Goal: Task Accomplishment & Management: Manage account settings

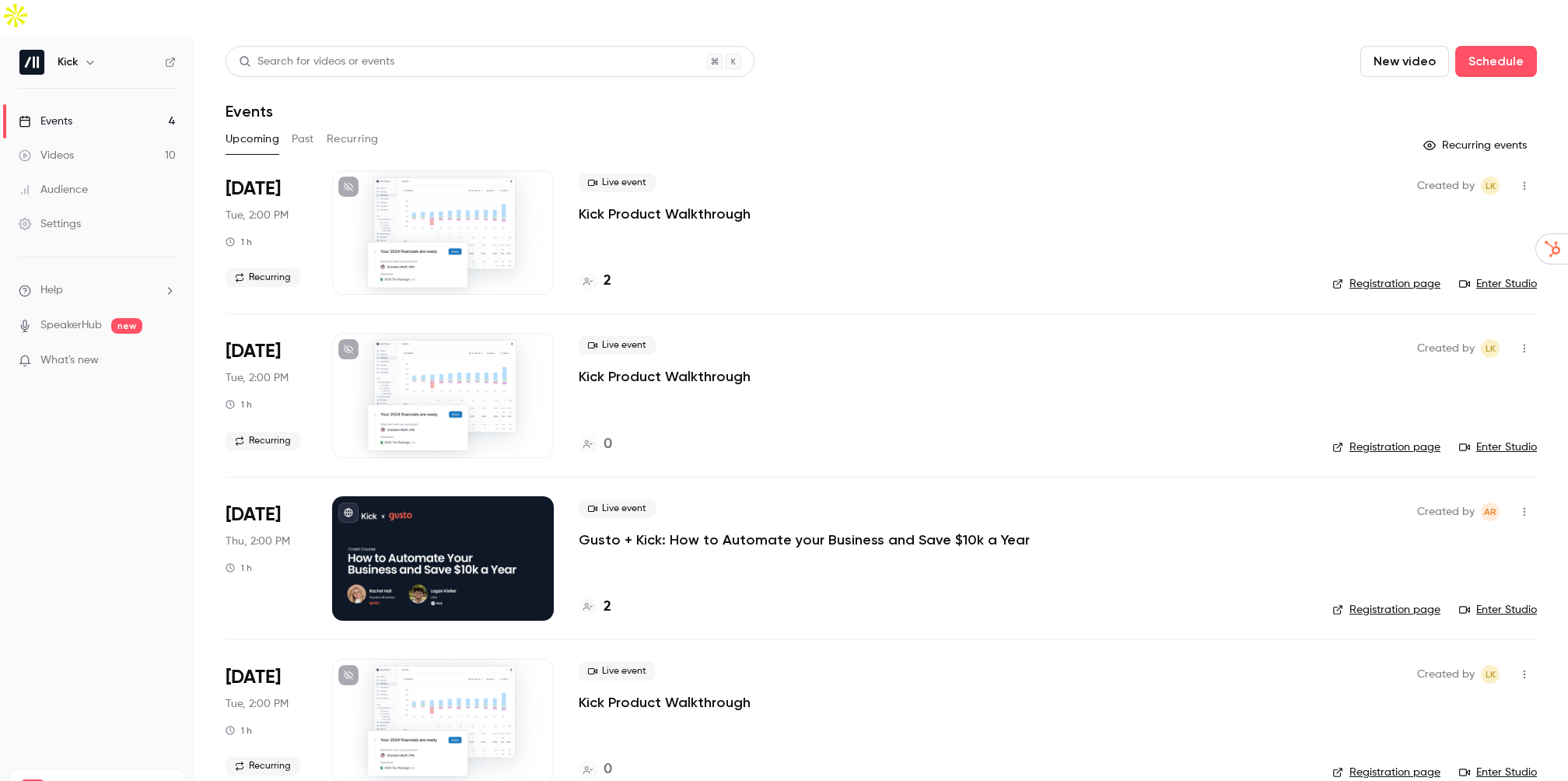
click at [709, 530] on p "Gusto + Kick: How to Automate your Business and Save $10k a Year" at bounding box center [804, 539] width 451 height 19
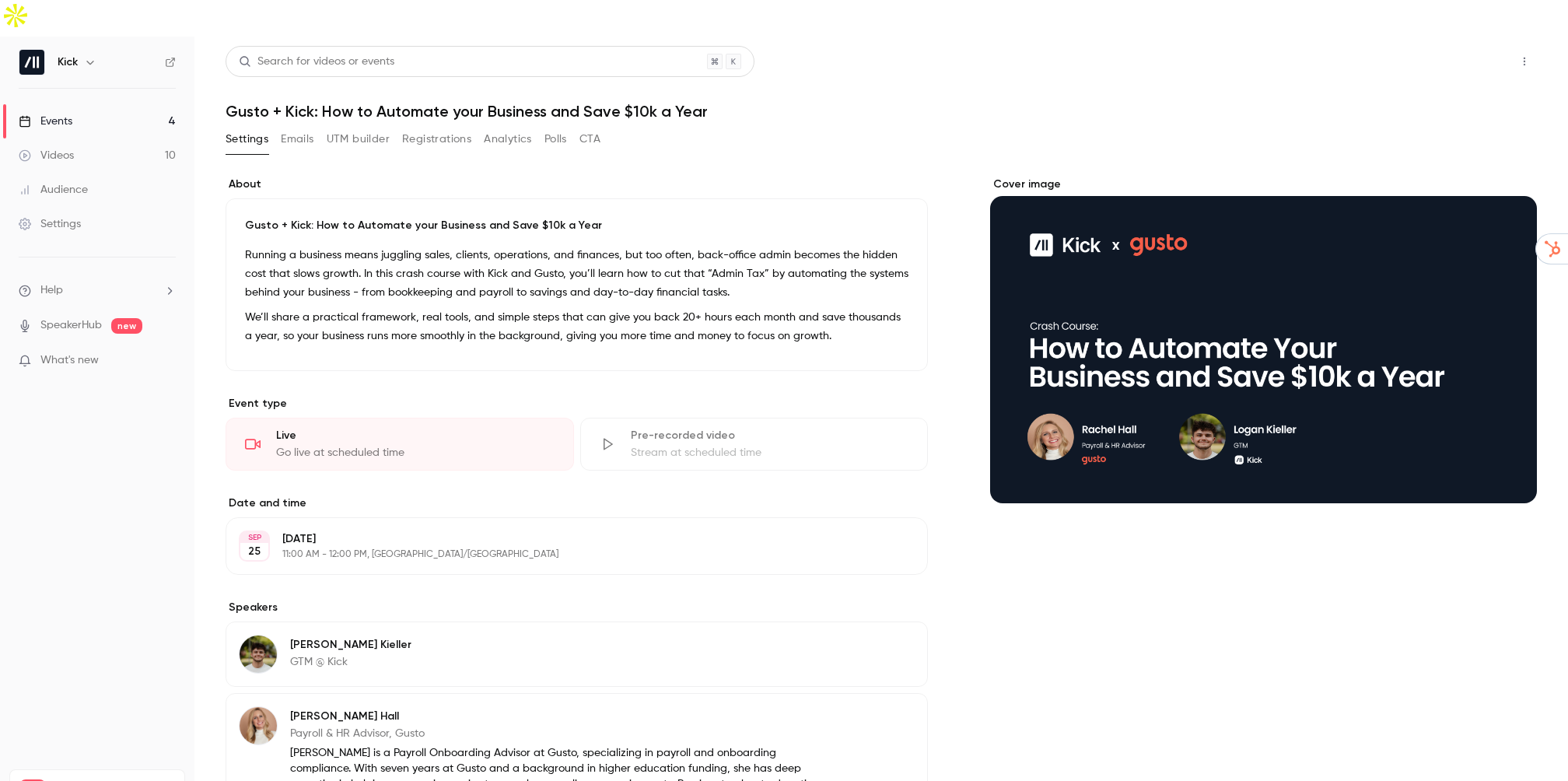
click at [1452, 45] on button "Share" at bounding box center [1469, 61] width 62 height 31
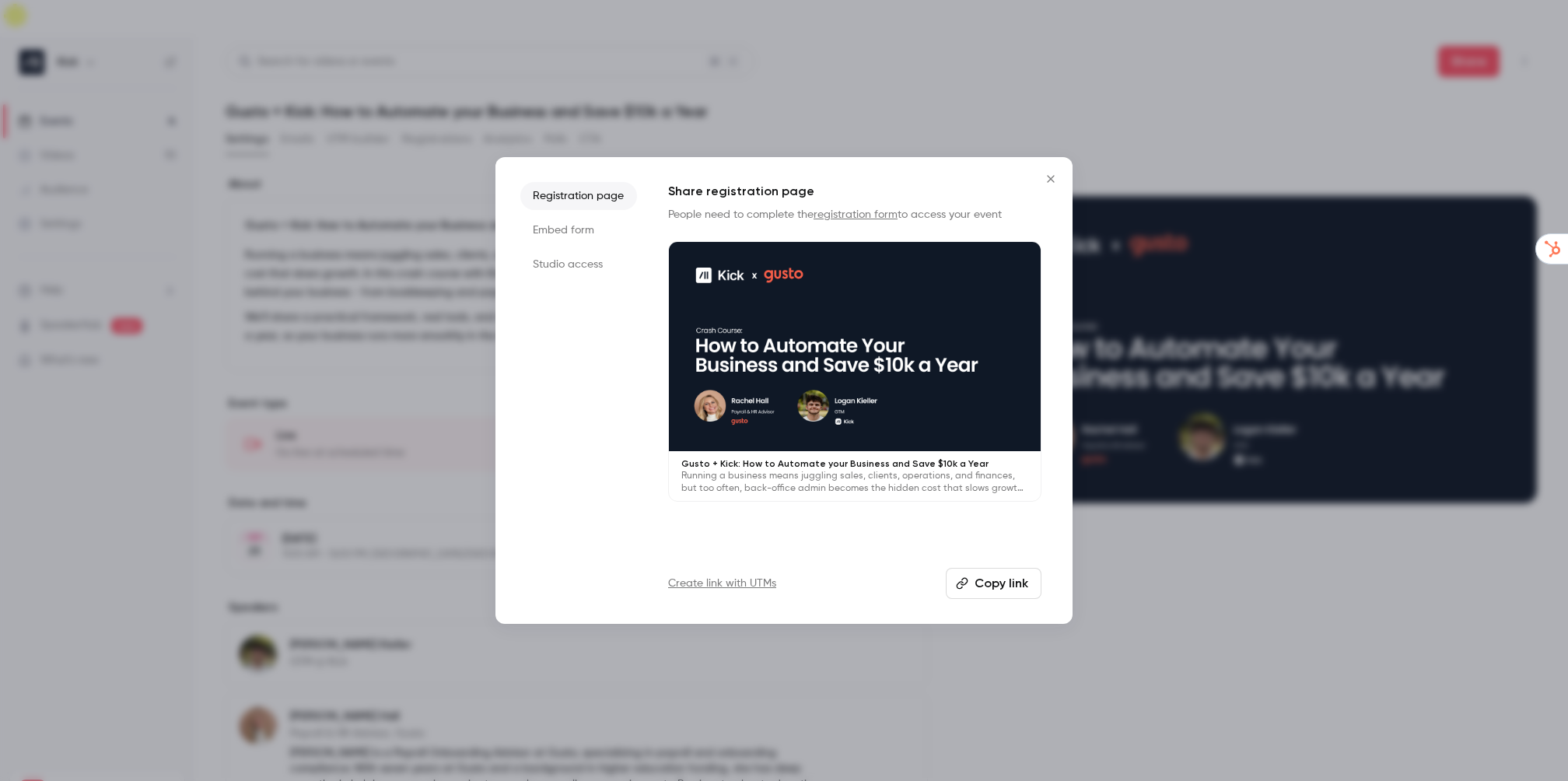
click at [714, 587] on link "Create link with UTMs" at bounding box center [722, 583] width 108 height 15
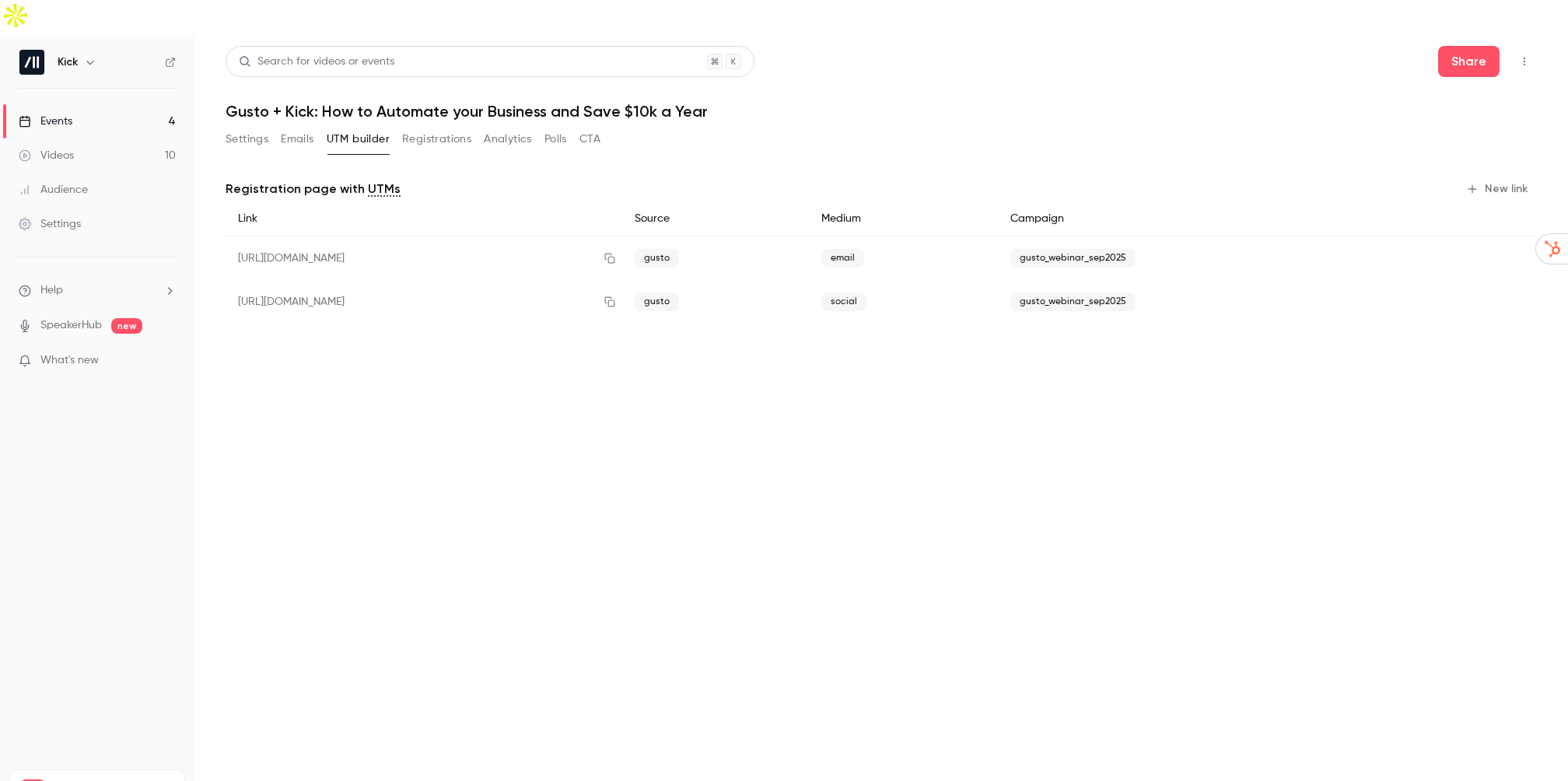
click at [1499, 176] on button "New link" at bounding box center [1498, 188] width 77 height 25
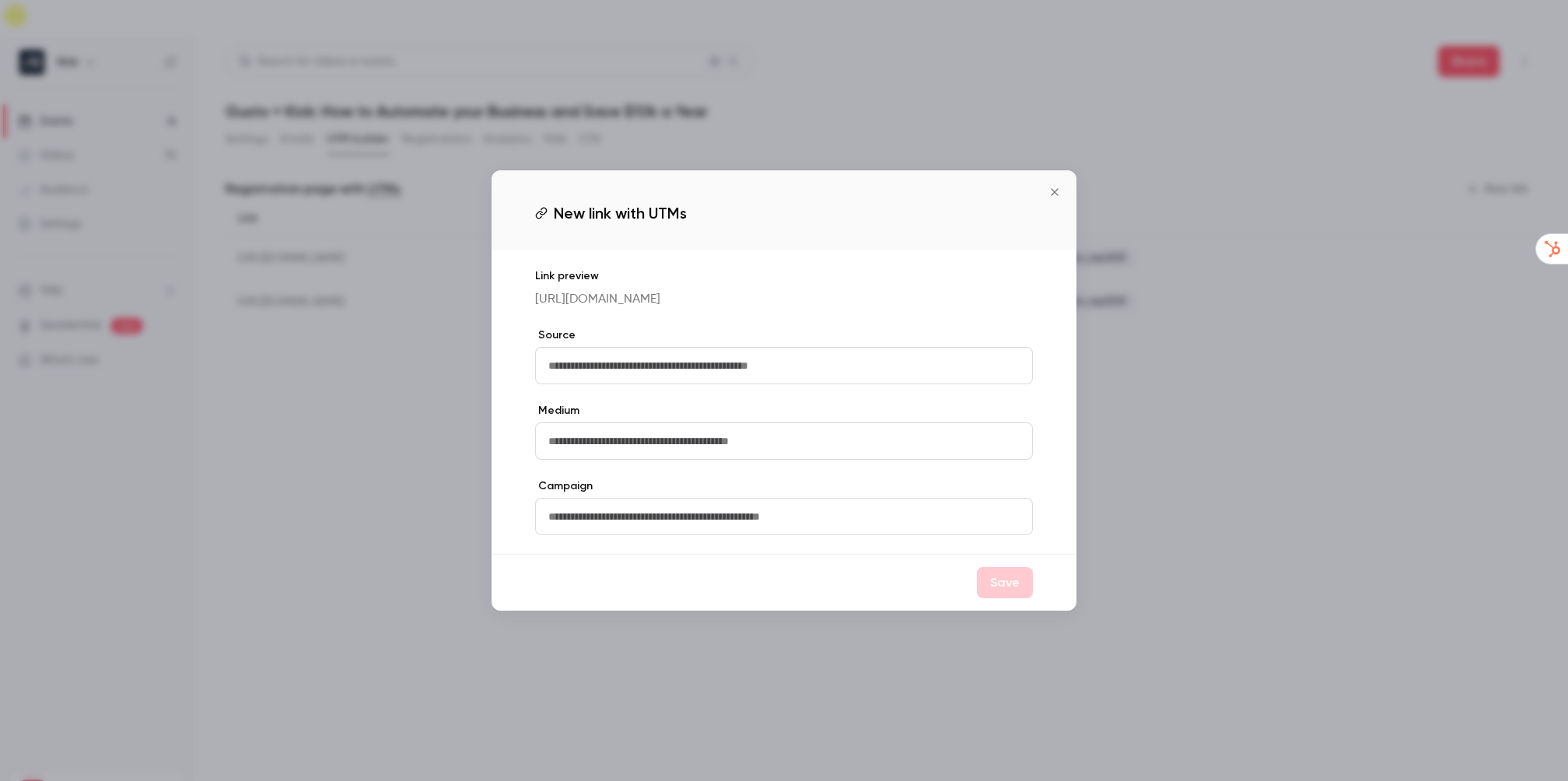
click at [652, 382] on input "text" at bounding box center [783, 365] width 498 height 37
type input "*****"
click at [649, 446] on input "text" at bounding box center [783, 440] width 498 height 37
type input "*****"
click at [609, 373] on input "*****" at bounding box center [783, 365] width 498 height 37
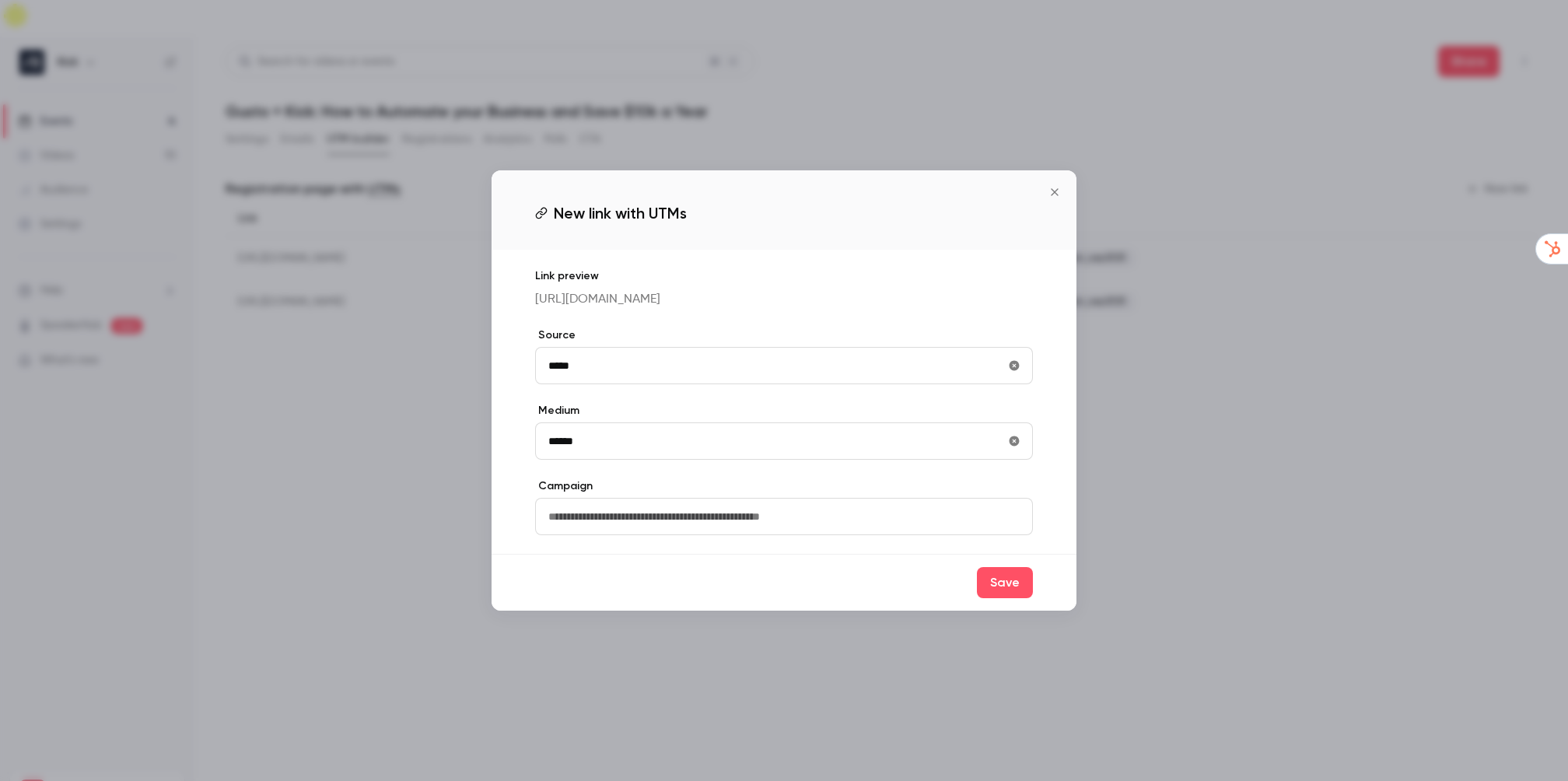
click at [609, 373] on input "*****" at bounding box center [783, 365] width 498 height 37
type input "****"
click at [647, 529] on input "text" at bounding box center [783, 516] width 498 height 37
type input "**********"
click at [995, 598] on button "Save" at bounding box center [1005, 582] width 56 height 31
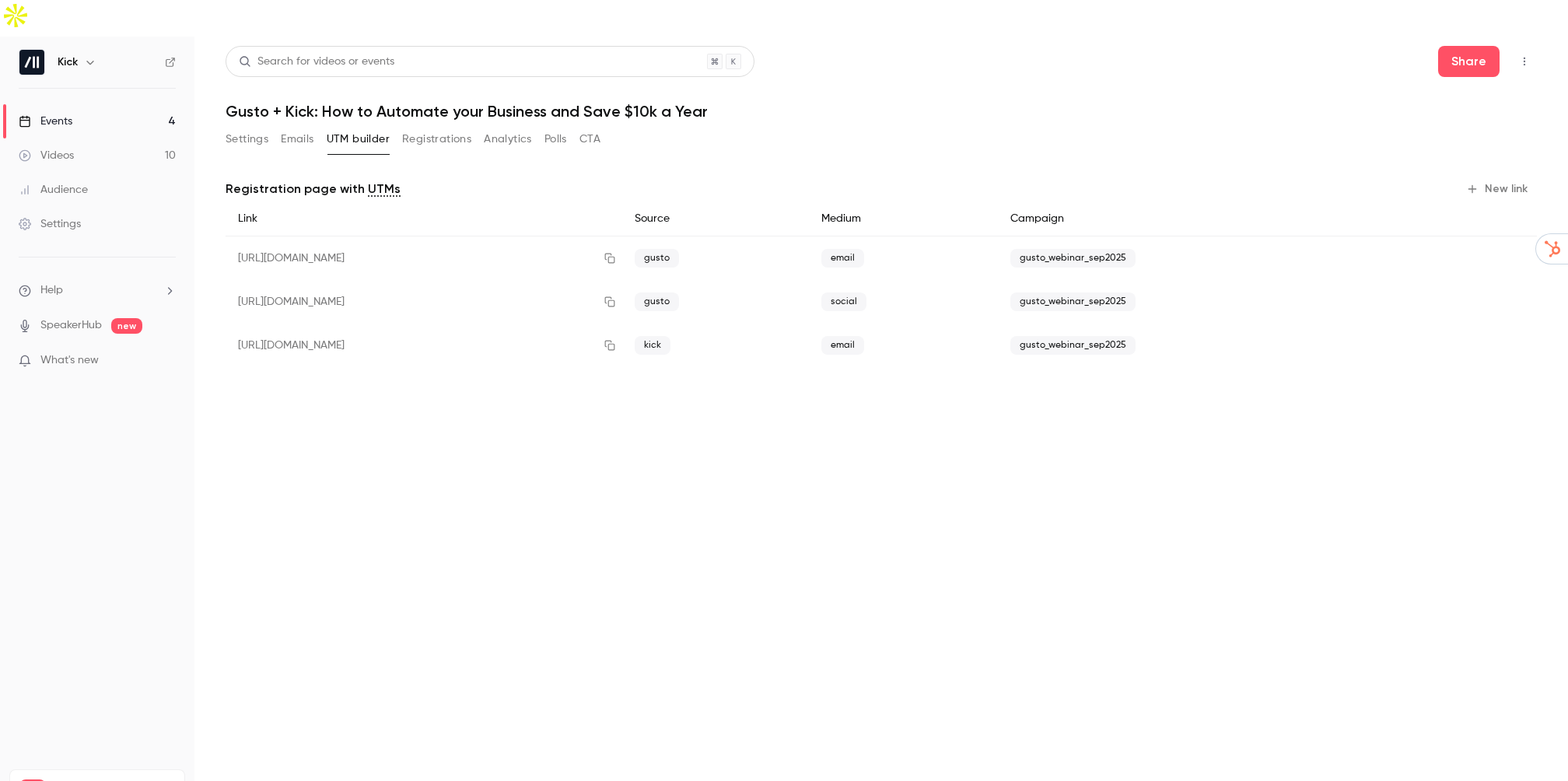
click at [1087, 324] on div "gusto_webinar_sep2025" at bounding box center [1201, 345] width 406 height 44
click at [1085, 335] on span "gusto_webinar_sep2025" at bounding box center [1073, 345] width 126 height 19
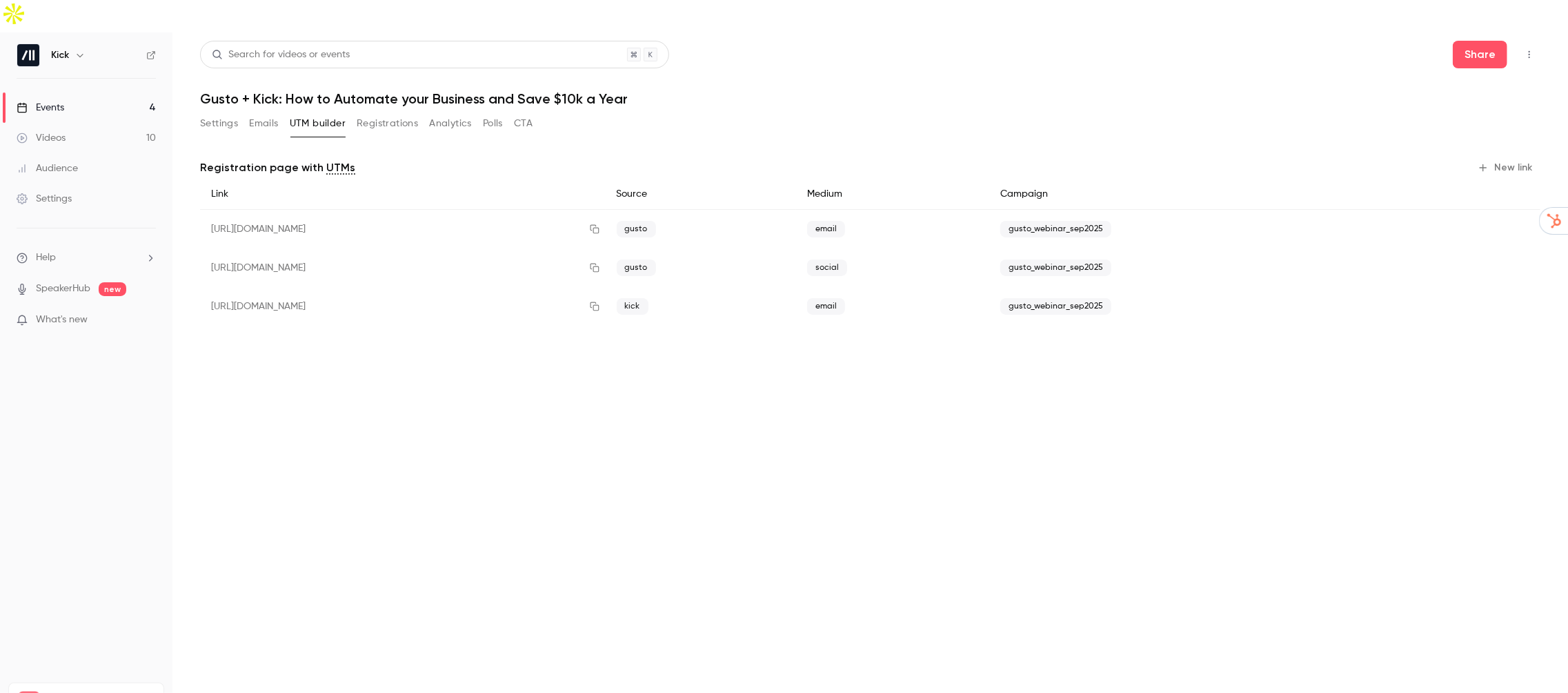
click at [383, 287] on div "https://watch.getcontrast.io/register/kick-gusto-kick-how-to-automate-your-busi…" at bounding box center [402, 307] width 406 height 39
click at [600, 302] on icon "button" at bounding box center [594, 307] width 11 height 10
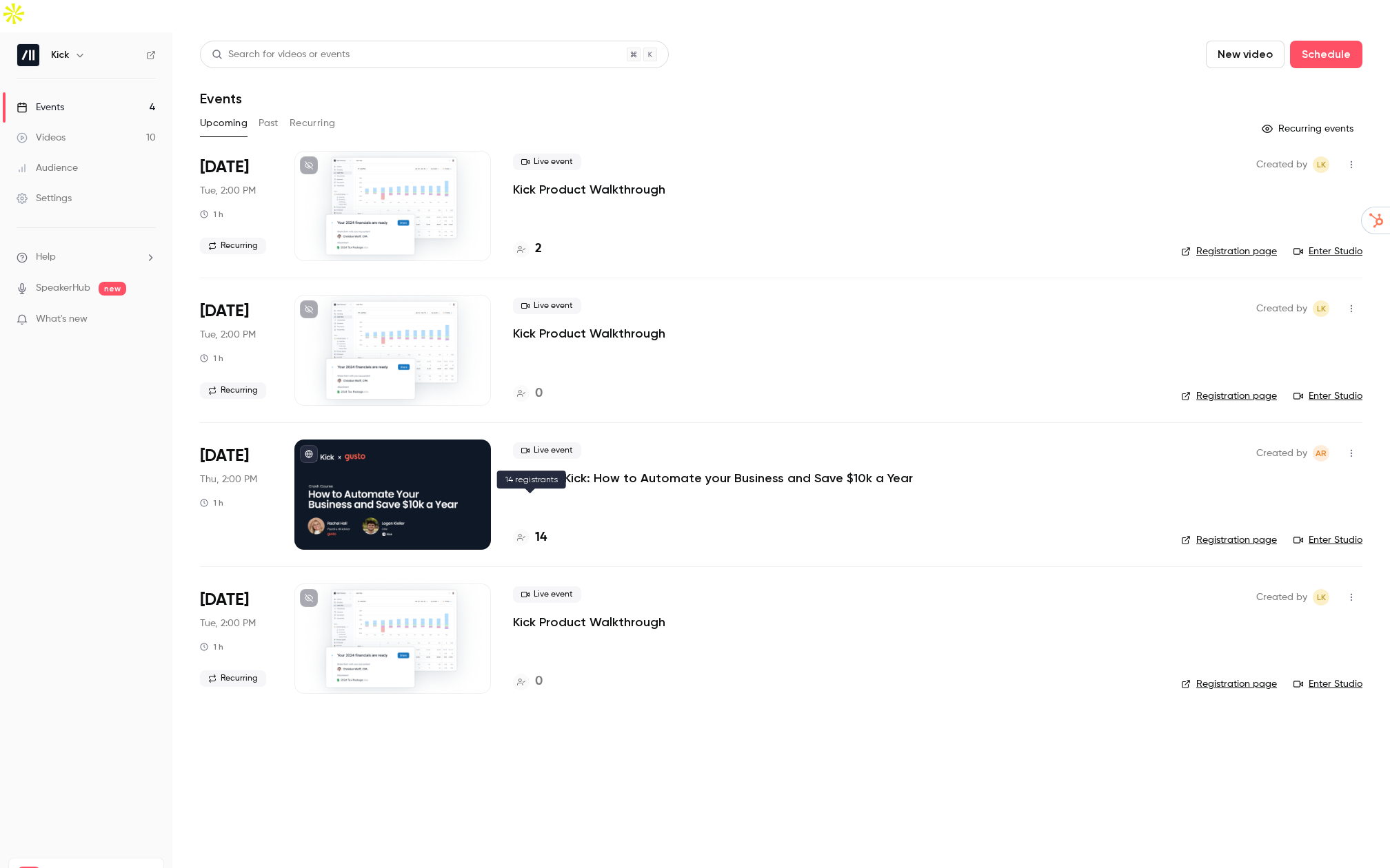
click at [543, 529] on h4 "14" at bounding box center [541, 538] width 12 height 19
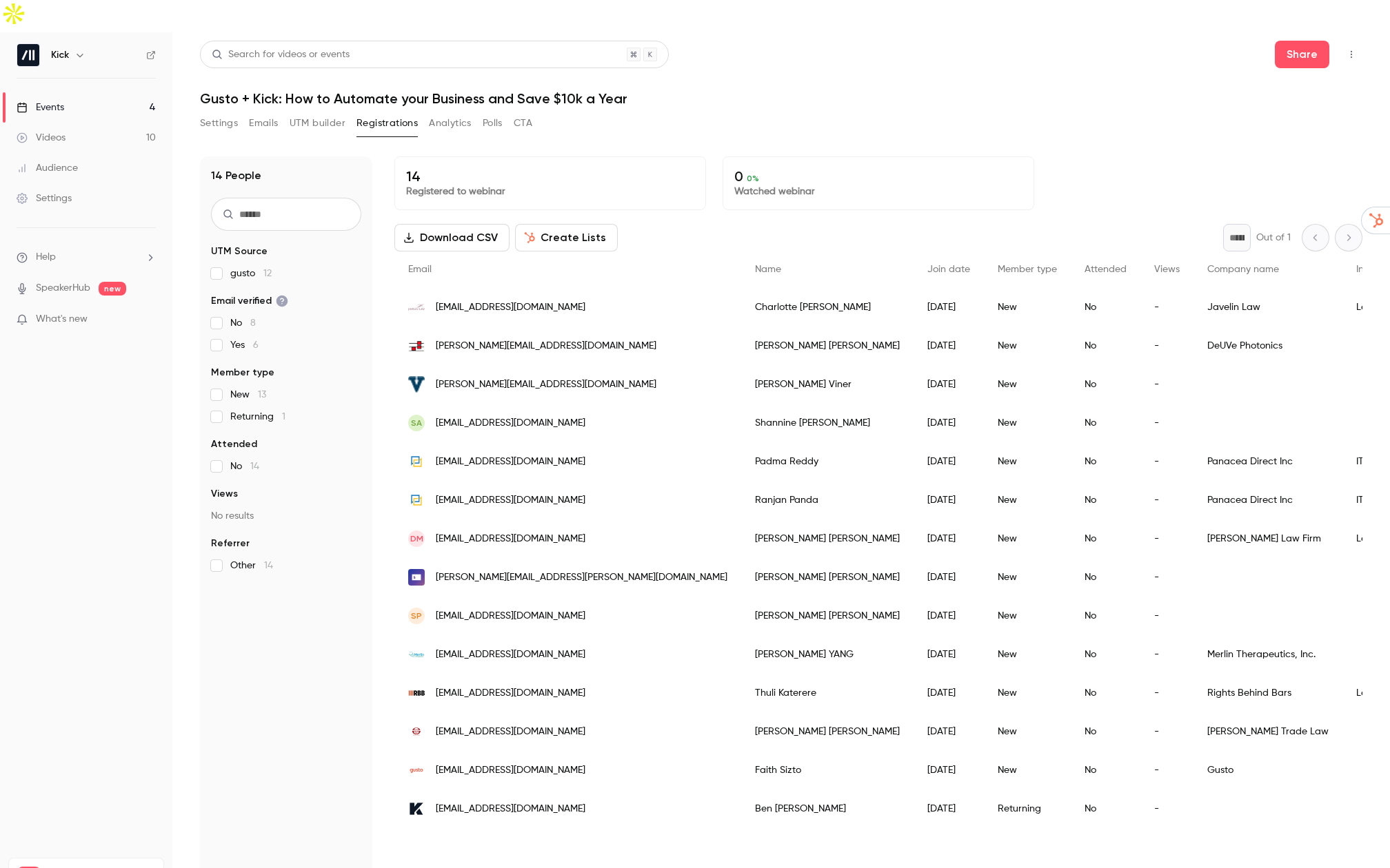
click at [67, 93] on link "Events 4" at bounding box center [86, 108] width 173 height 31
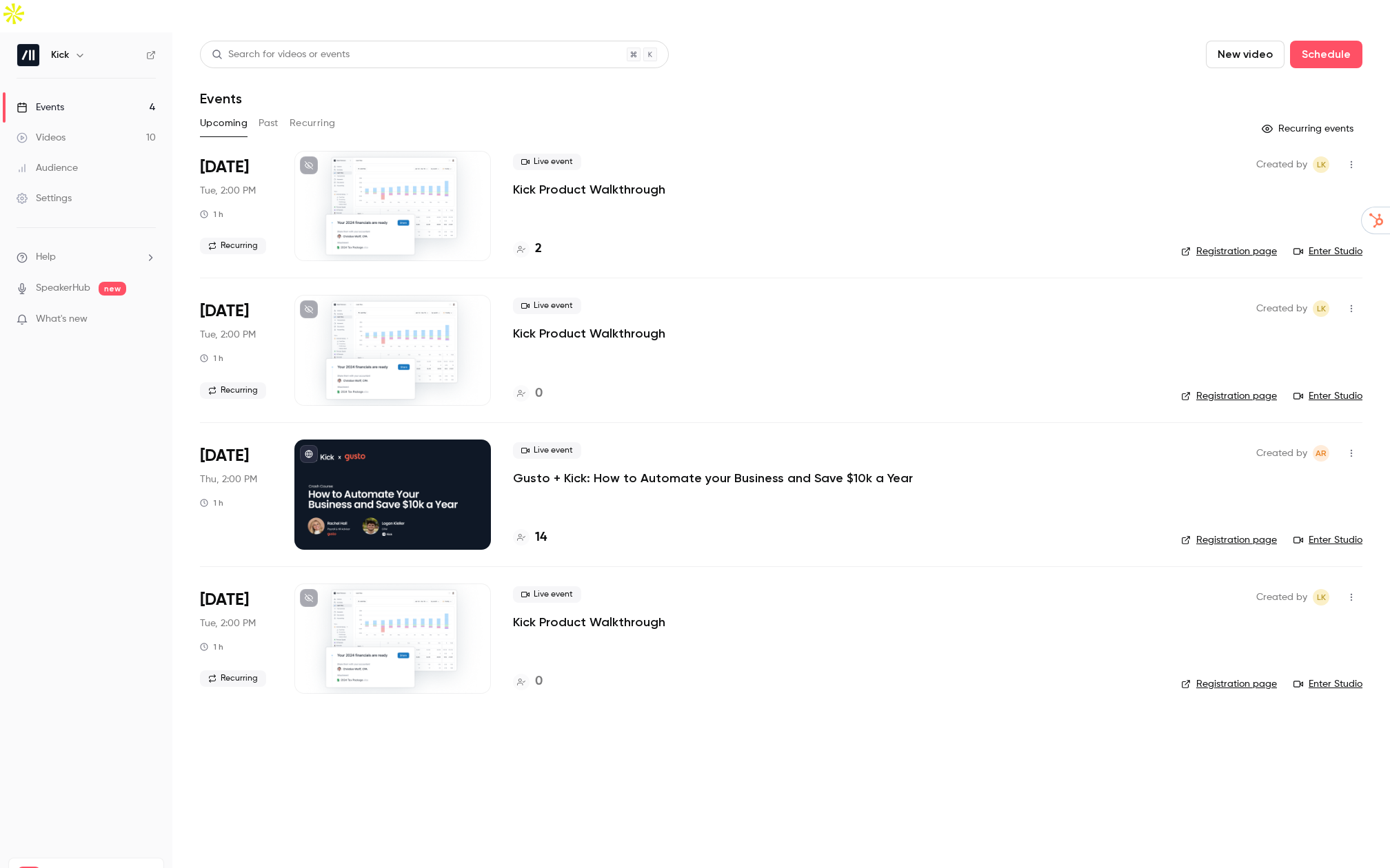
click at [608, 470] on p "Gusto + Kick: How to Automate your Business and Save $10k a Year" at bounding box center [713, 478] width 400 height 17
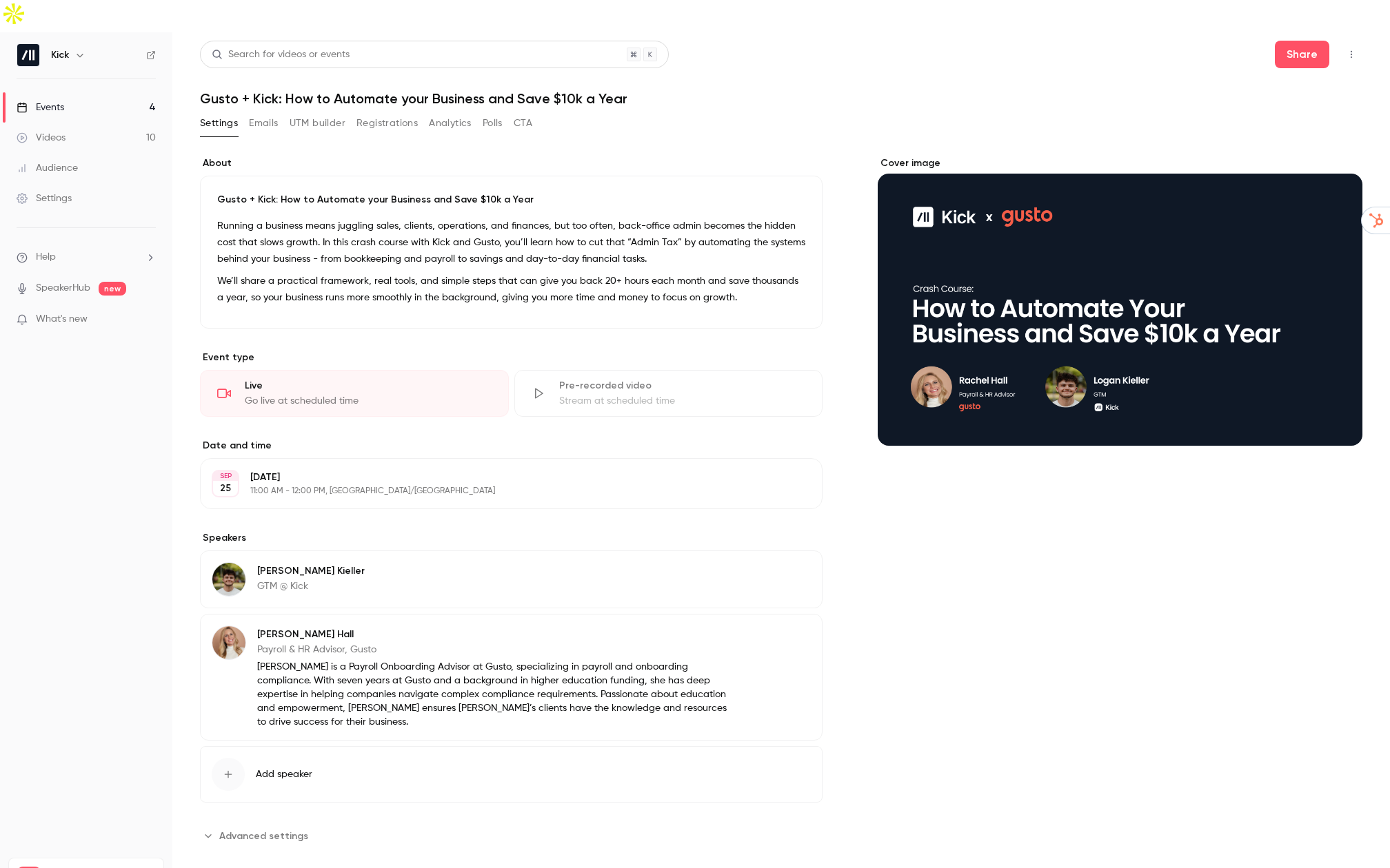
click at [473, 273] on p "We’ll share a practical framework, real tools, and simple steps that can give y…" at bounding box center [510, 289] width 588 height 33
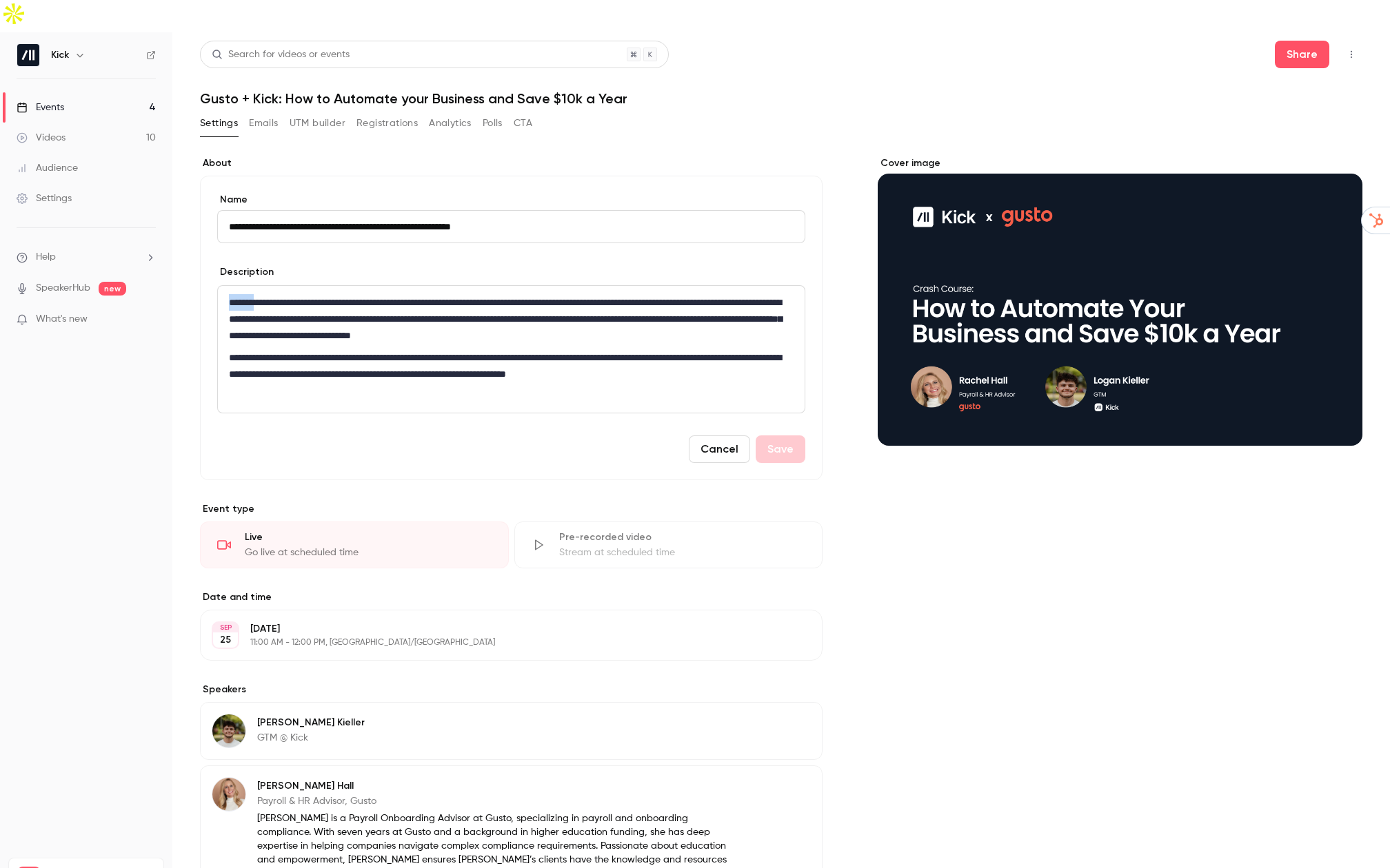
click at [473, 286] on div "**********" at bounding box center [511, 349] width 587 height 127
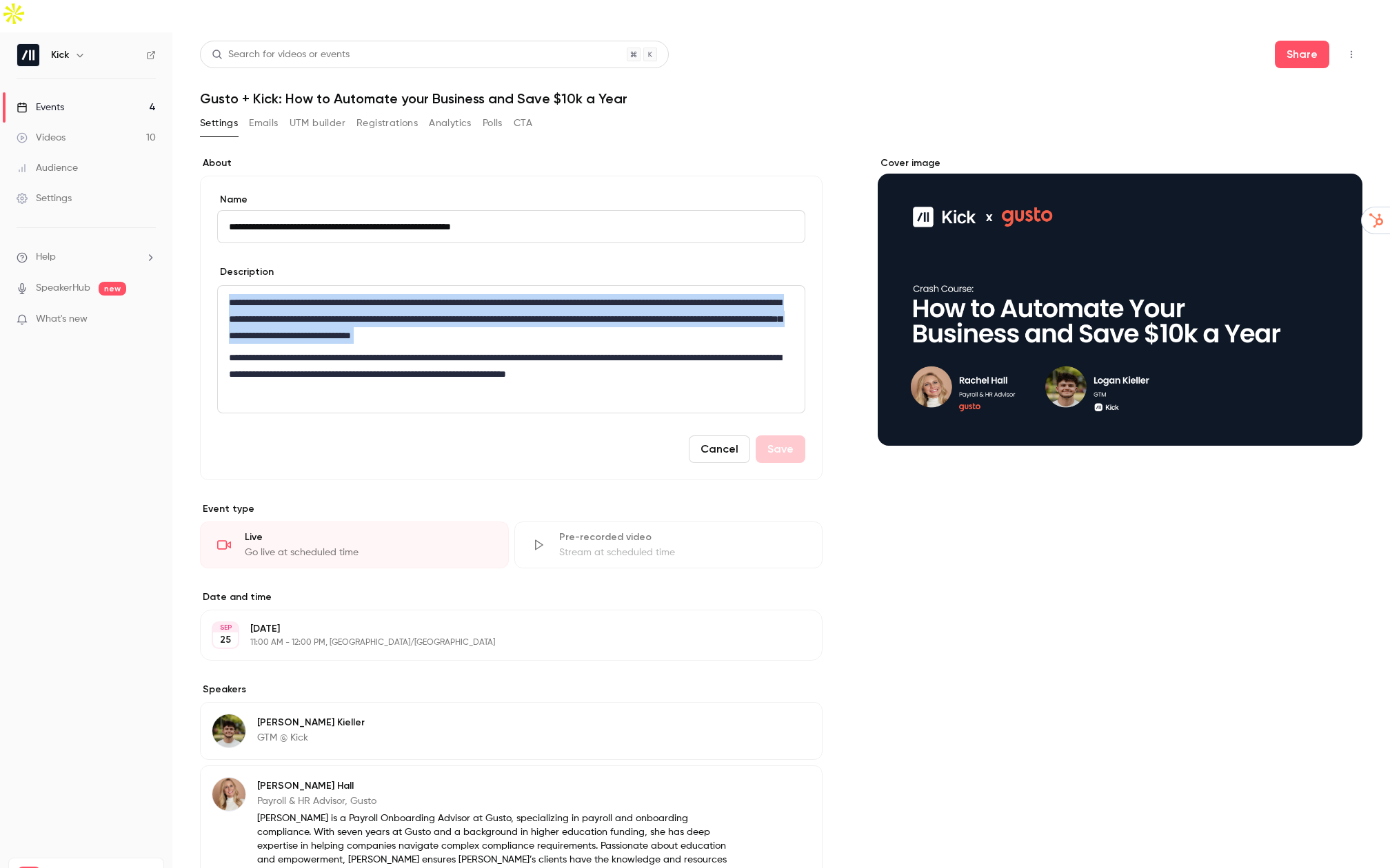
click at [473, 286] on div "**********" at bounding box center [511, 349] width 587 height 127
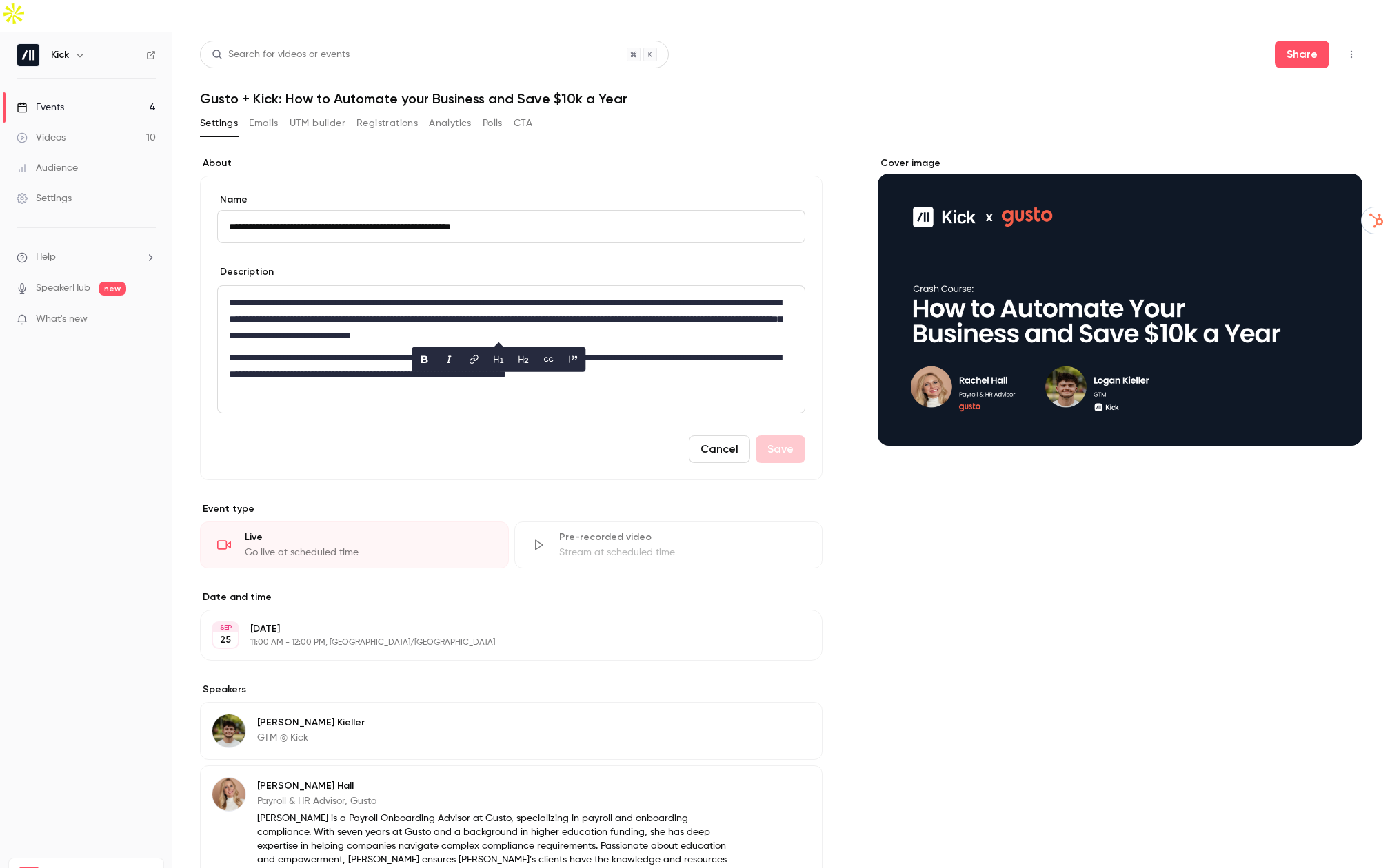
click at [643, 350] on p "**********" at bounding box center [508, 375] width 558 height 50
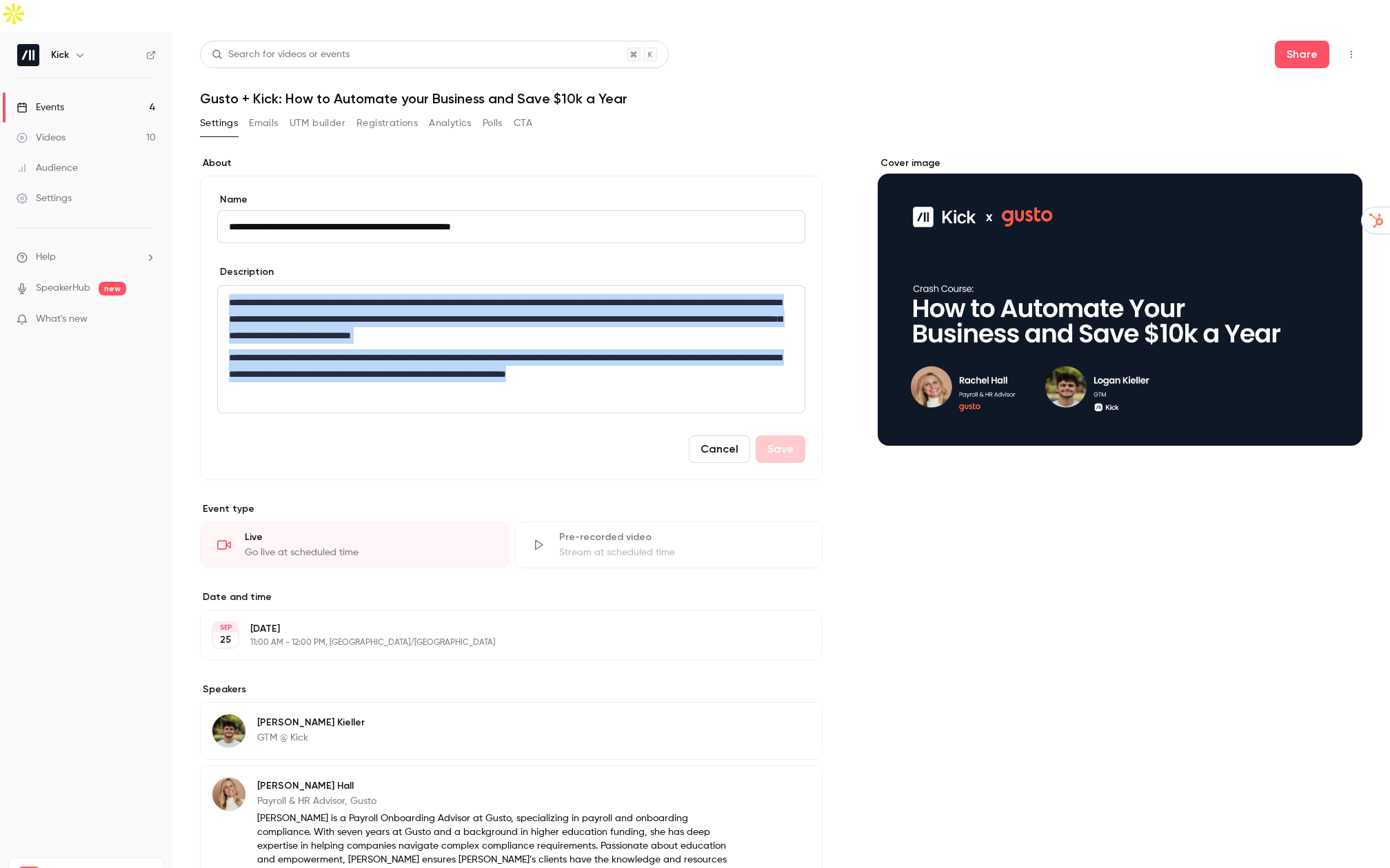
drag, startPoint x: 540, startPoint y: 338, endPoint x: 404, endPoint y: 202, distance: 192.3
click at [404, 202] on form "**********" at bounding box center [510, 327] width 588 height 270
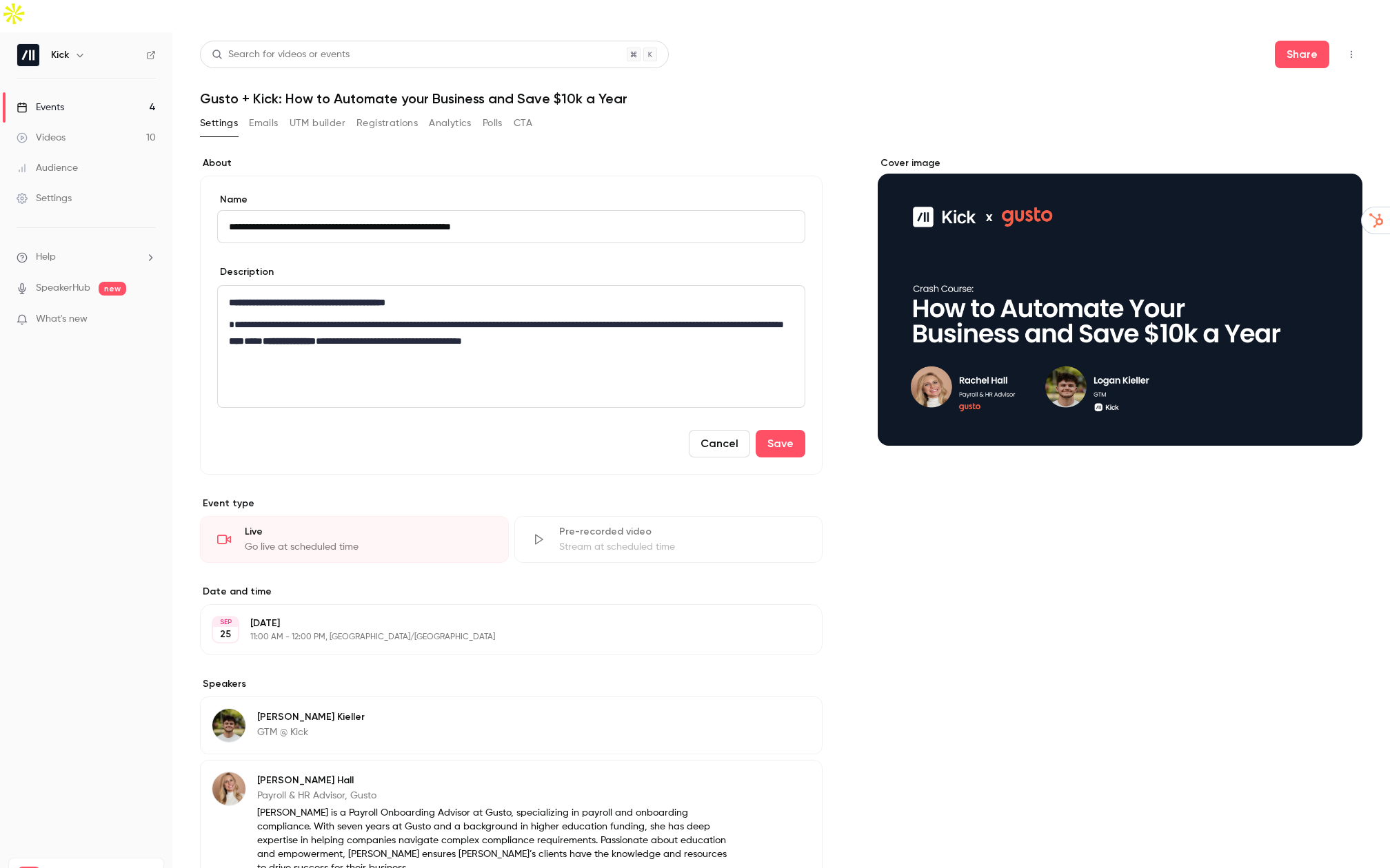
click at [230, 317] on p "**********" at bounding box center [508, 333] width 558 height 33
click at [501, 317] on p "**********" at bounding box center [508, 333] width 558 height 33
click at [772, 430] on button "Save" at bounding box center [780, 444] width 50 height 27
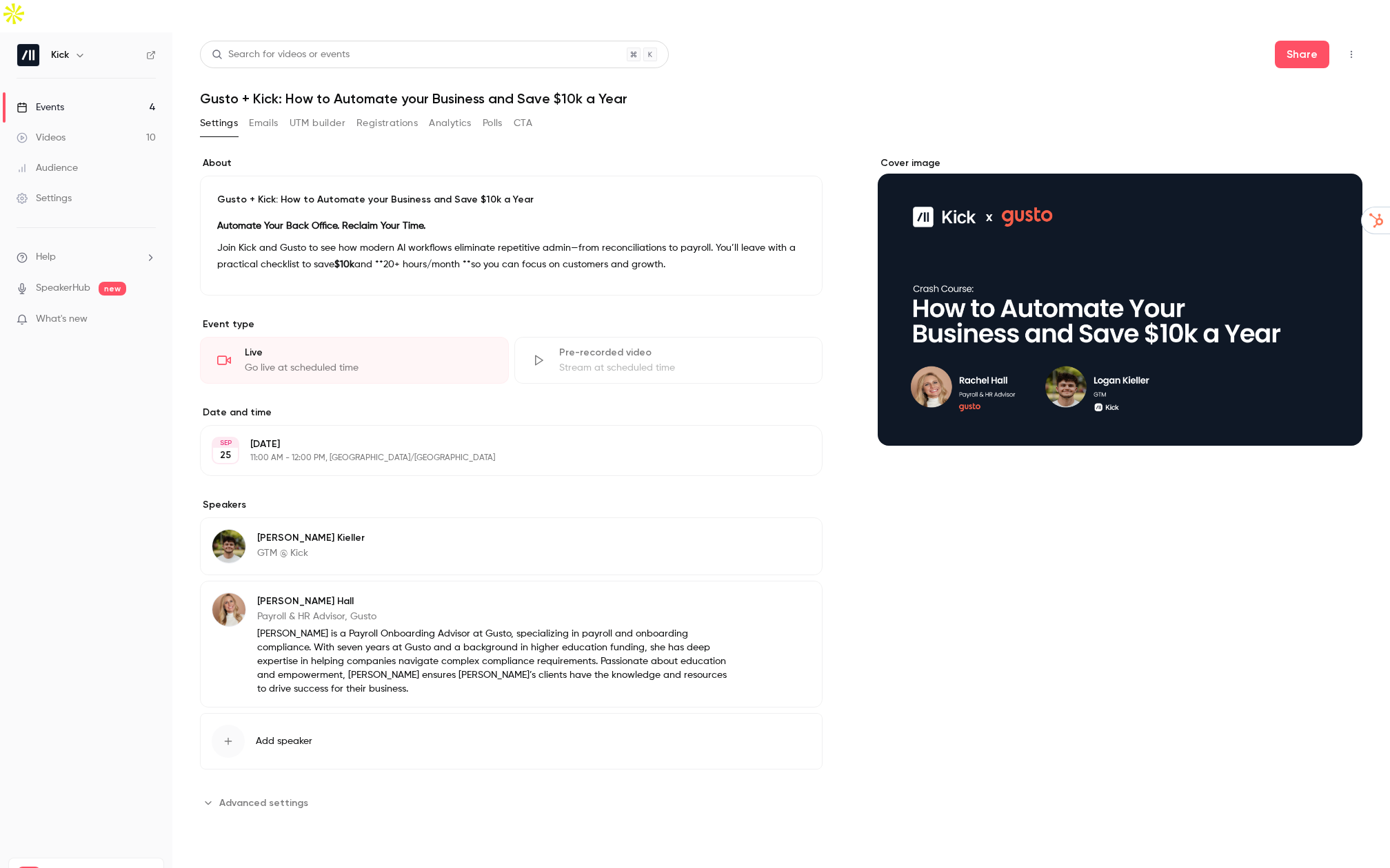
click at [672, 240] on p "Join Kick and Gusto to see how modern AI workflows eliminate repetitive admin—f…" at bounding box center [510, 256] width 588 height 33
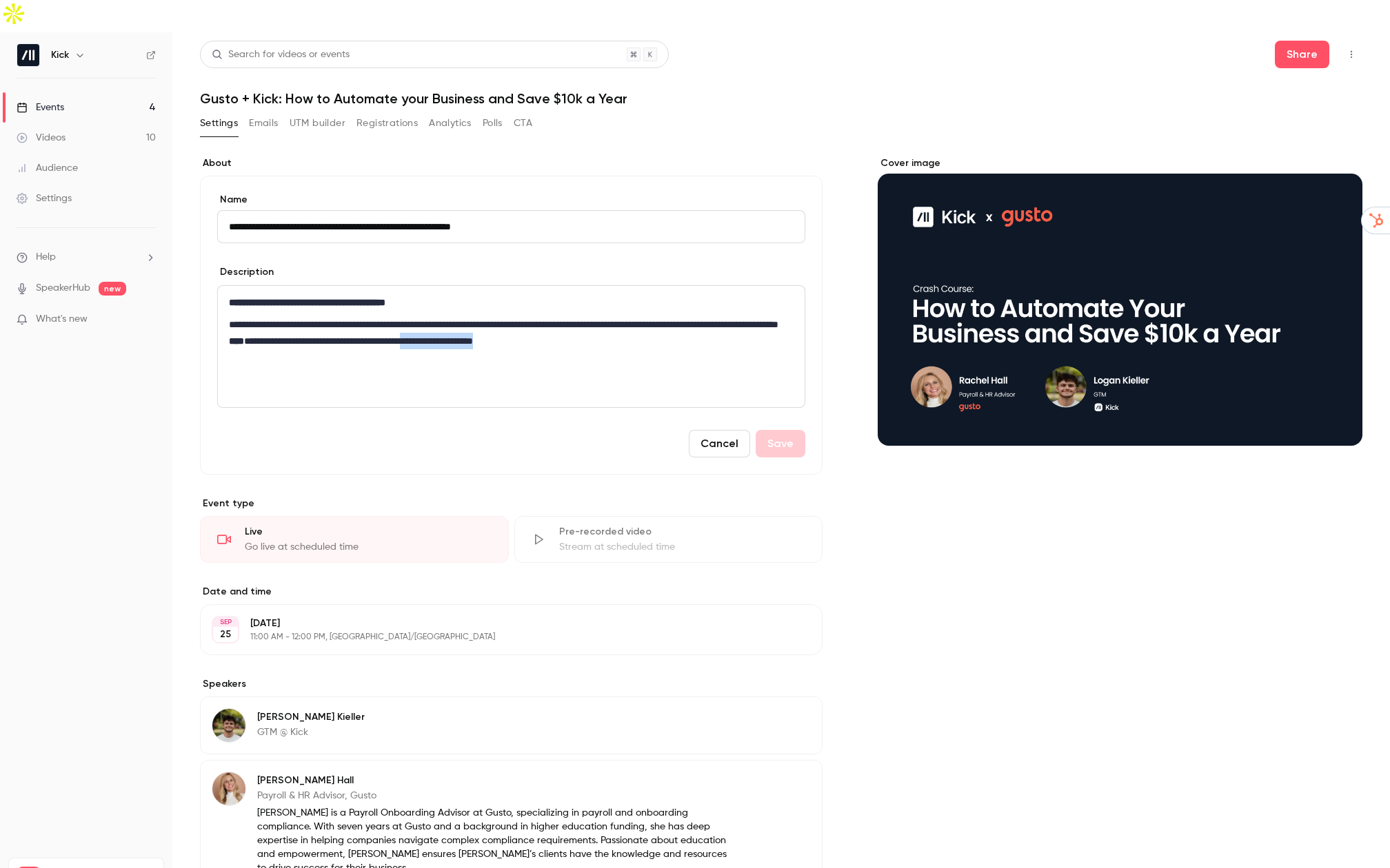
drag, startPoint x: 630, startPoint y: 305, endPoint x: 603, endPoint y: 305, distance: 27.0
click at [603, 317] on p "**********" at bounding box center [508, 333] width 558 height 33
click at [793, 430] on button "Save" at bounding box center [780, 444] width 50 height 27
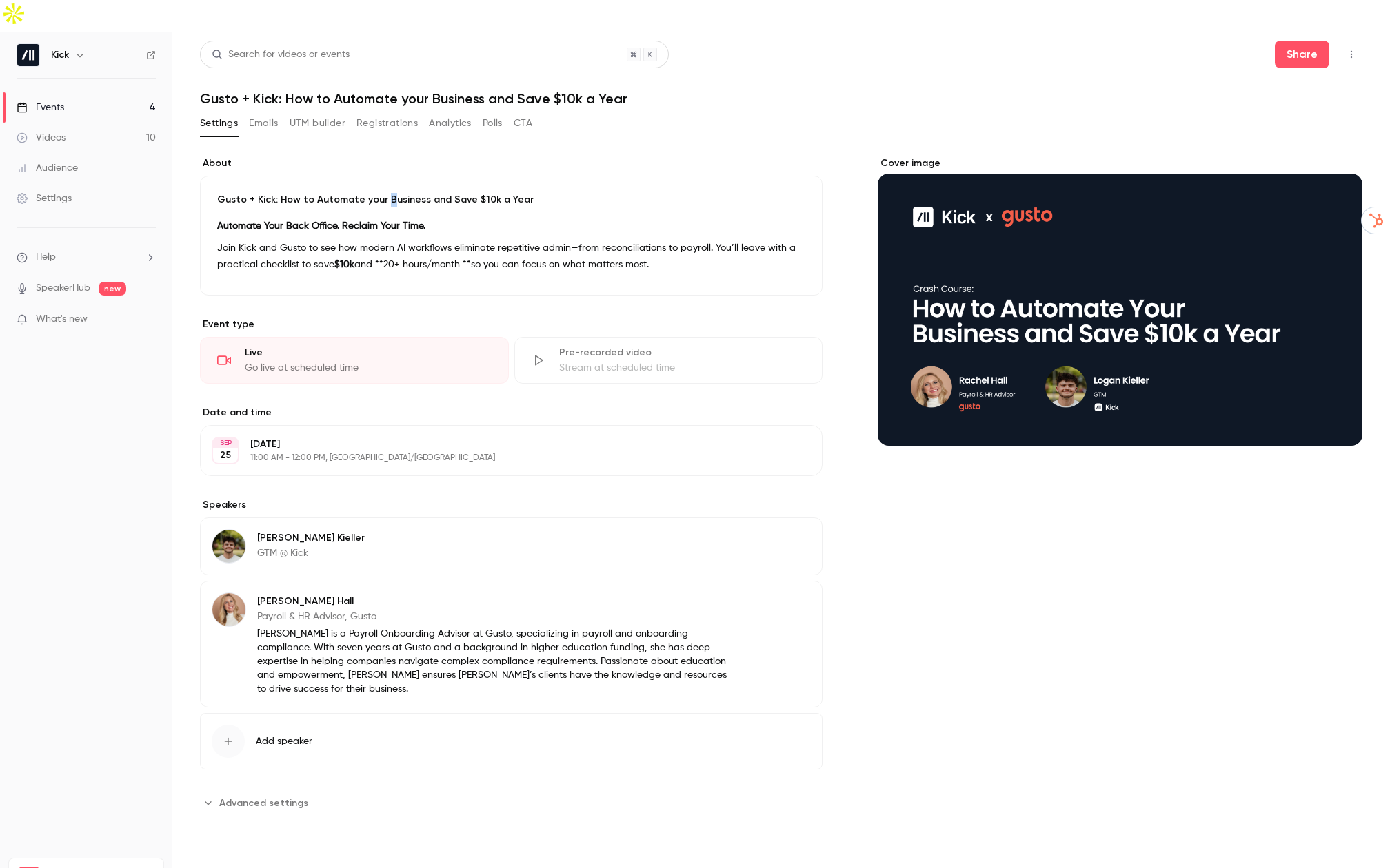
click at [381, 193] on p "Gusto + Kick: How to Automate your Business and Save $10k a Year" at bounding box center [510, 199] width 588 height 14
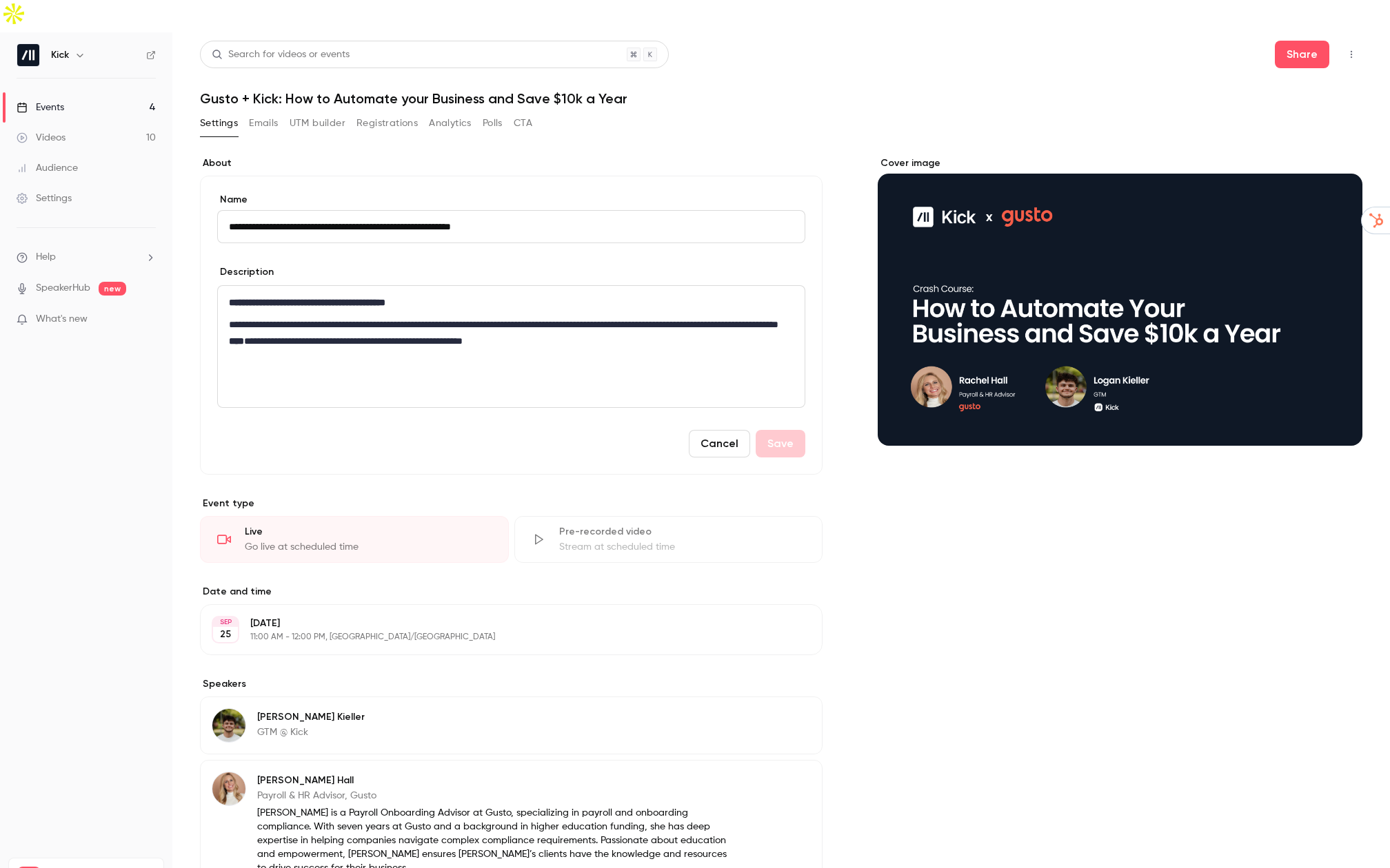
click at [386, 294] on p "**********" at bounding box center [511, 302] width 564 height 17
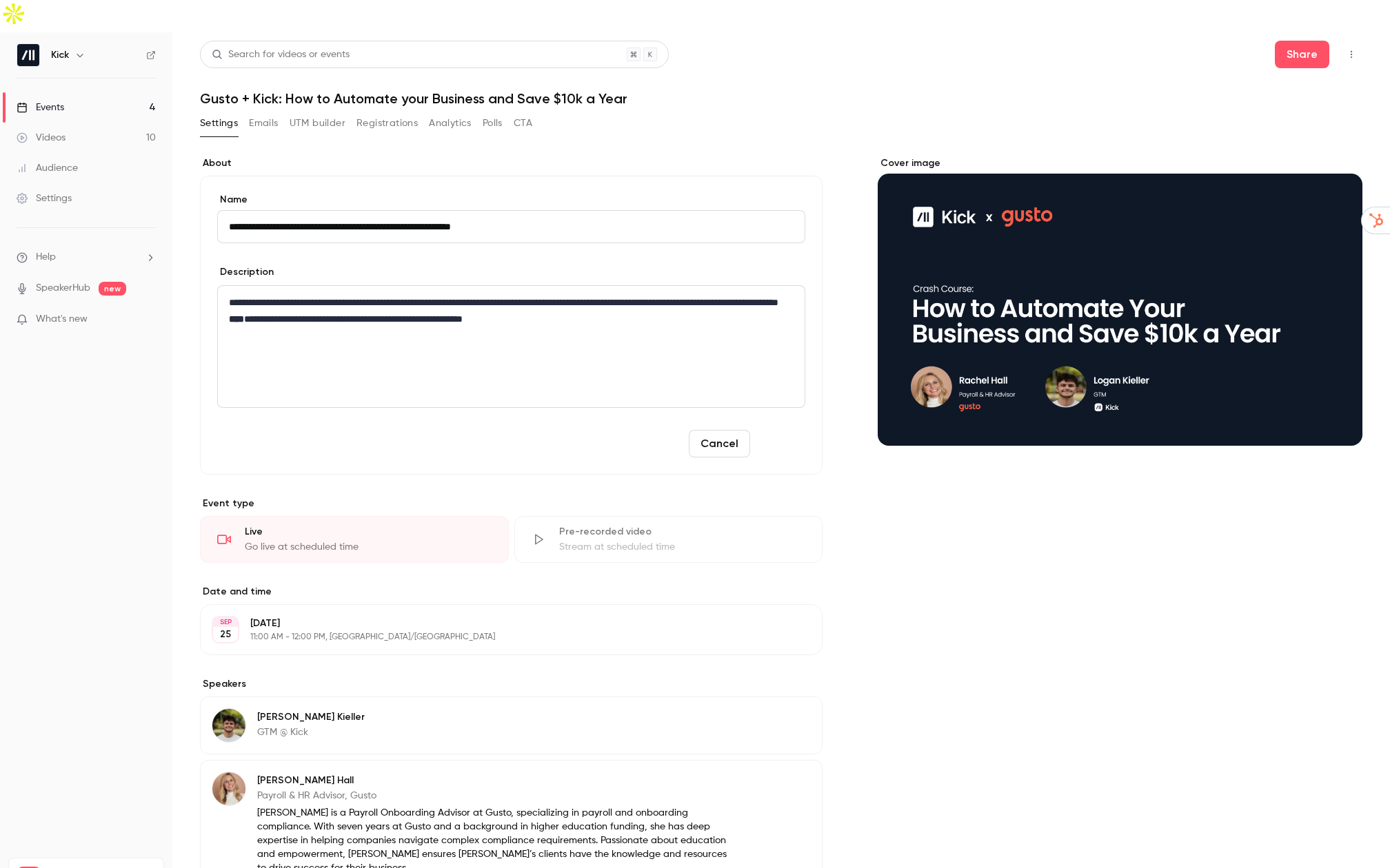
click at [768, 430] on button "Save" at bounding box center [780, 444] width 50 height 27
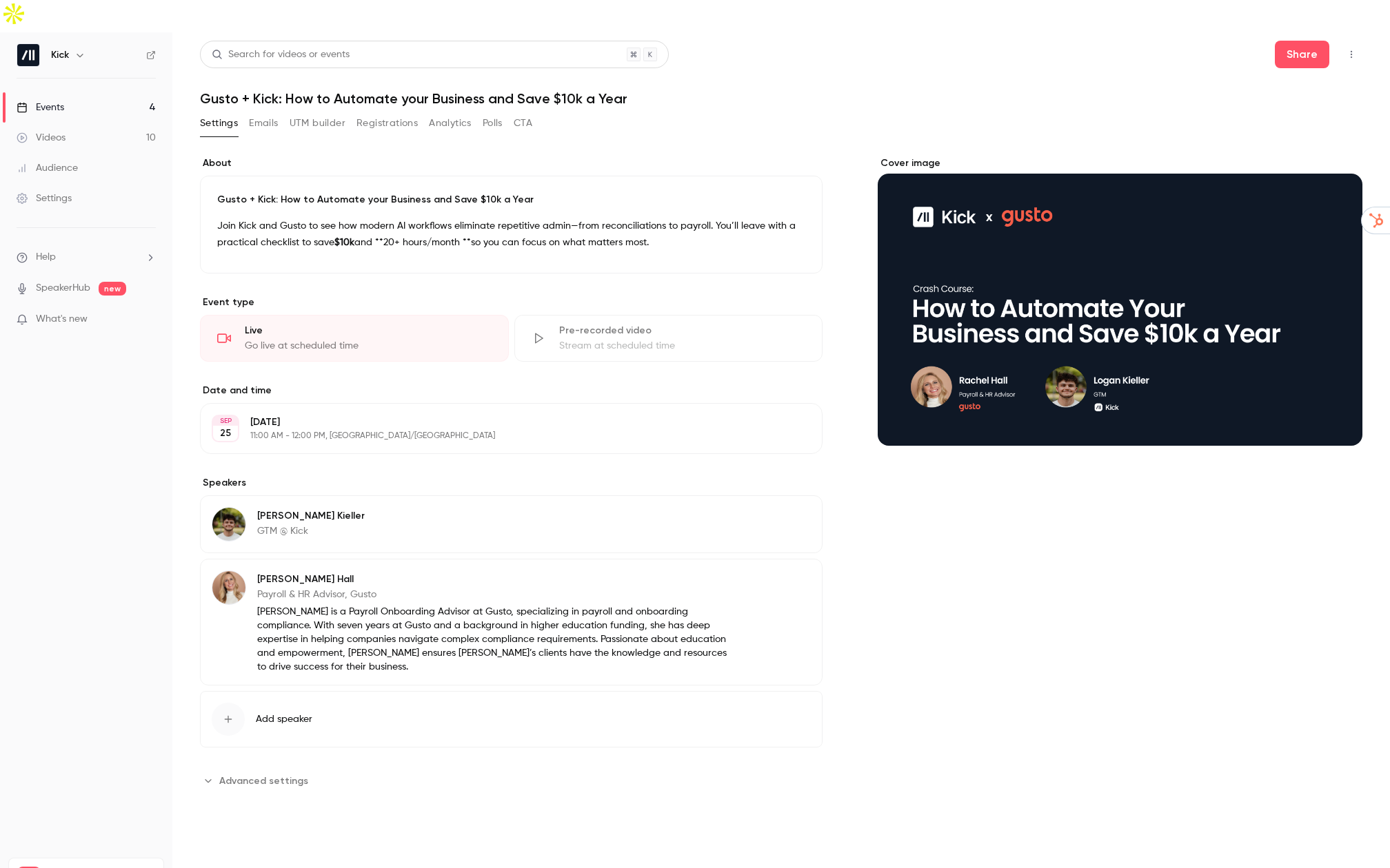
click at [789, 235] on button "Edit" at bounding box center [780, 246] width 50 height 22
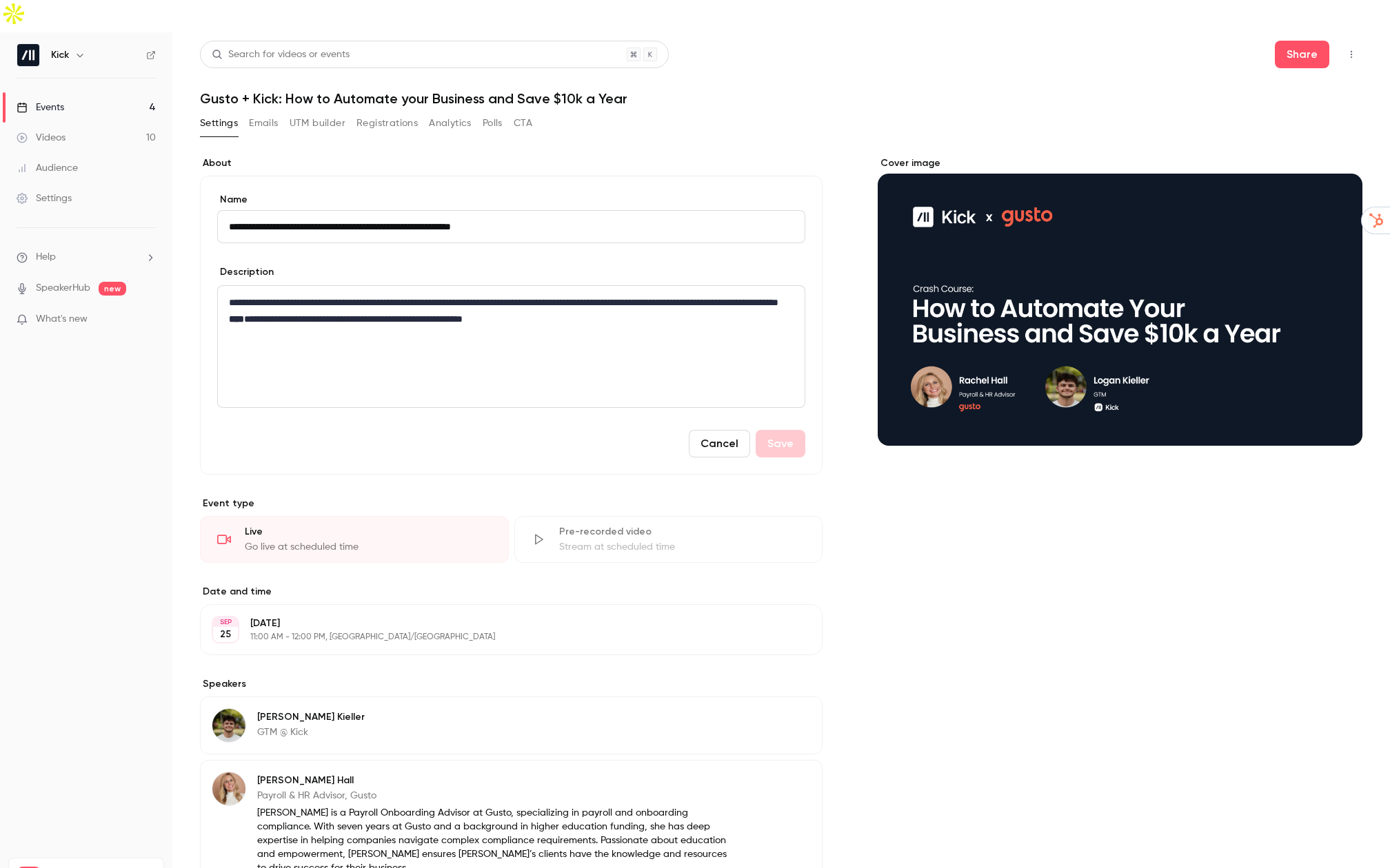
click at [514, 294] on p "**********" at bounding box center [508, 310] width 558 height 33
click at [513, 294] on p "**********" at bounding box center [508, 310] width 558 height 33
click at [424, 294] on p "**********" at bounding box center [508, 310] width 558 height 33
click at [768, 430] on button "Save" at bounding box center [780, 444] width 50 height 27
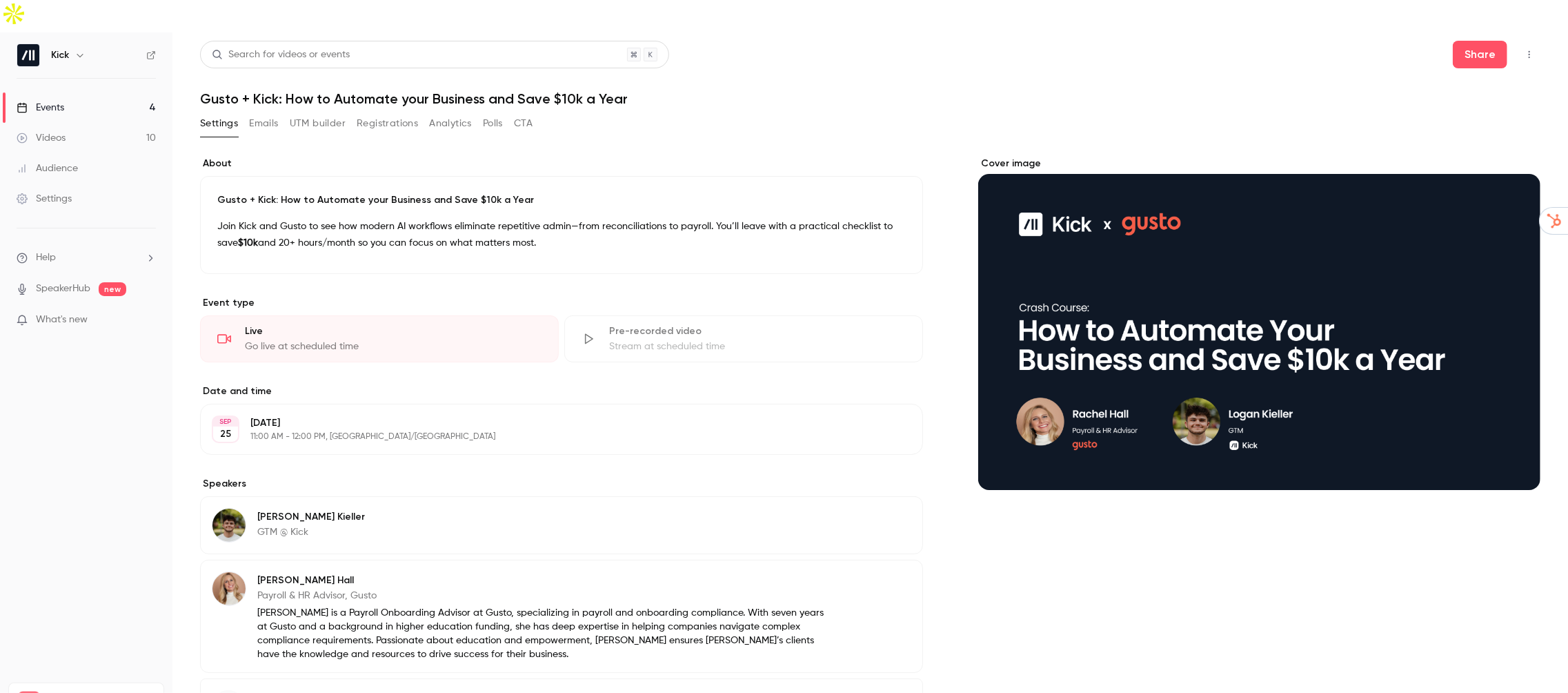
click at [50, 101] on div "Events" at bounding box center [40, 107] width 48 height 14
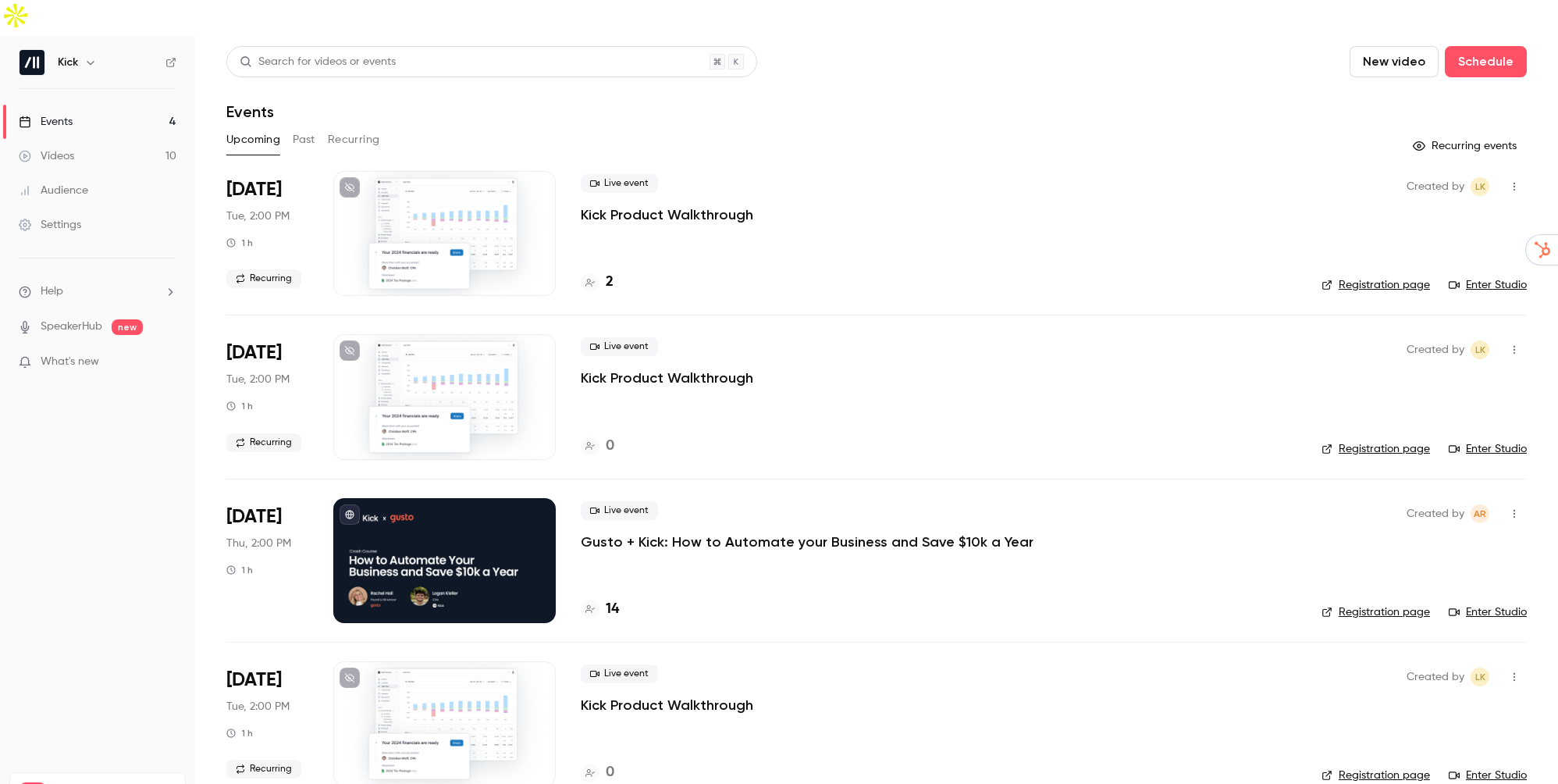
click at [493, 559] on div at bounding box center [444, 560] width 223 height 125
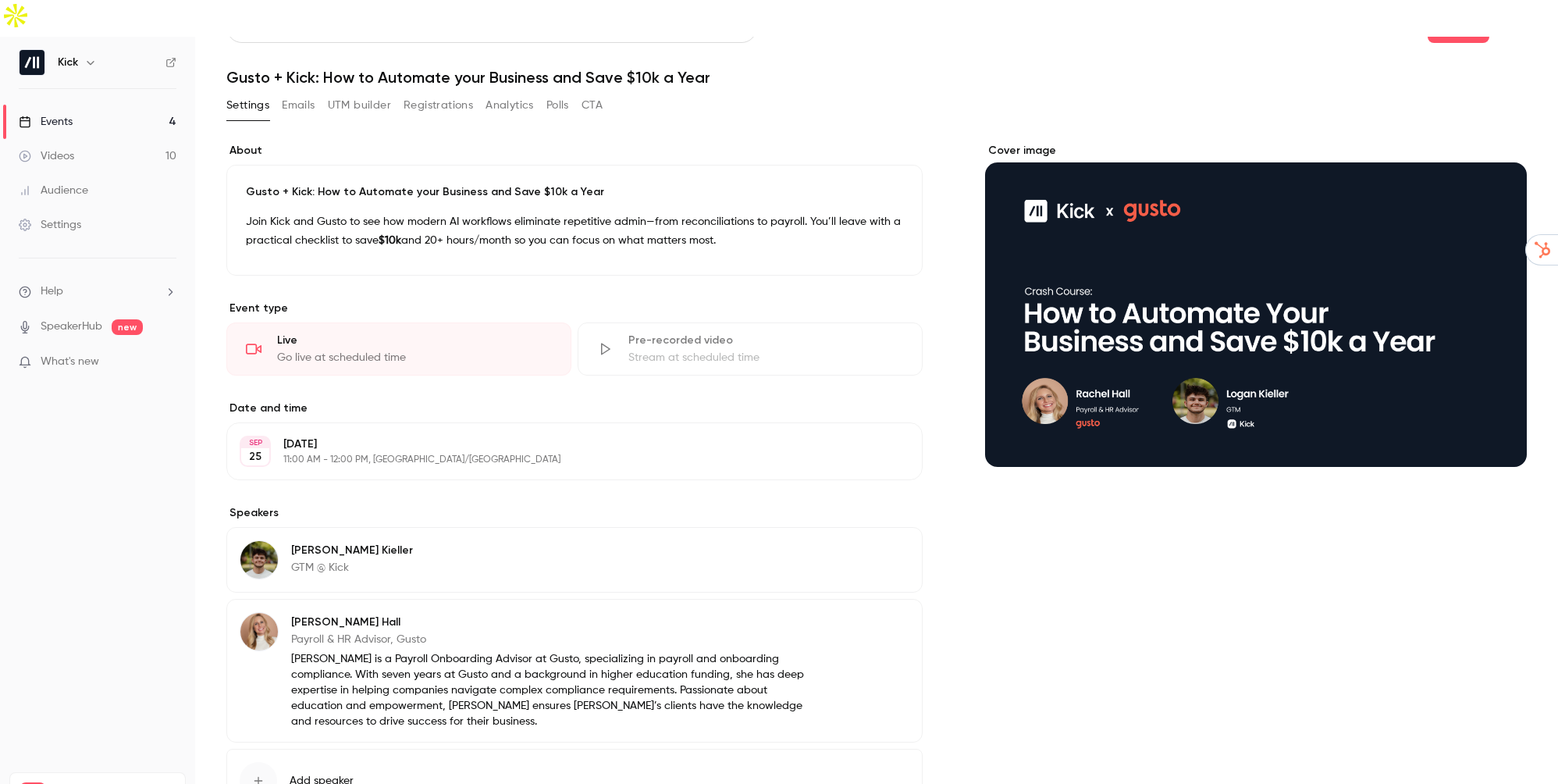
scroll to position [114, 0]
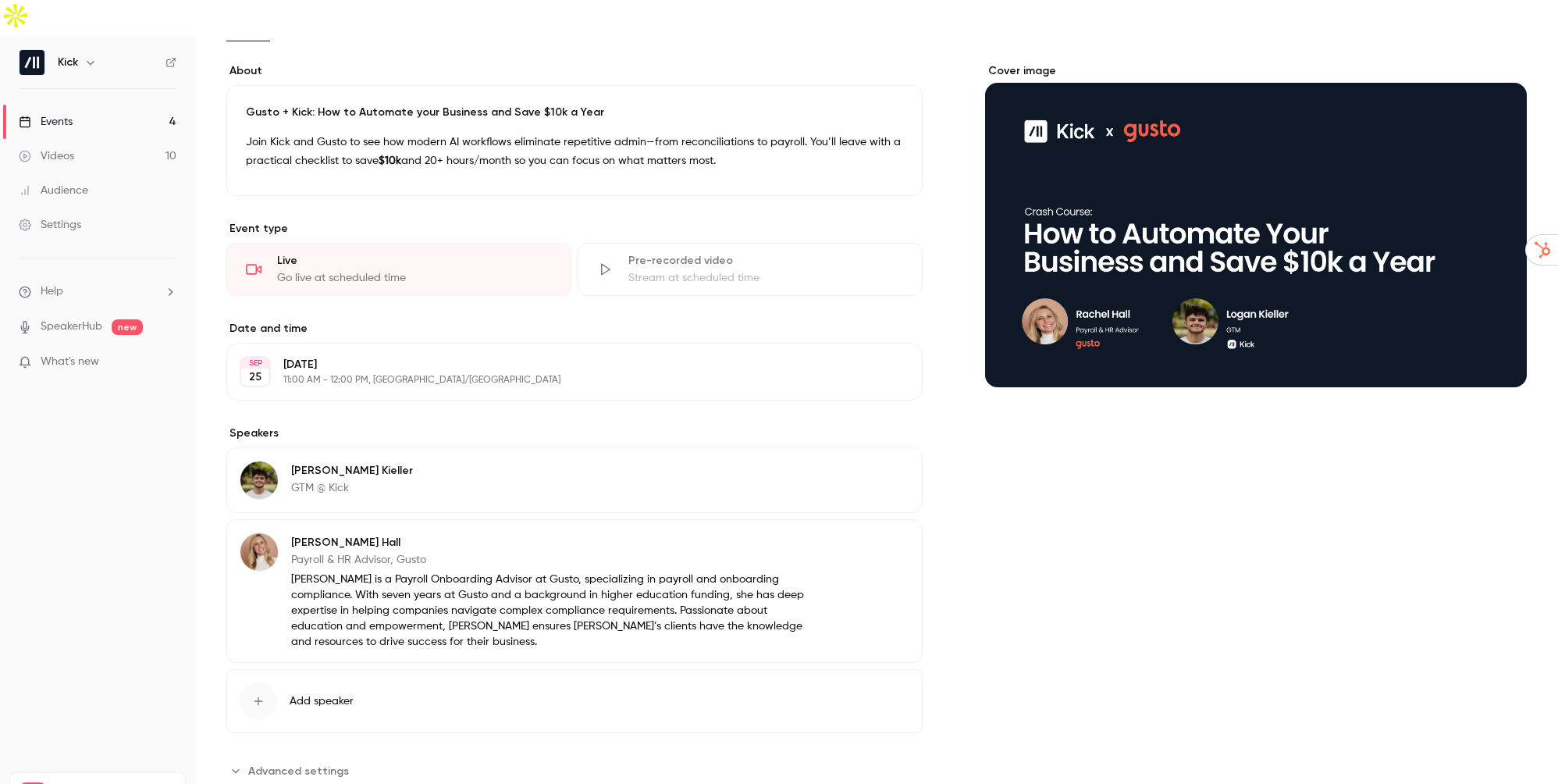
click at [403, 447] on div "Logan Kieller GTM @ Kick Edit" at bounding box center [574, 480] width 696 height 66
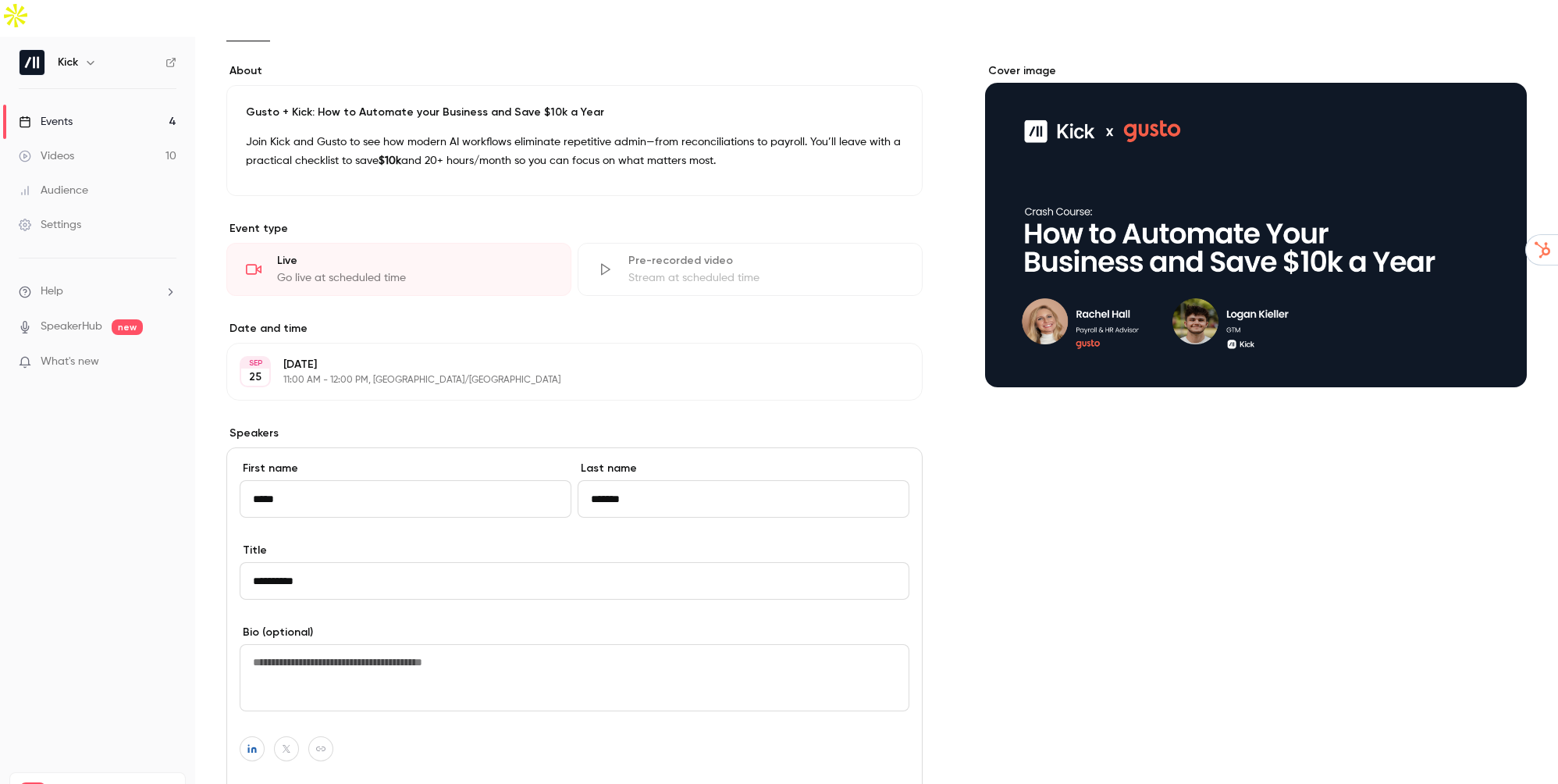
drag, startPoint x: 301, startPoint y: 375, endPoint x: 414, endPoint y: 618, distance: 268.0
click at [414, 643] on textarea at bounding box center [575, 677] width 670 height 68
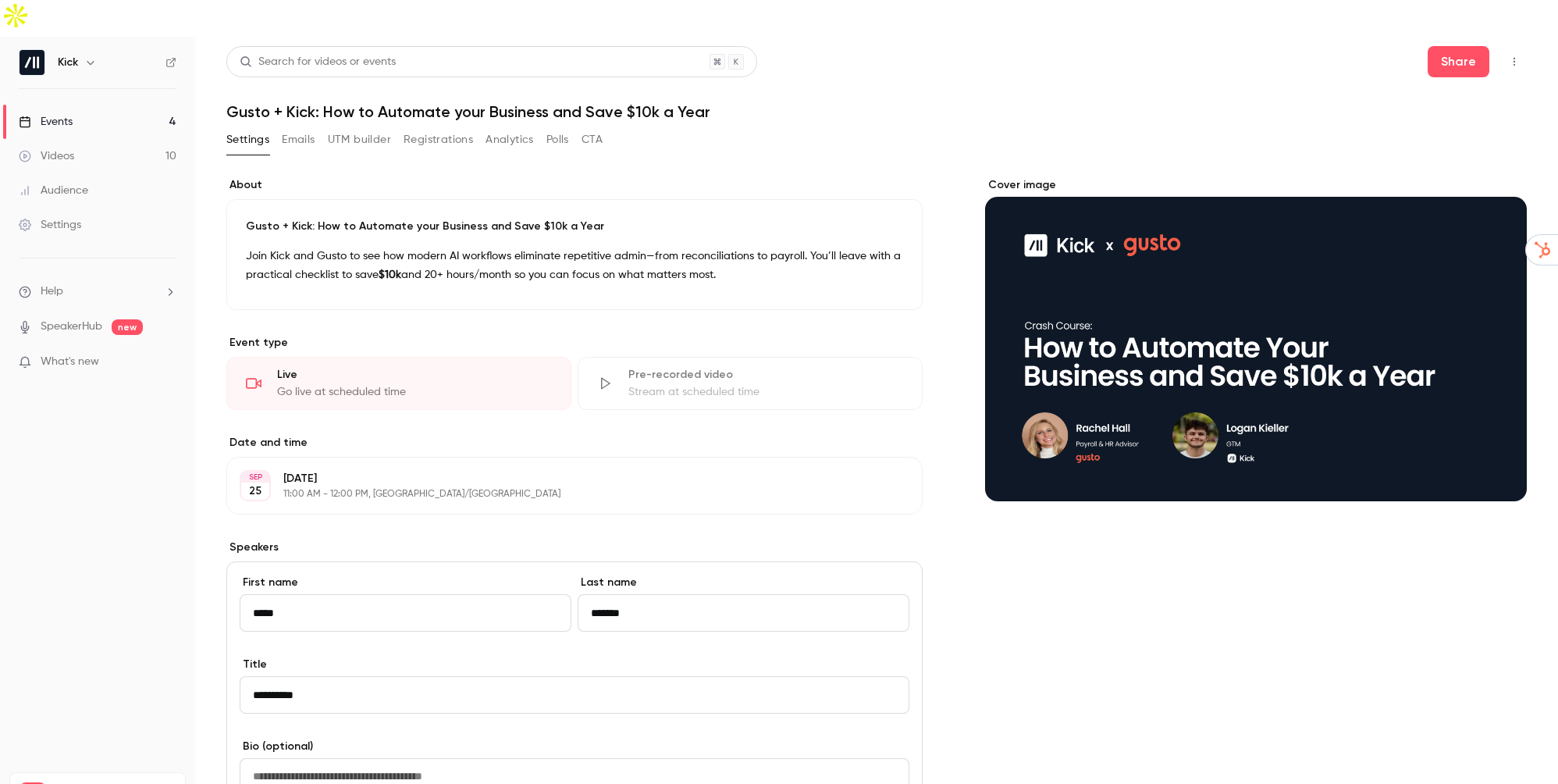
drag, startPoint x: 250, startPoint y: 348, endPoint x: 361, endPoint y: 236, distance: 157.7
click at [361, 246] on p "Join Kick and Gusto to see how modern AI workflows eliminate repetitive admin—f…" at bounding box center [574, 265] width 657 height 37
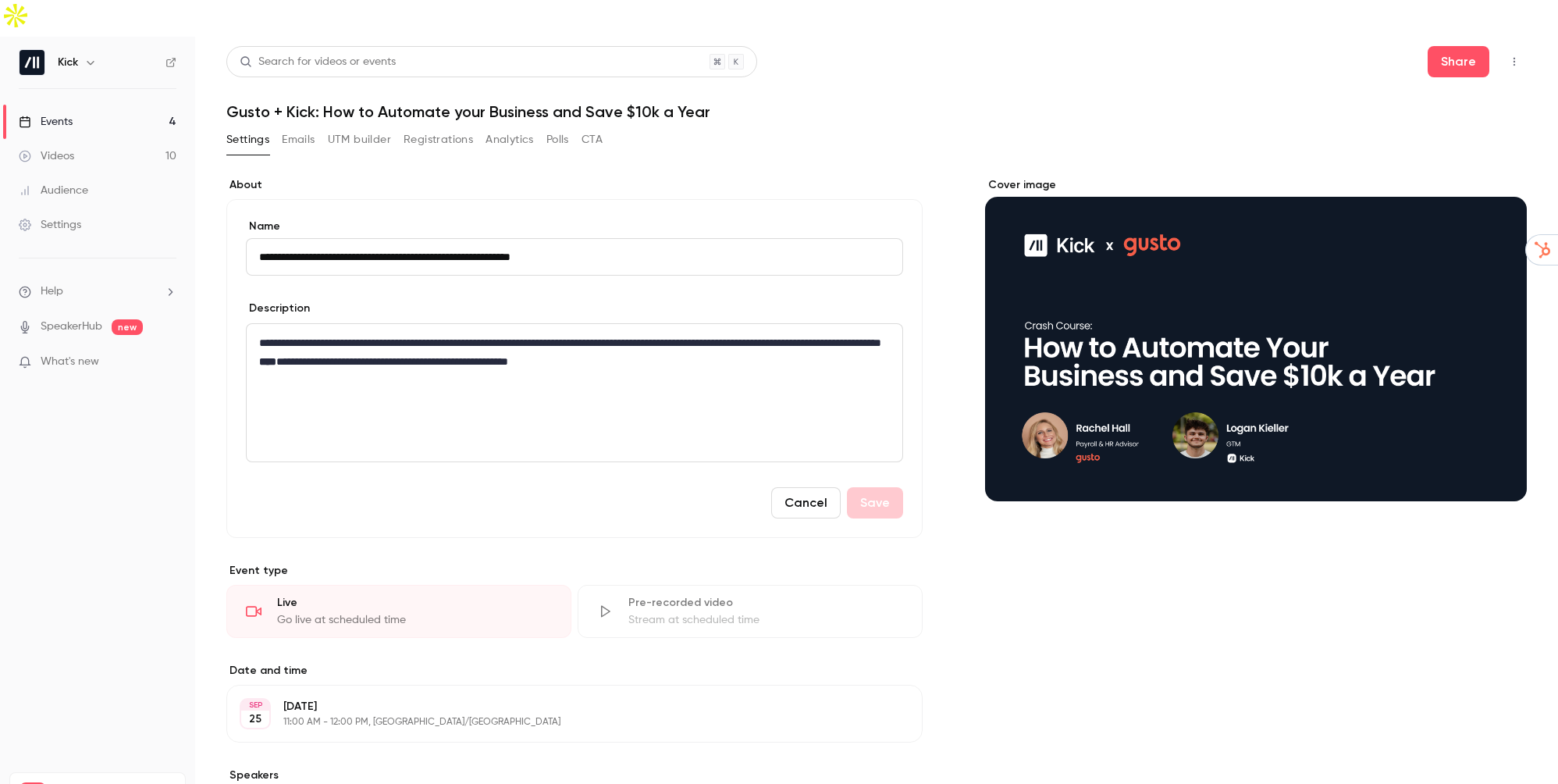
click at [660, 333] on p "**********" at bounding box center [570, 351] width 622 height 37
click at [873, 487] on button "Save" at bounding box center [875, 503] width 57 height 31
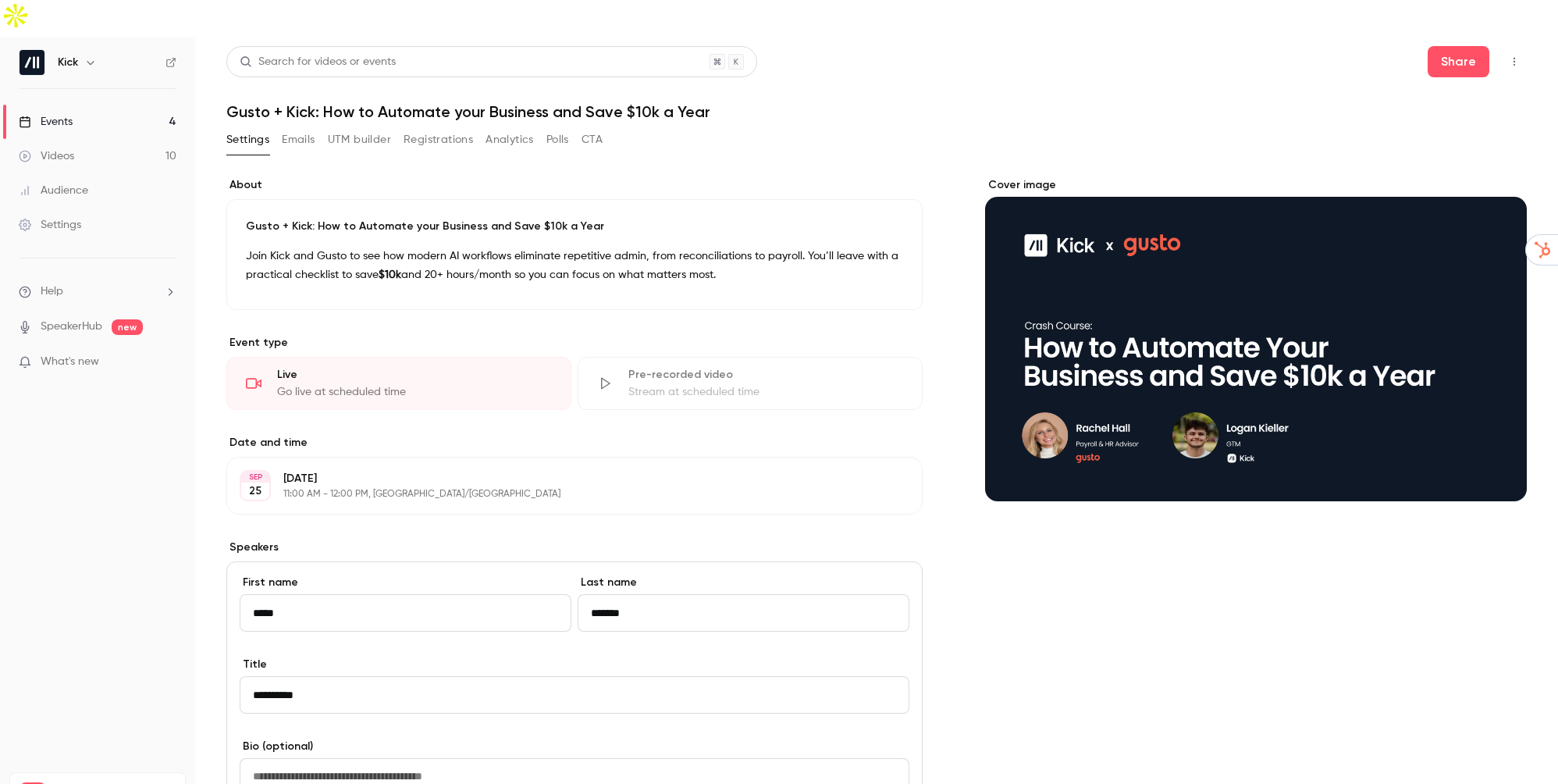
click at [66, 114] on div "Events" at bounding box center [46, 121] width 54 height 16
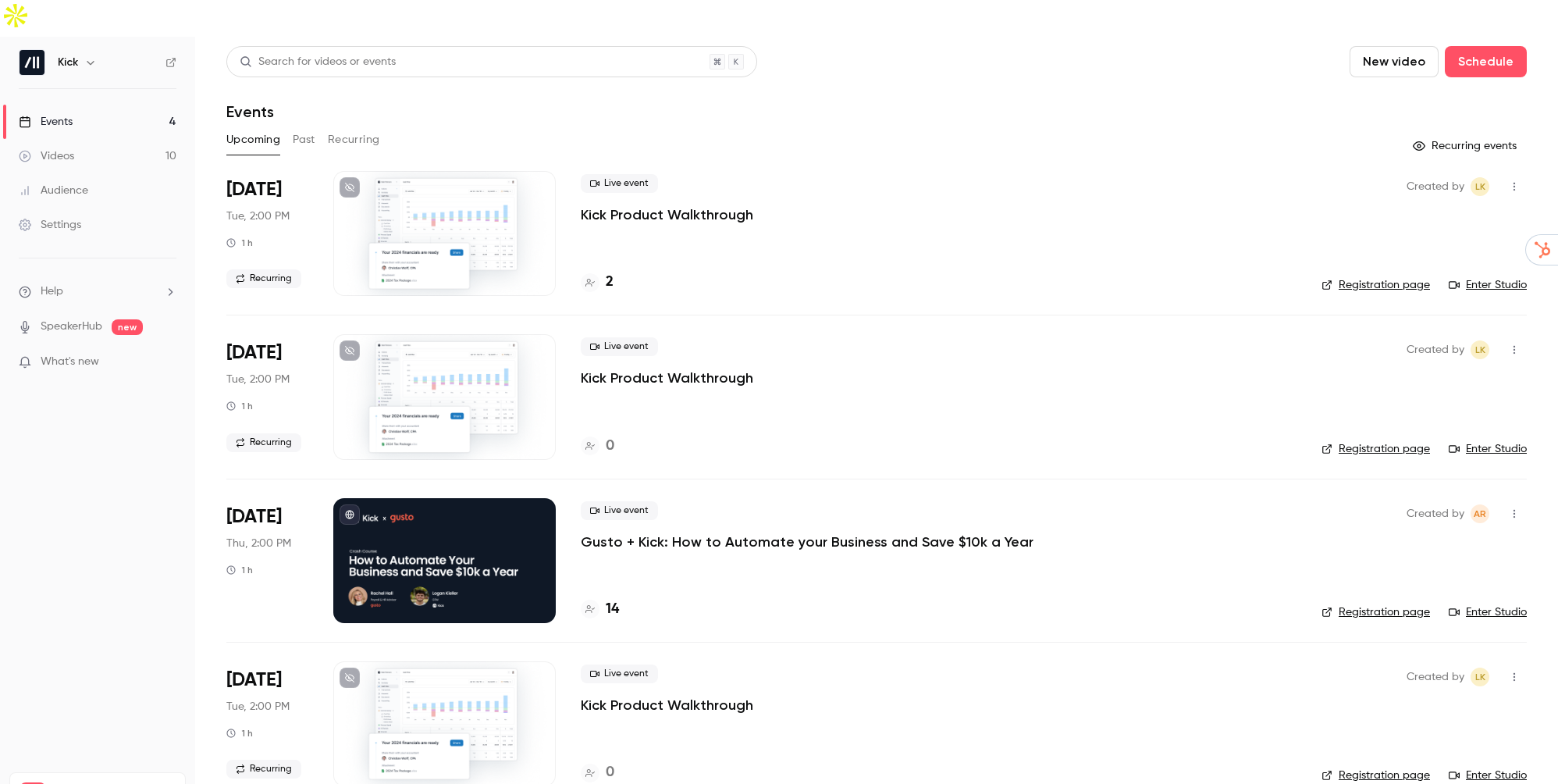
click at [89, 207] on link "Settings" at bounding box center [98, 225] width 195 height 35
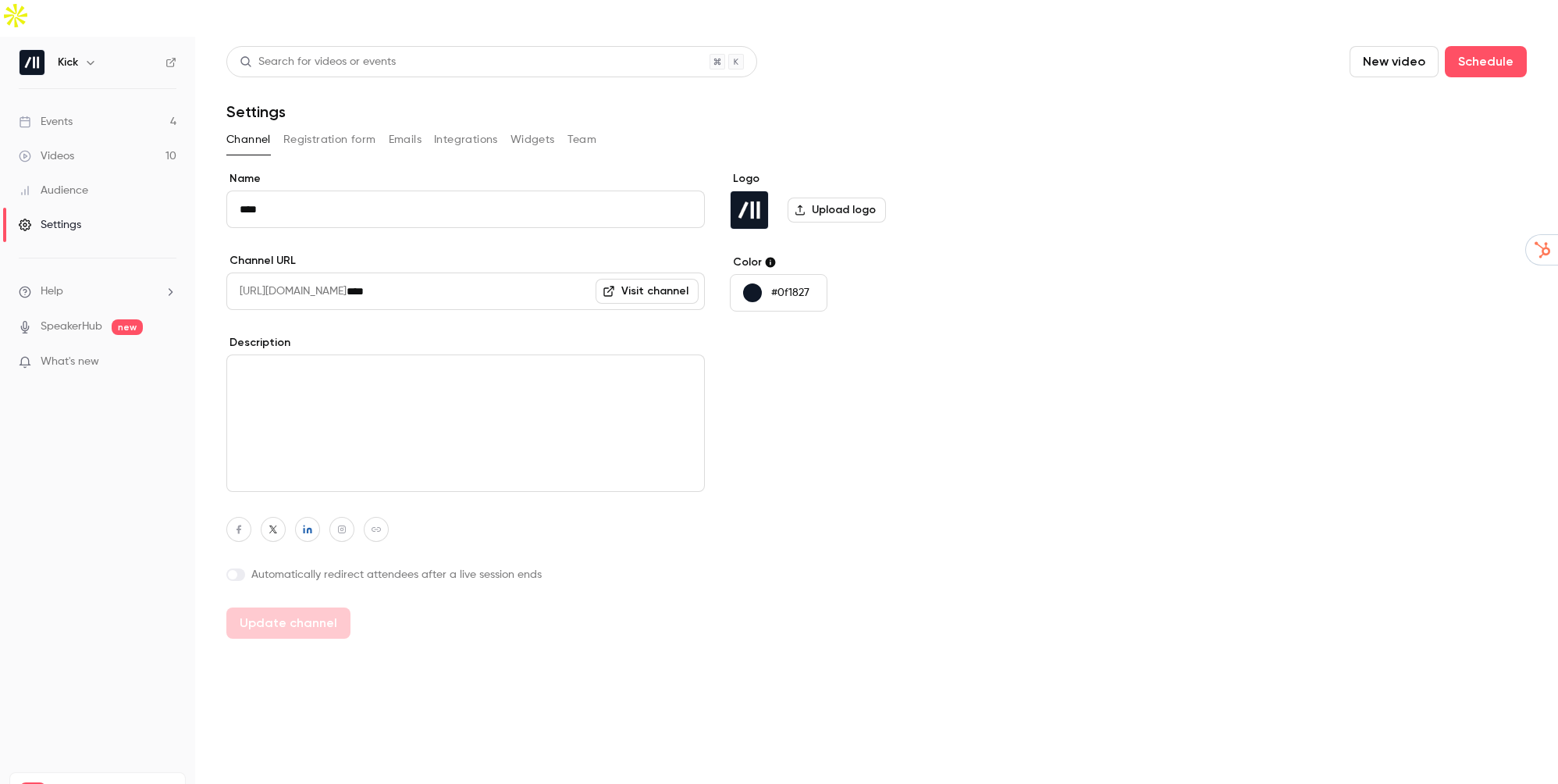
click at [74, 105] on link "Events 4" at bounding box center [98, 122] width 195 height 35
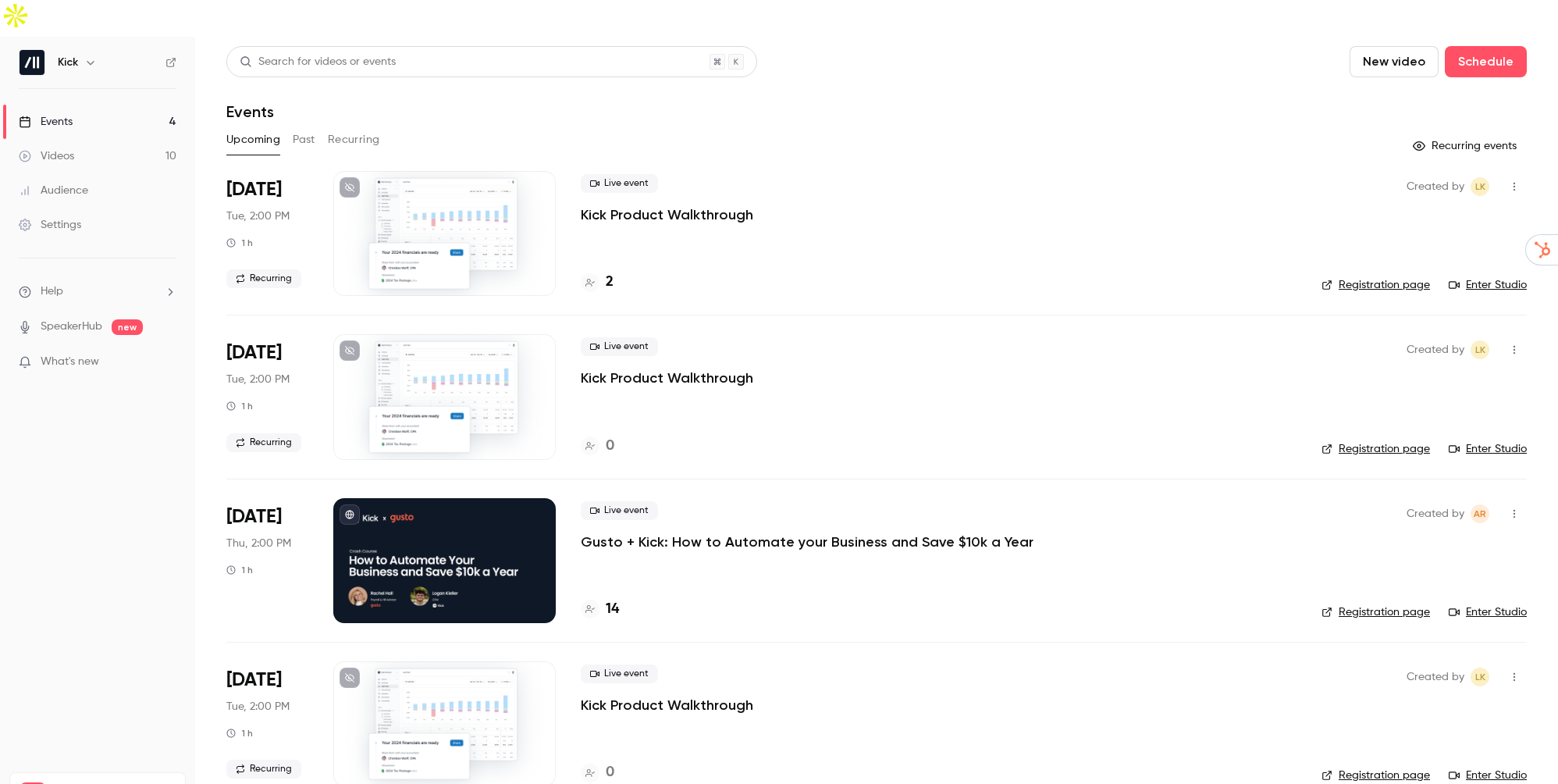
drag, startPoint x: 89, startPoint y: 201, endPoint x: 711, endPoint y: 504, distance: 691.9
click at [711, 532] on p "Gusto + Kick: How to Automate your Business and Save $10k a Year" at bounding box center [807, 541] width 453 height 19
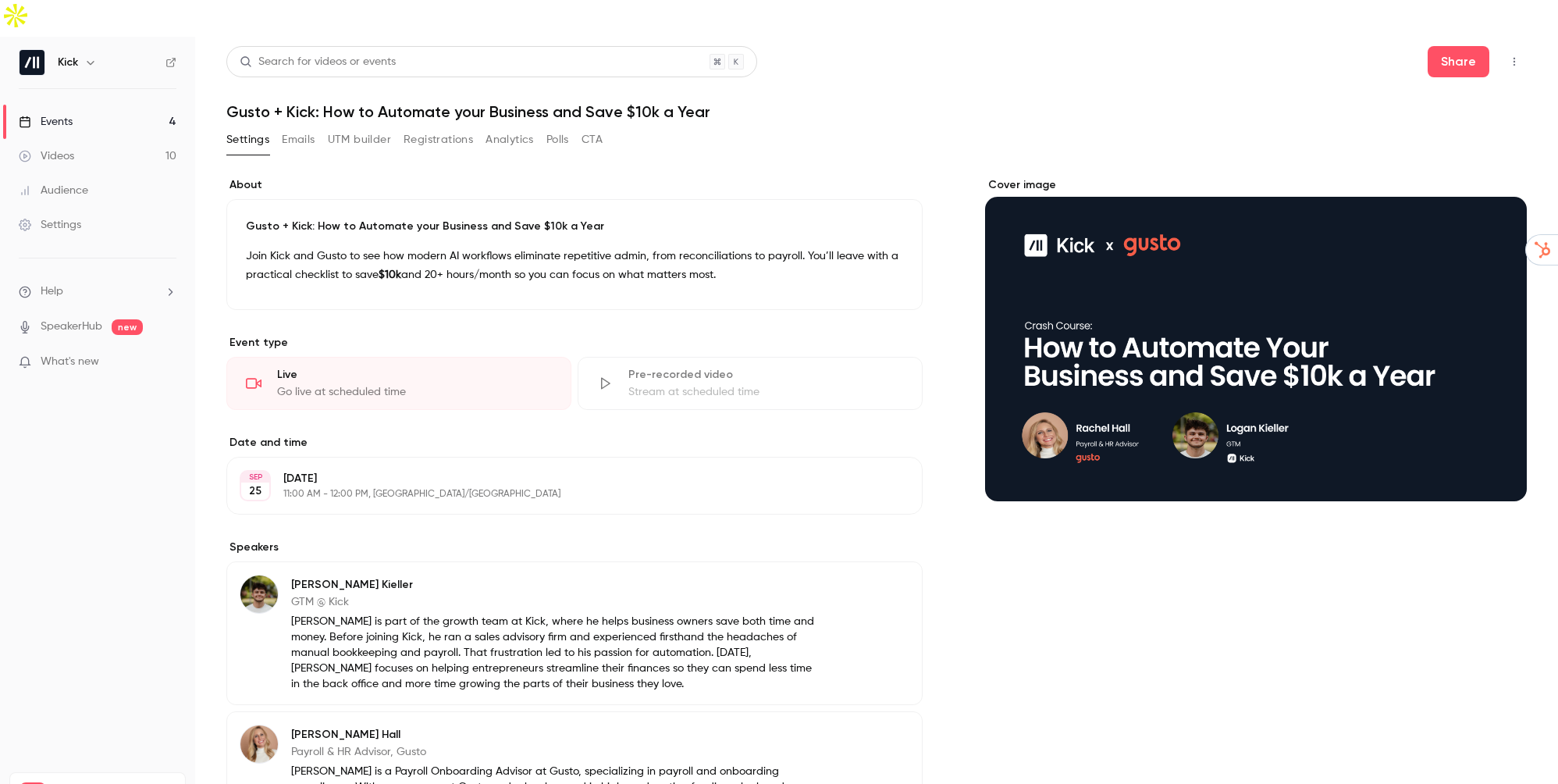
click at [57, 183] on div "Audience" at bounding box center [54, 190] width 69 height 16
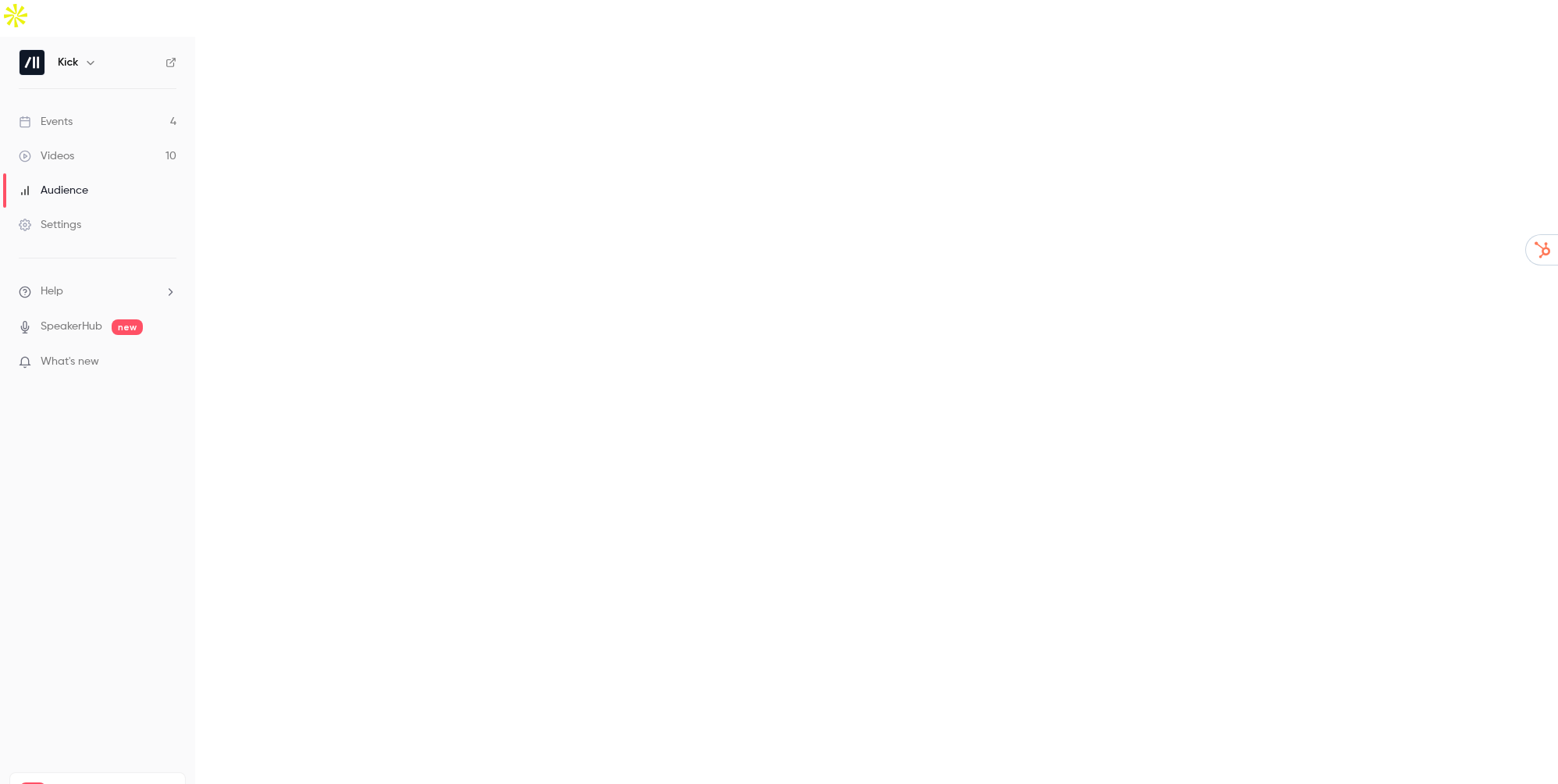
click at [68, 217] on div "Settings" at bounding box center [50, 225] width 62 height 16
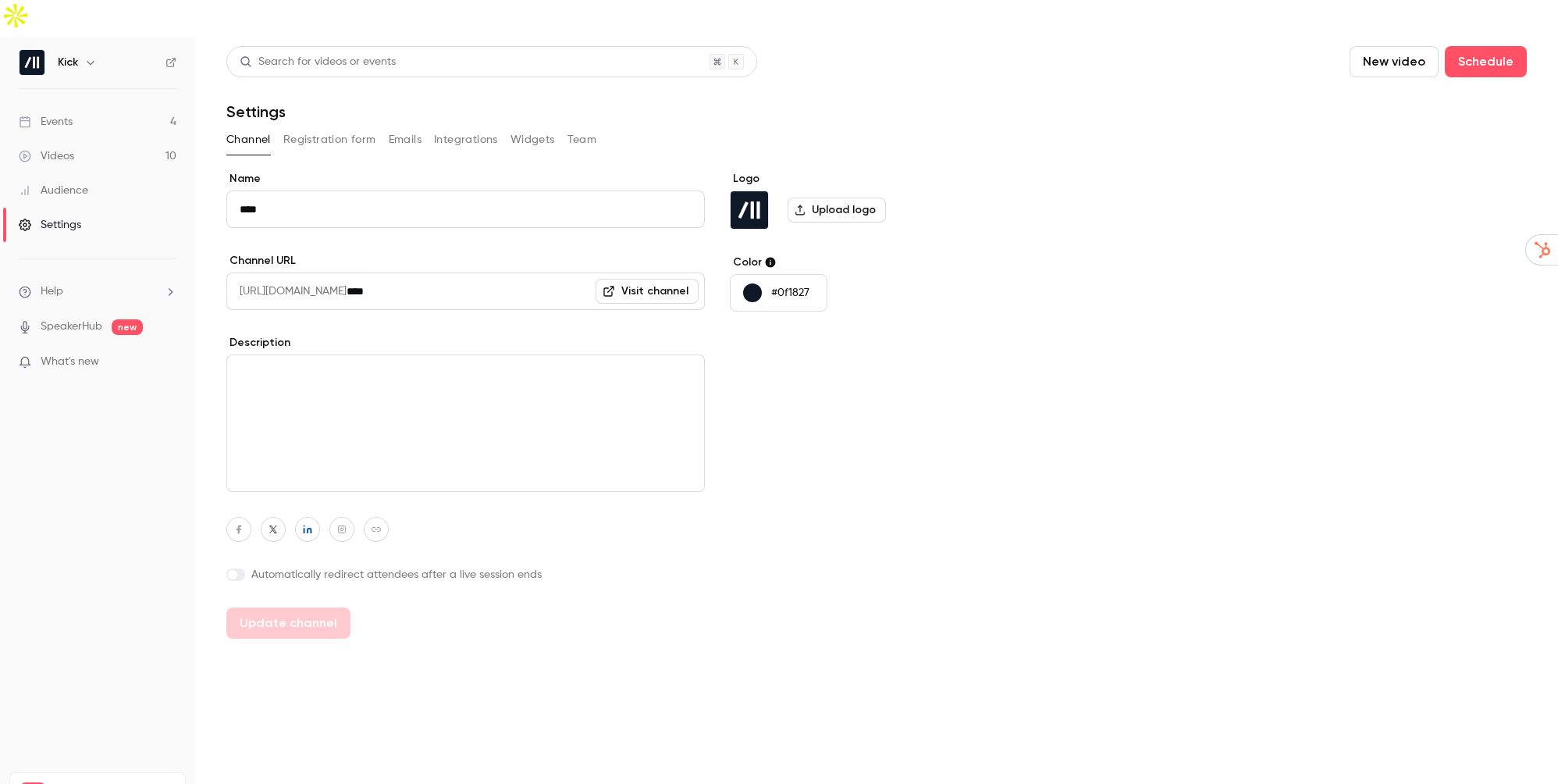
drag, startPoint x: 57, startPoint y: 152, endPoint x: 337, endPoint y: 99, distance: 285.0
click at [337, 127] on button "Registration form" at bounding box center [329, 139] width 93 height 25
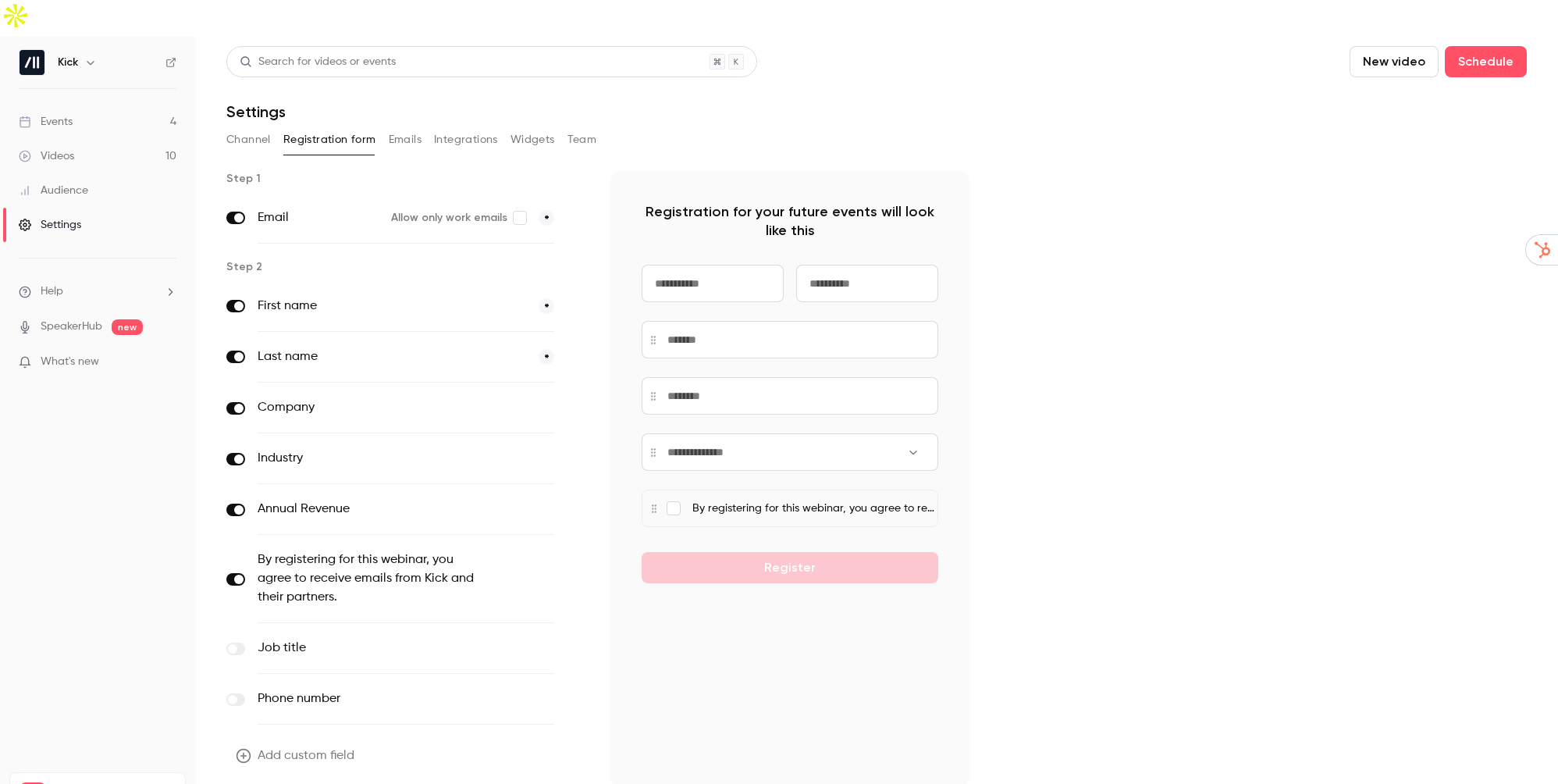
scroll to position [20, 0]
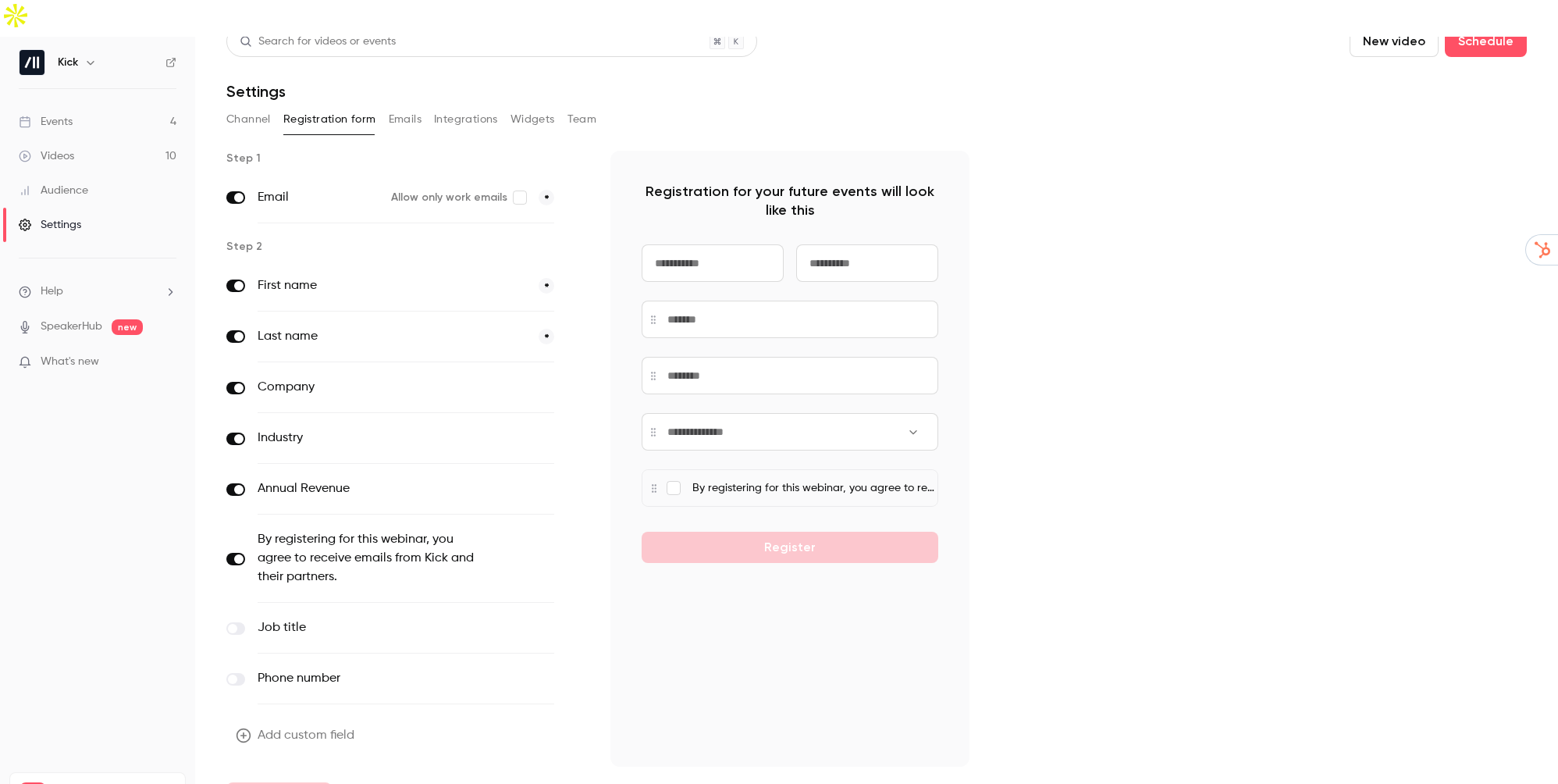
drag, startPoint x: 337, startPoint y: 99, endPoint x: 235, endPoint y: 641, distance: 551.5
click at [235, 674] on span at bounding box center [233, 679] width 9 height 9
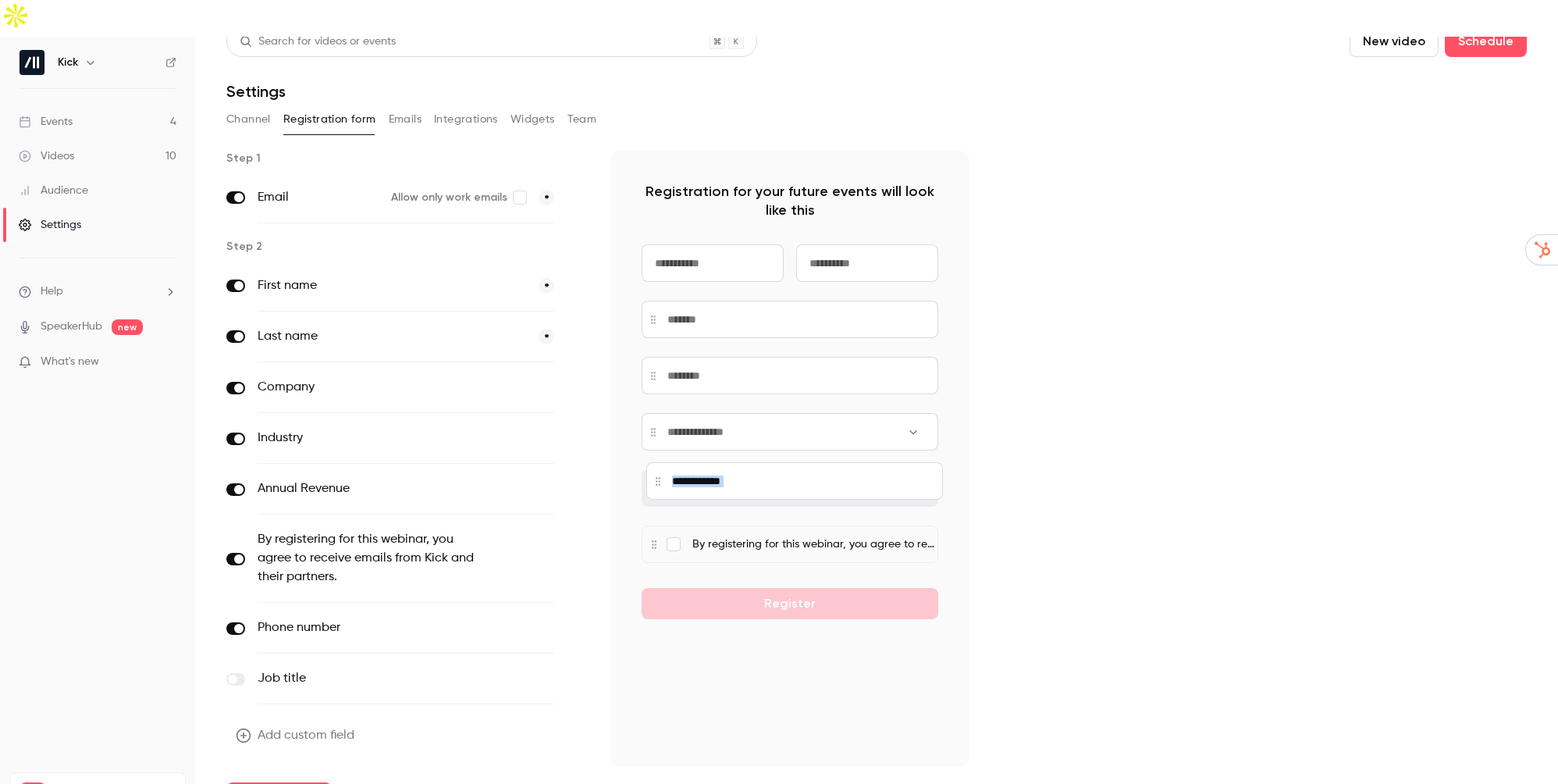
drag, startPoint x: 235, startPoint y: 641, endPoint x: 654, endPoint y: 446, distance: 462.2
click at [654, 462] on div at bounding box center [794, 480] width 297 height 37
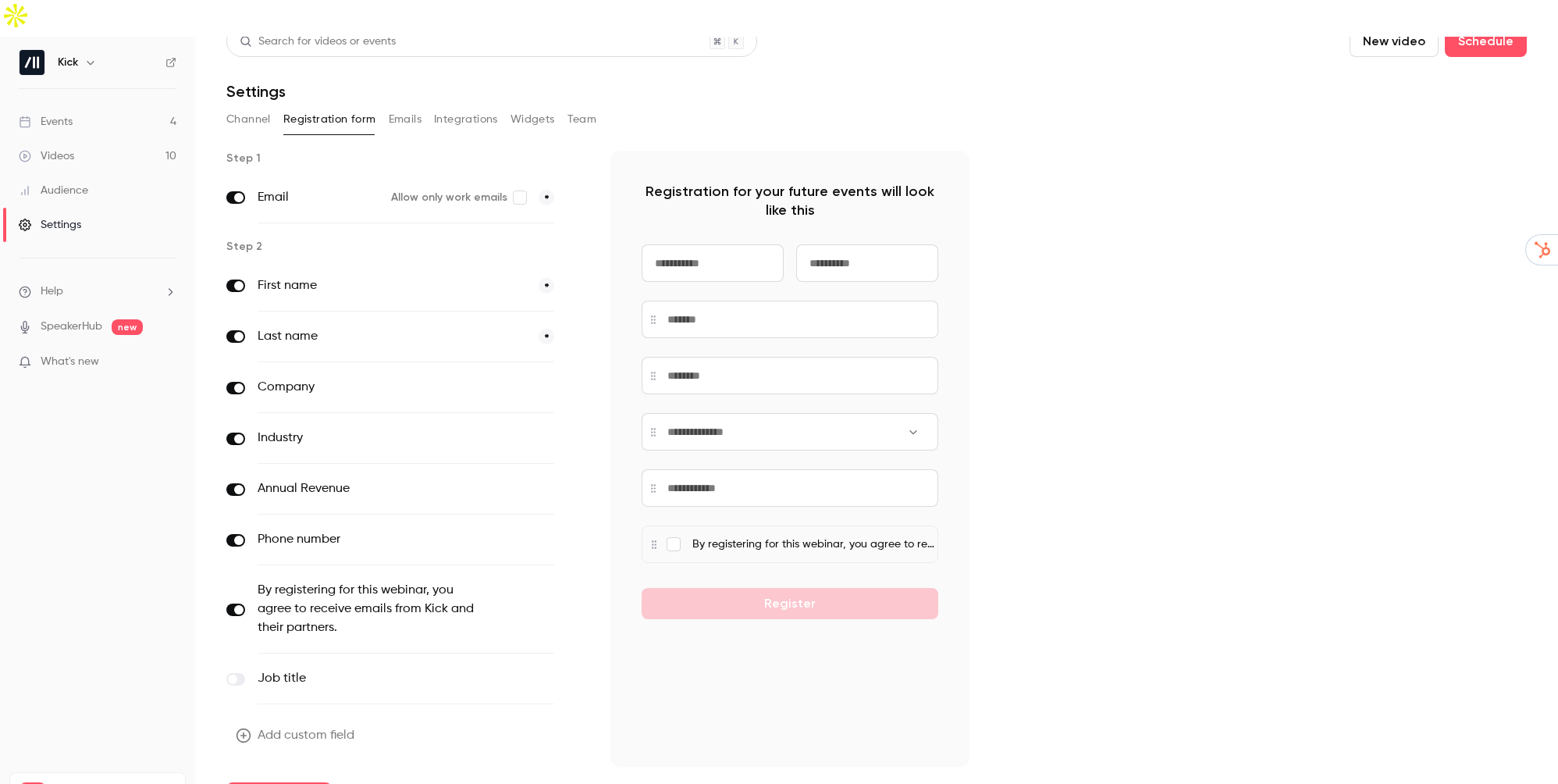
drag, startPoint x: 654, startPoint y: 446, endPoint x: 1010, endPoint y: 414, distance: 357.4
click at [1010, 414] on div "Step 1 Email Allow only work emails * Step 2 First name * Last name * Company o…" at bounding box center [876, 482] width 1301 height 663
click at [722, 300] on input at bounding box center [789, 319] width 297 height 37
drag, startPoint x: 153, startPoint y: 547, endPoint x: 352, endPoint y: 350, distance: 280.0
click at [352, 378] on label "Company" at bounding box center [373, 387] width 232 height 19
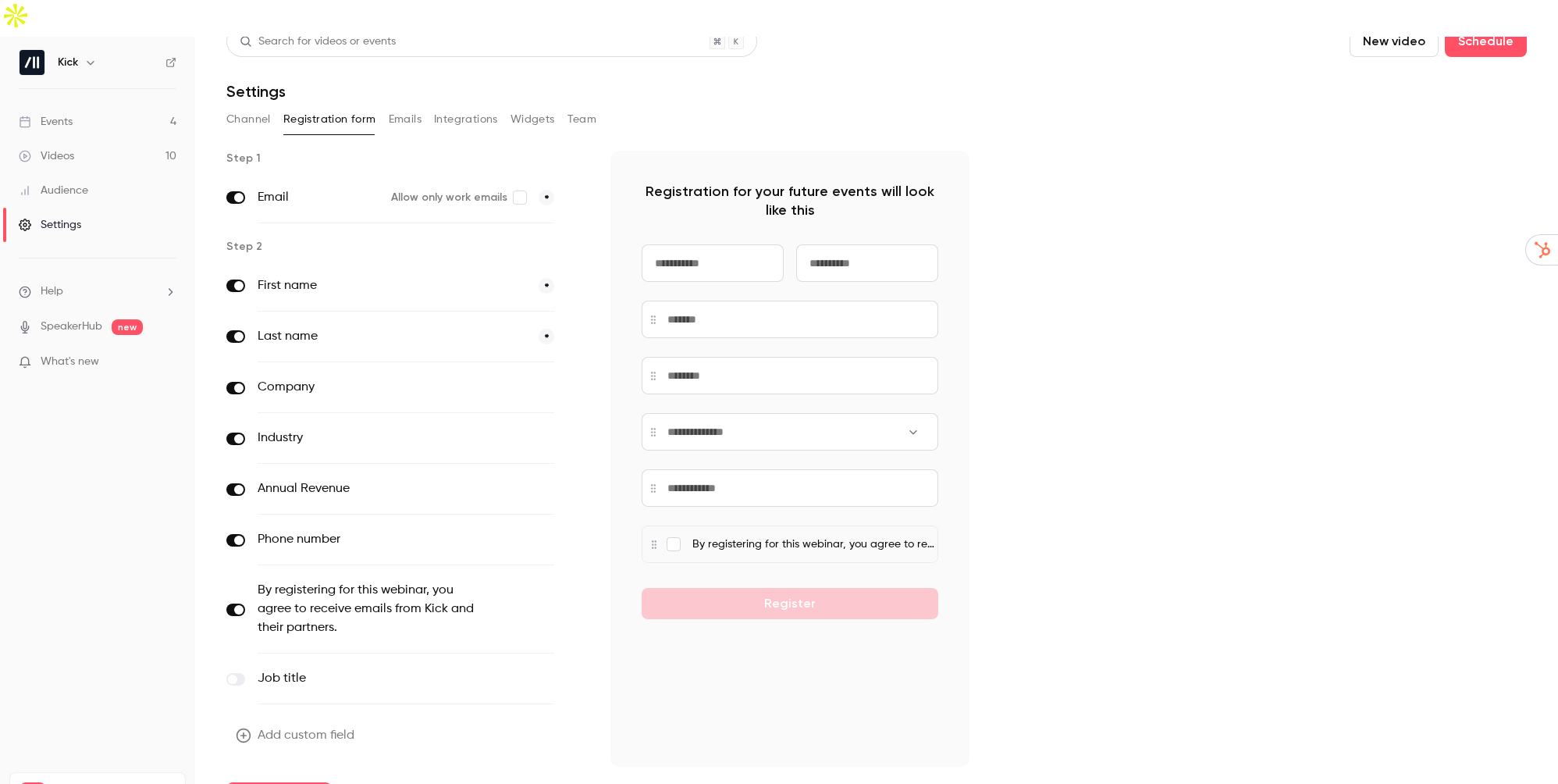
click at [468, 515] on div "Phone number optional" at bounding box center [405, 540] width 297 height 51
click at [1013, 493] on div "Step 1 Email Allow only work emails * Step 2 First name * Last name * Company o…" at bounding box center [876, 482] width 1301 height 663
click at [293, 782] on button "Update form" at bounding box center [278, 798] width 105 height 31
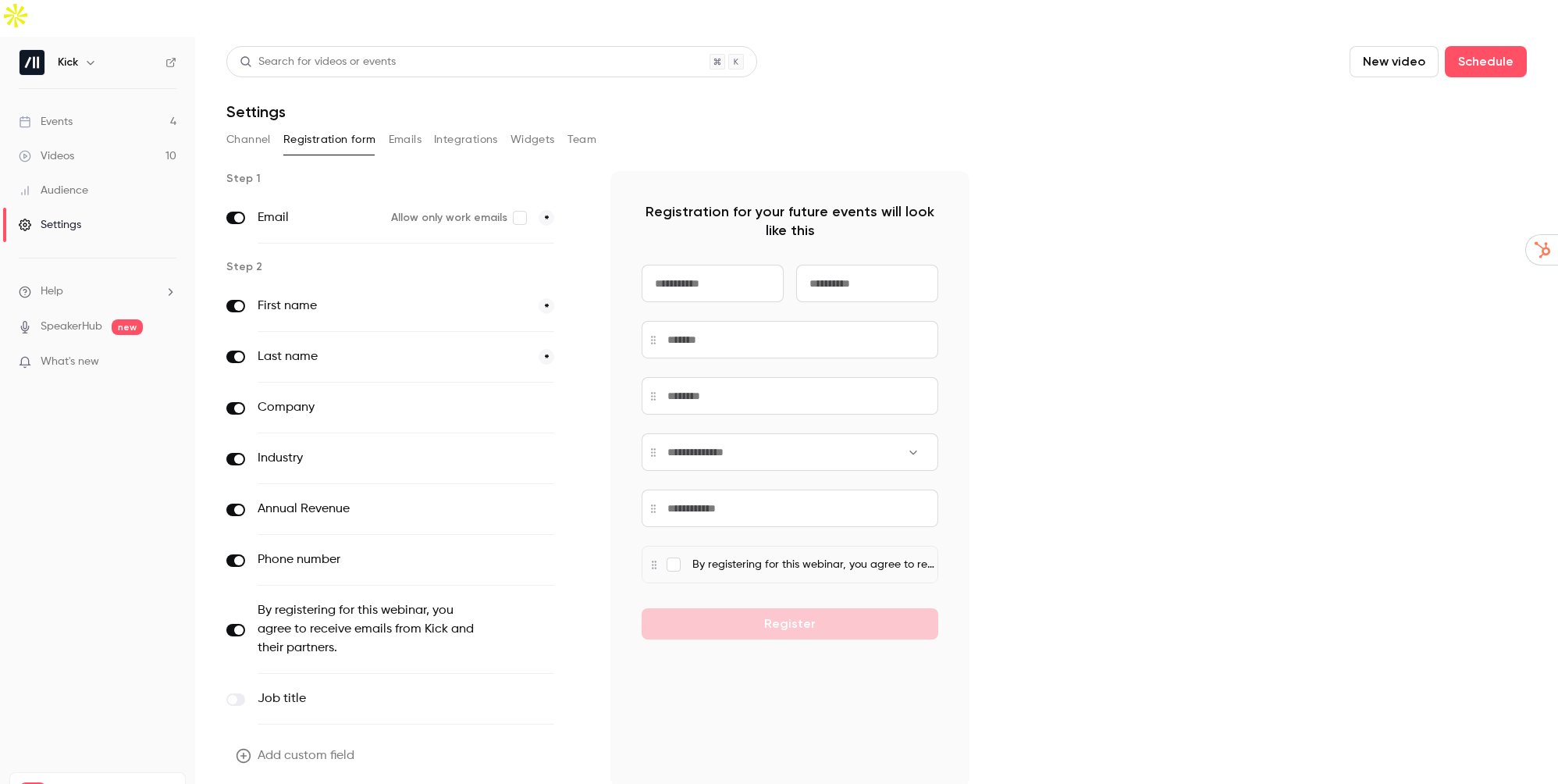
drag, startPoint x: 0, startPoint y: 0, endPoint x: 444, endPoint y: 551, distance: 707.6
click at [444, 585] on div "By registering for this webinar, you agree to receive emails from Kick and thei…" at bounding box center [405, 629] width 297 height 89
click at [534, 622] on button "optional" at bounding box center [528, 629] width 52 height 16
drag, startPoint x: 444, startPoint y: 551, endPoint x: 528, endPoint y: 616, distance: 106.2
click at [528, 654] on div "Job title optional" at bounding box center [405, 680] width 297 height 51
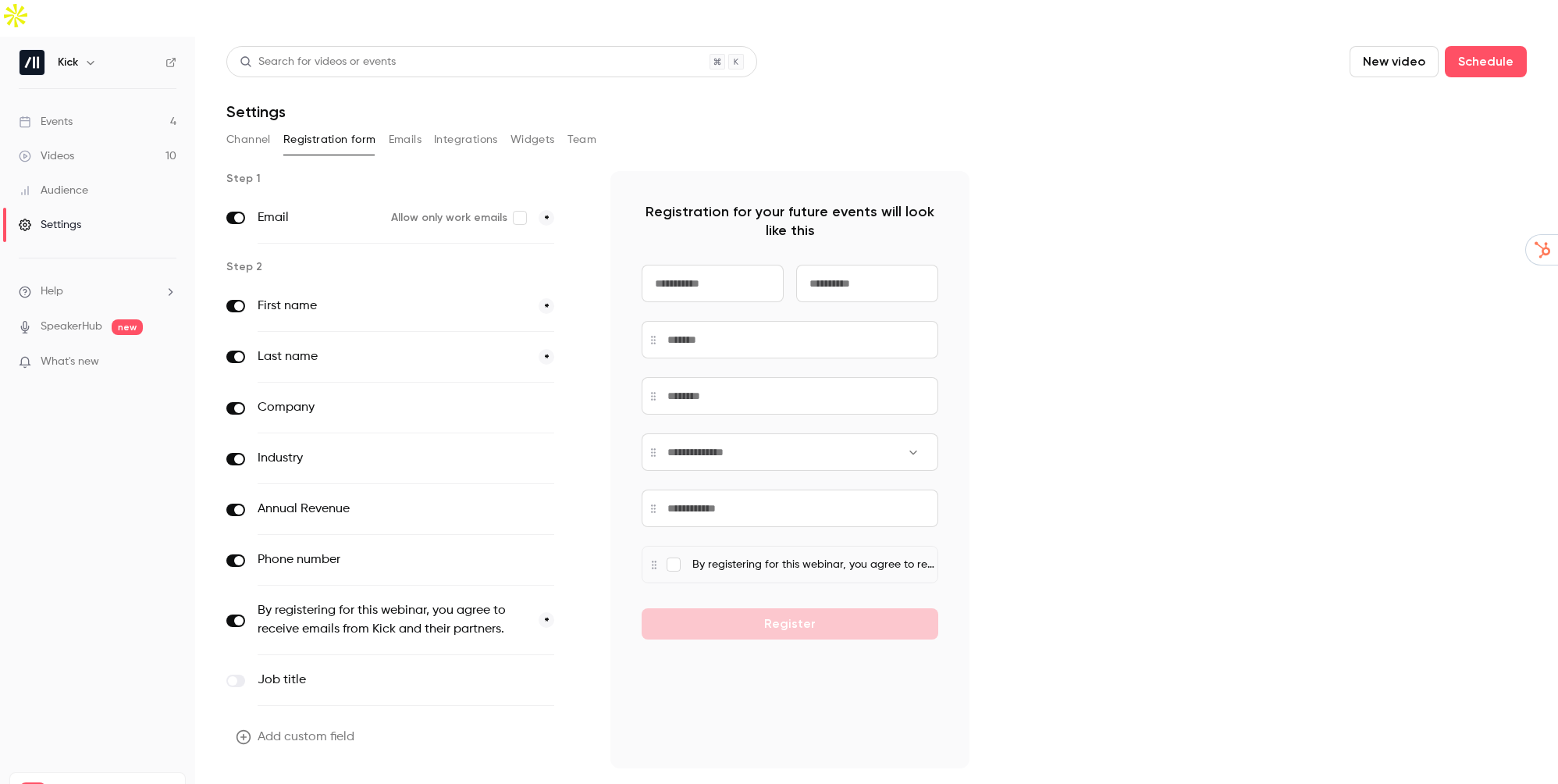
click at [293, 783] on button "Update form" at bounding box center [278, 800] width 105 height 31
click at [77, 105] on link "Events 4" at bounding box center [98, 122] width 195 height 35
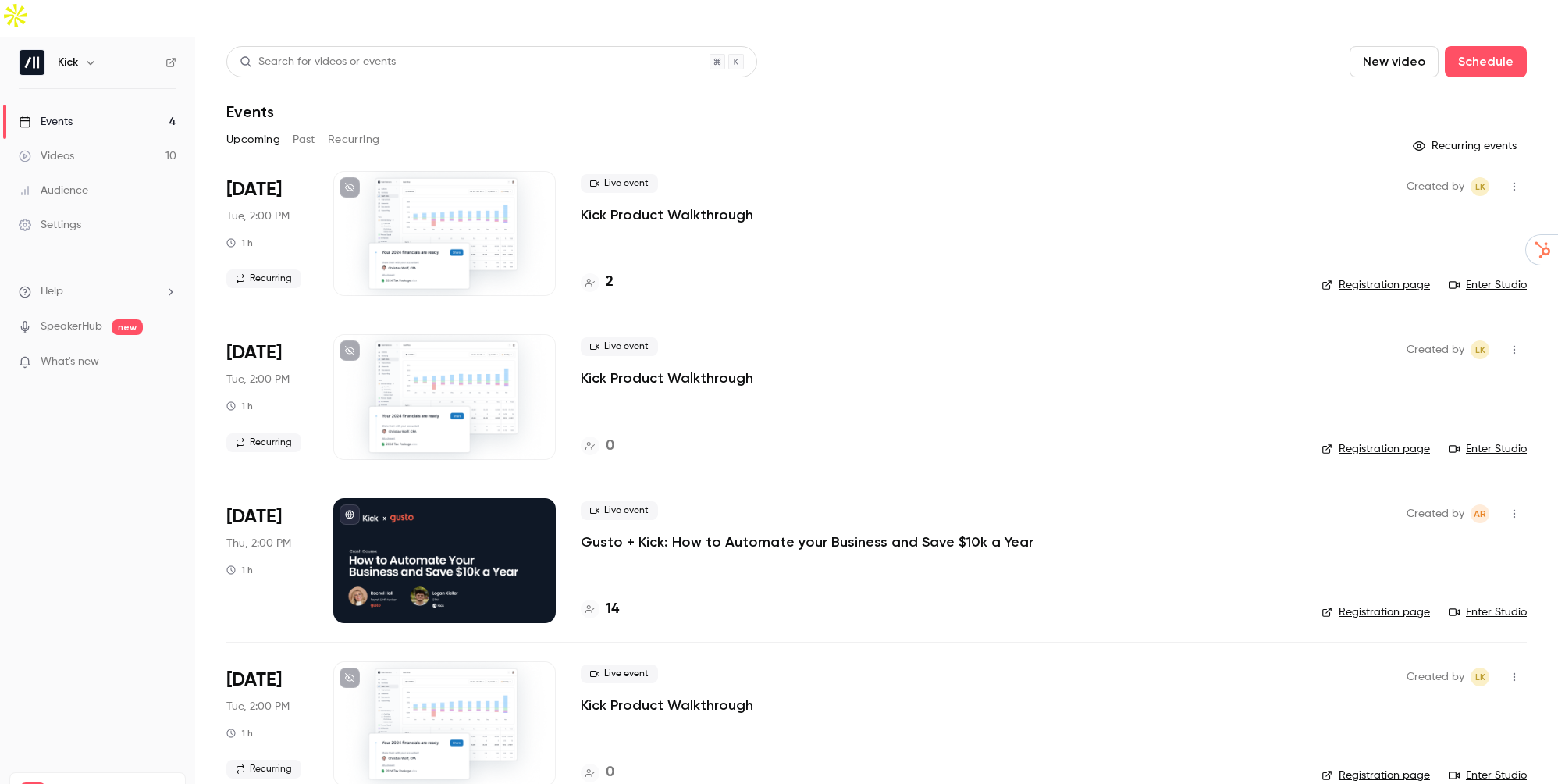
drag, startPoint x: 0, startPoint y: 0, endPoint x: 616, endPoint y: 570, distance: 839.3
click at [616, 599] on h4 "14" at bounding box center [612, 609] width 14 height 21
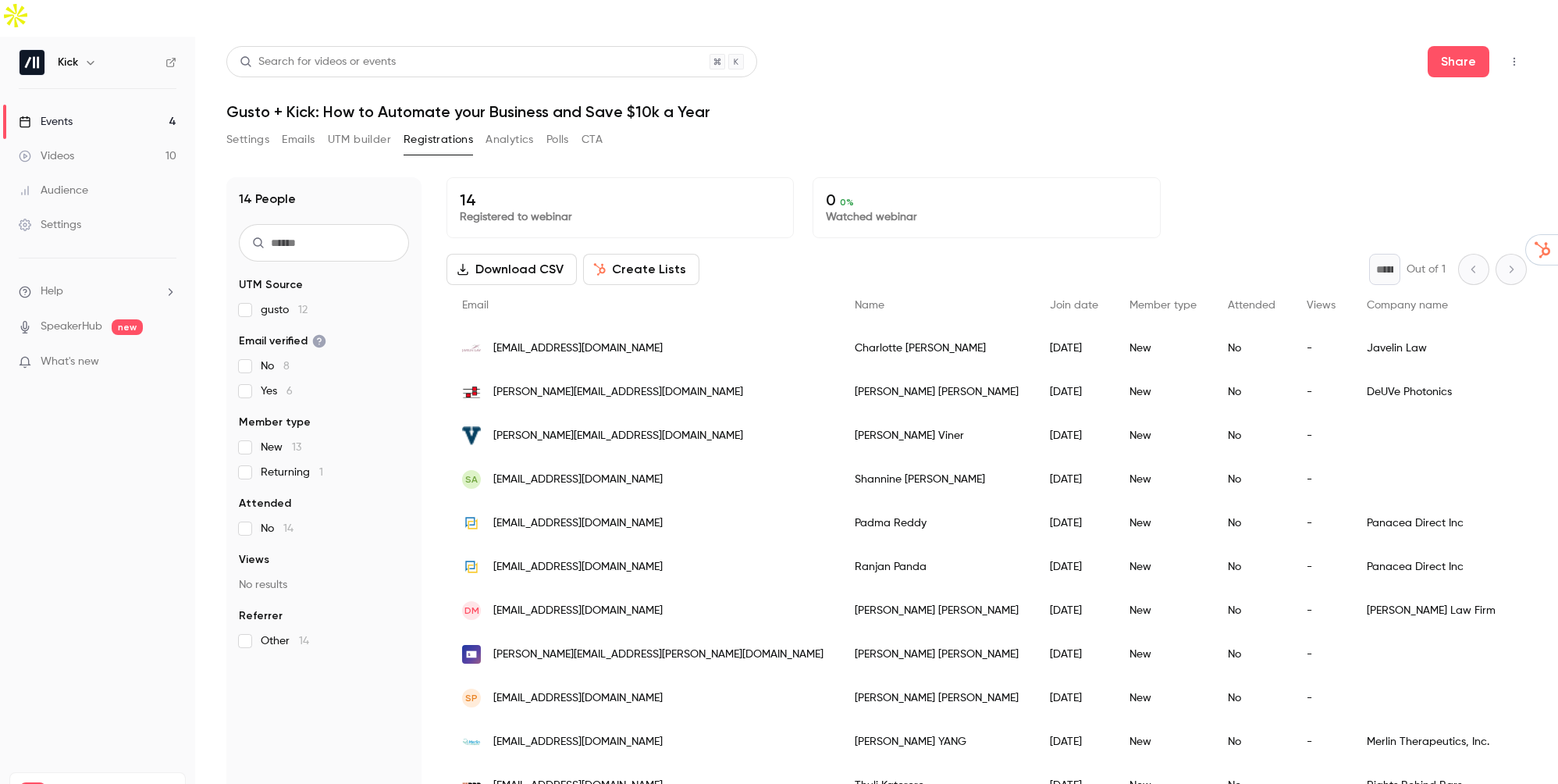
click at [57, 114] on div "Events" at bounding box center [46, 121] width 54 height 16
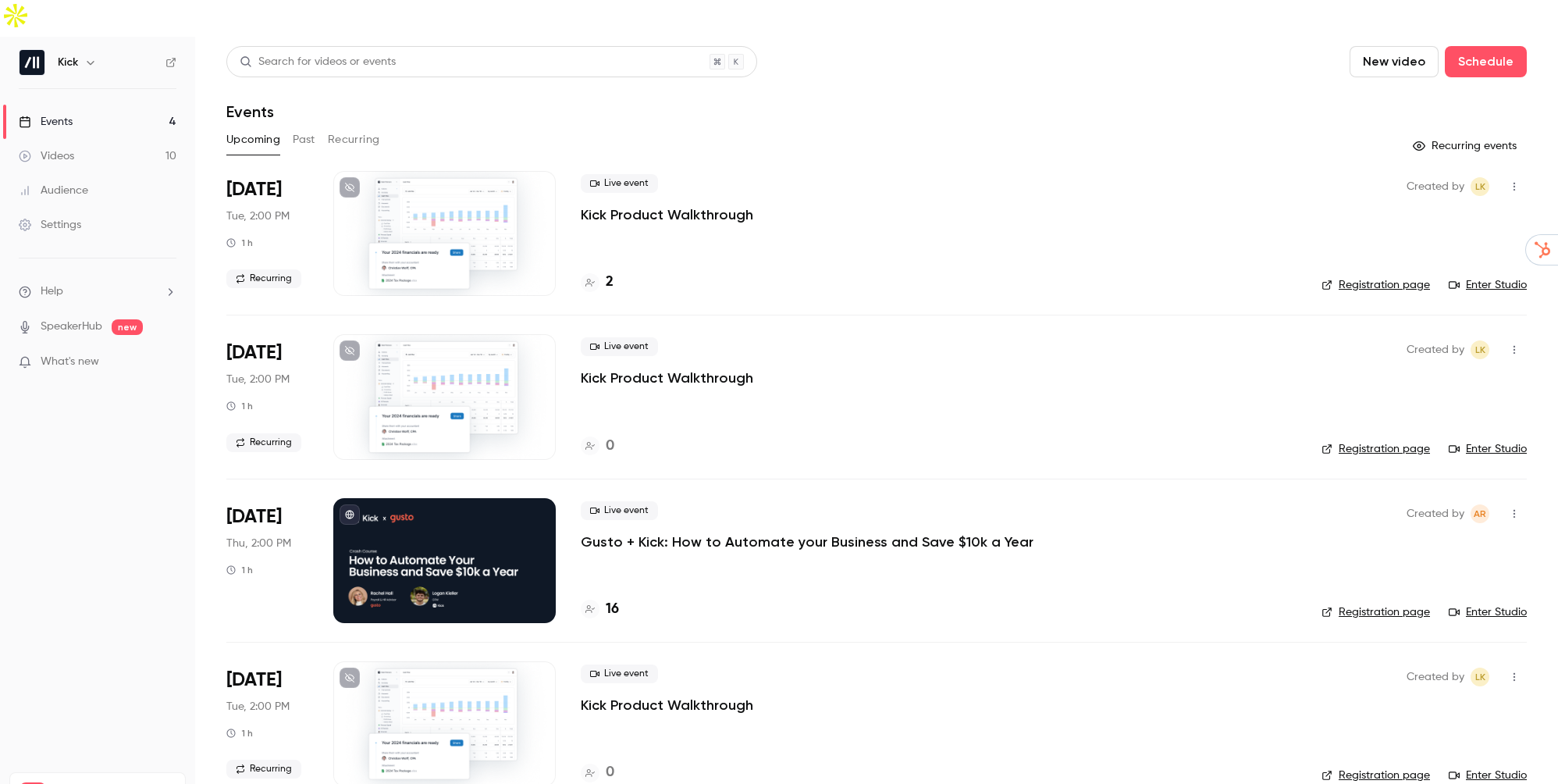
drag, startPoint x: 0, startPoint y: 0, endPoint x: 604, endPoint y: 567, distance: 828.4
click at [604, 599] on div "16" at bounding box center [600, 609] width 38 height 21
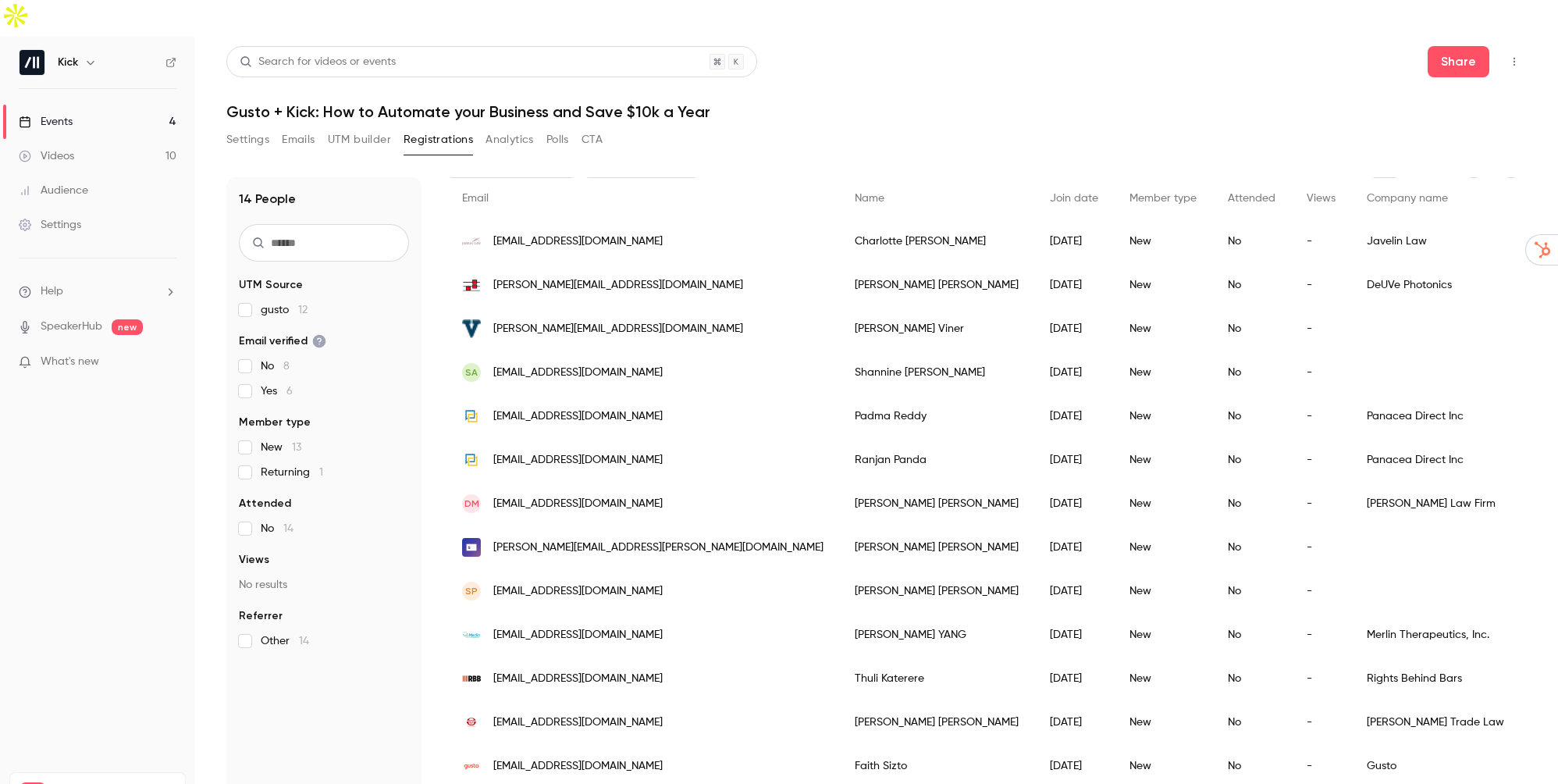
scroll to position [148, 0]
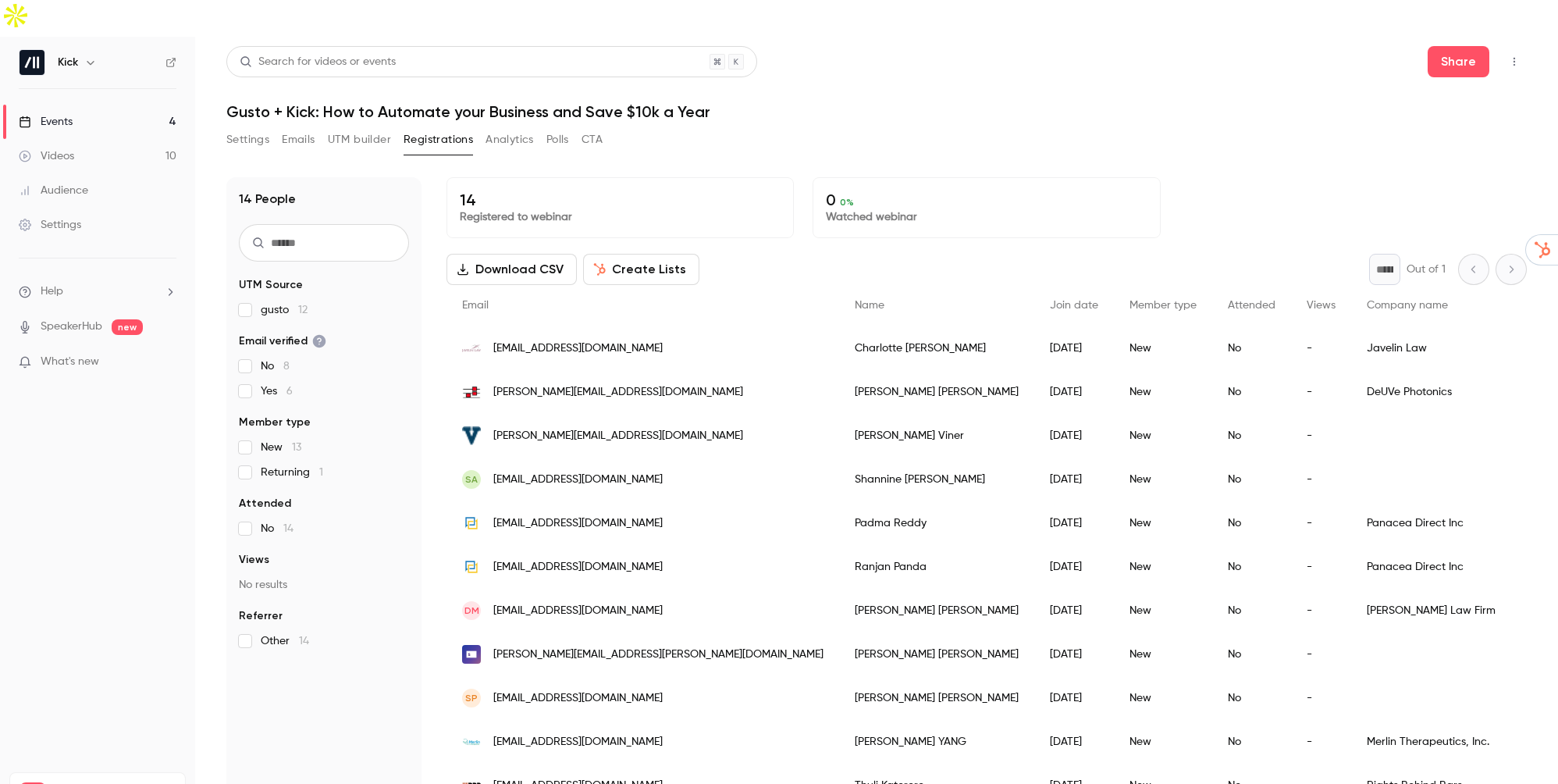
click at [125, 105] on link "Events 4" at bounding box center [98, 122] width 195 height 35
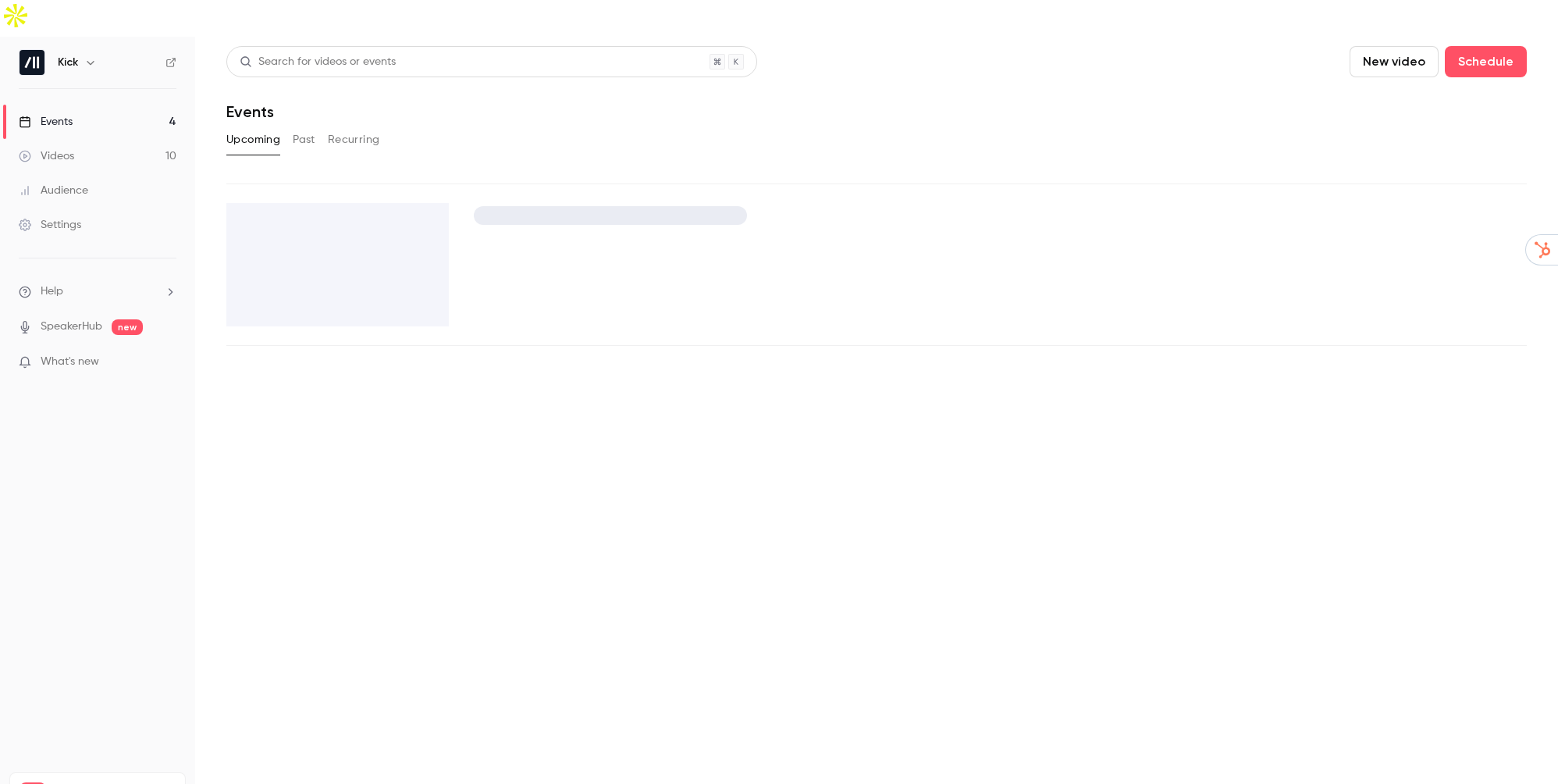
click at [117, 105] on link "Events 4" at bounding box center [98, 122] width 195 height 35
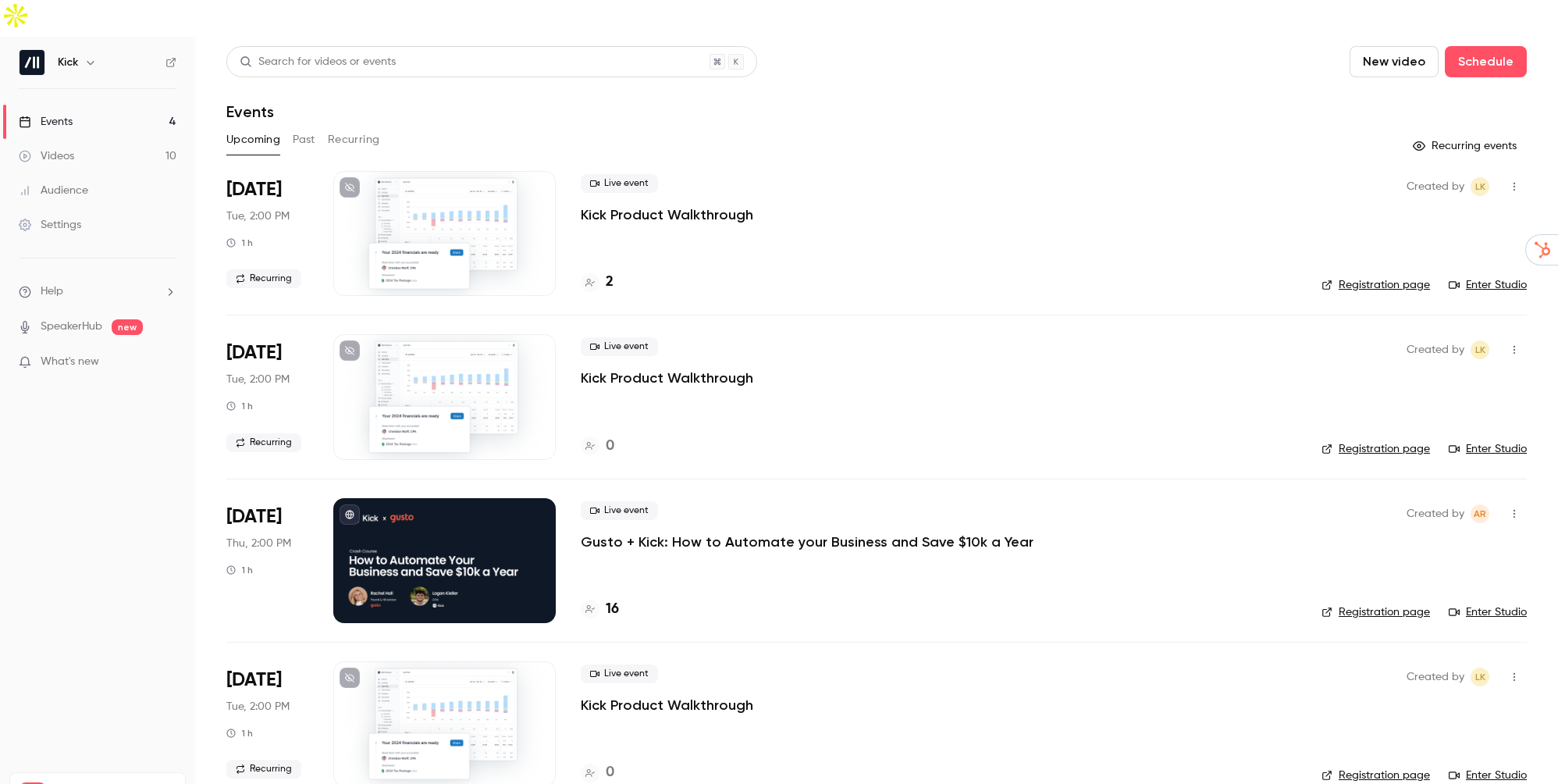
click at [687, 532] on p "Gusto + Kick: How to Automate your Business and Save $10k a Year" at bounding box center [807, 541] width 453 height 19
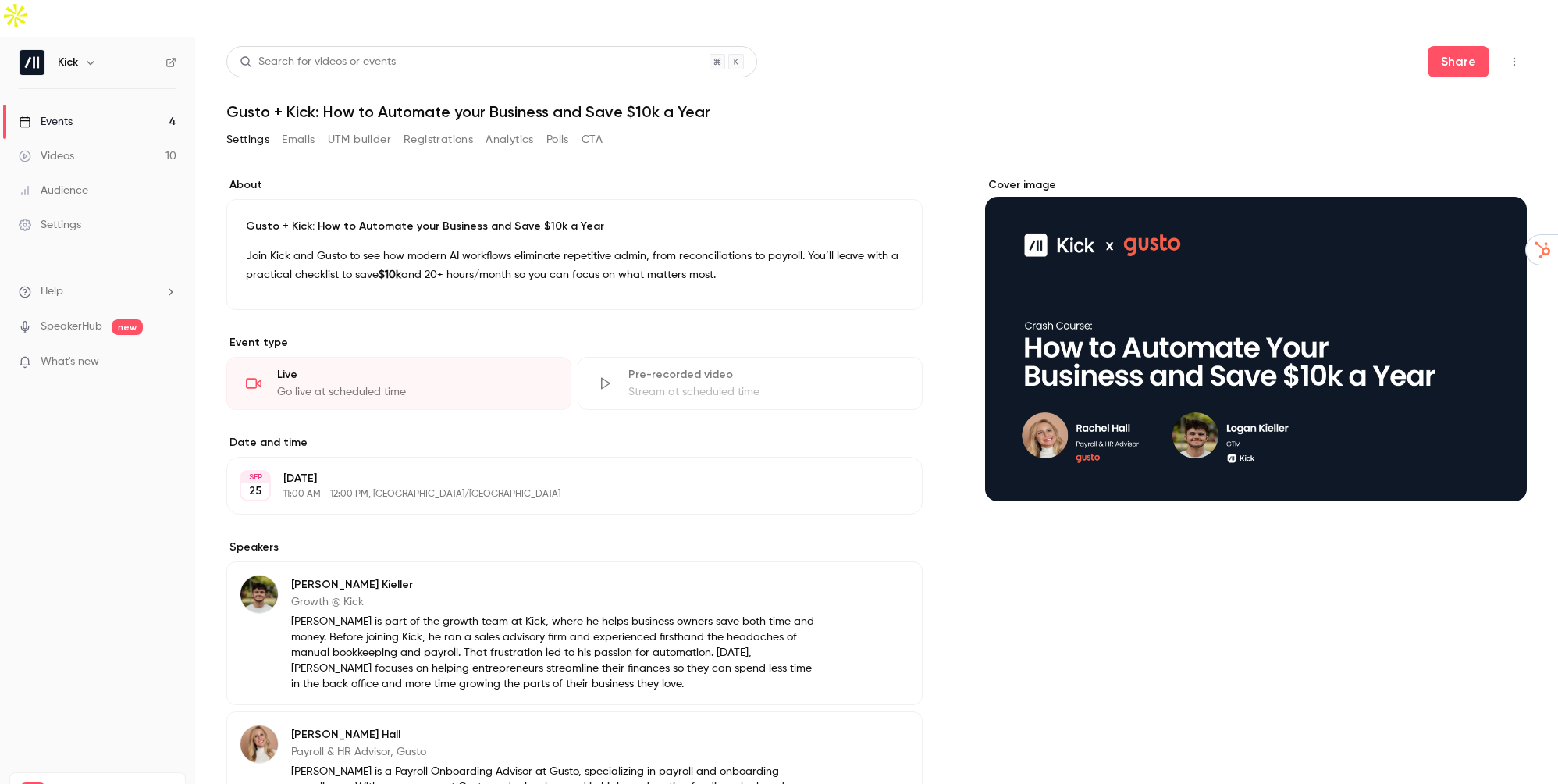
drag, startPoint x: 0, startPoint y: 0, endPoint x: 57, endPoint y: 87, distance: 104.0
click at [57, 114] on div "Events" at bounding box center [46, 121] width 54 height 16
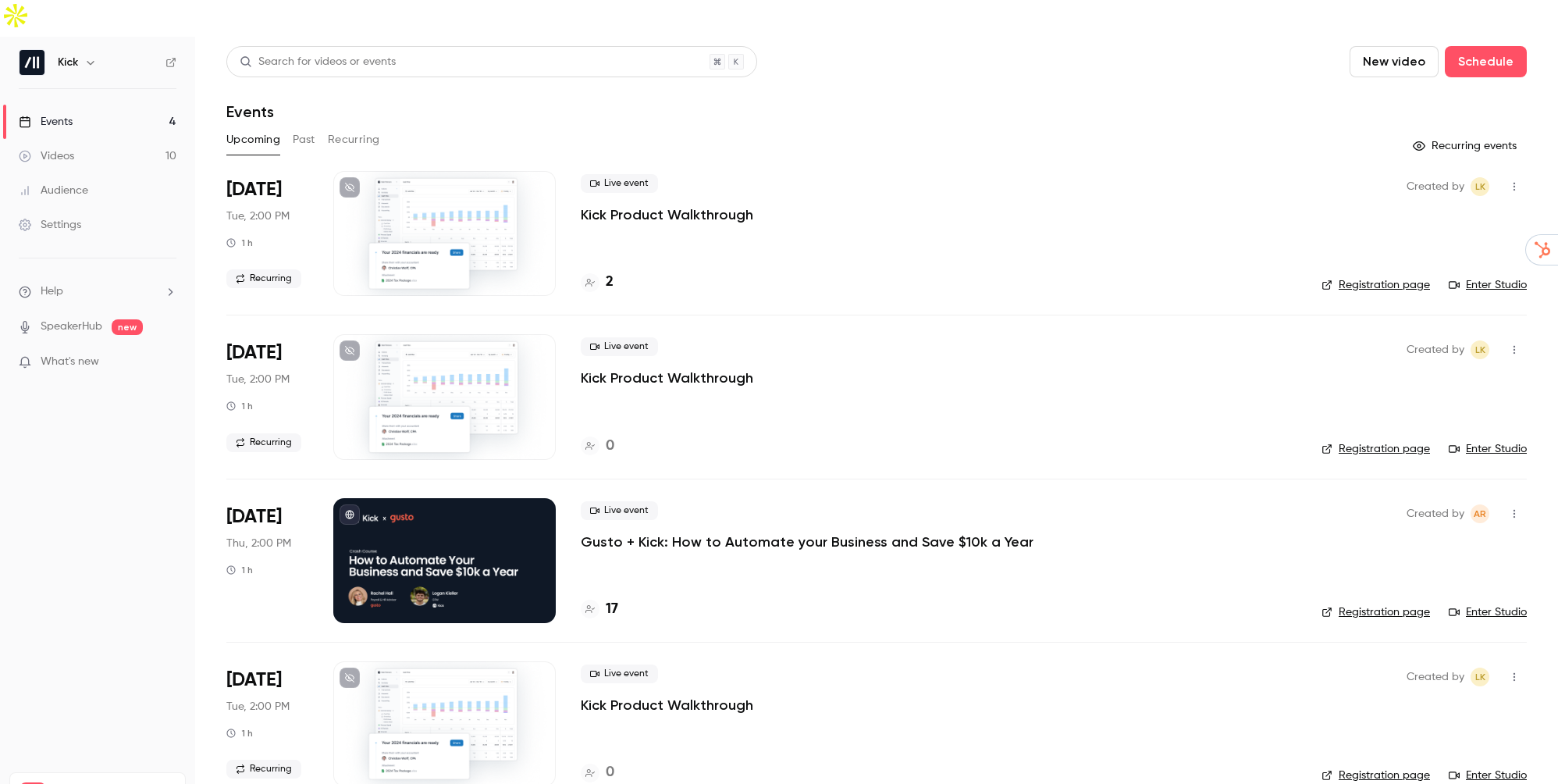
click at [629, 532] on p "Gusto + Kick: How to Automate your Business and Save $10k a Year" at bounding box center [807, 541] width 453 height 19
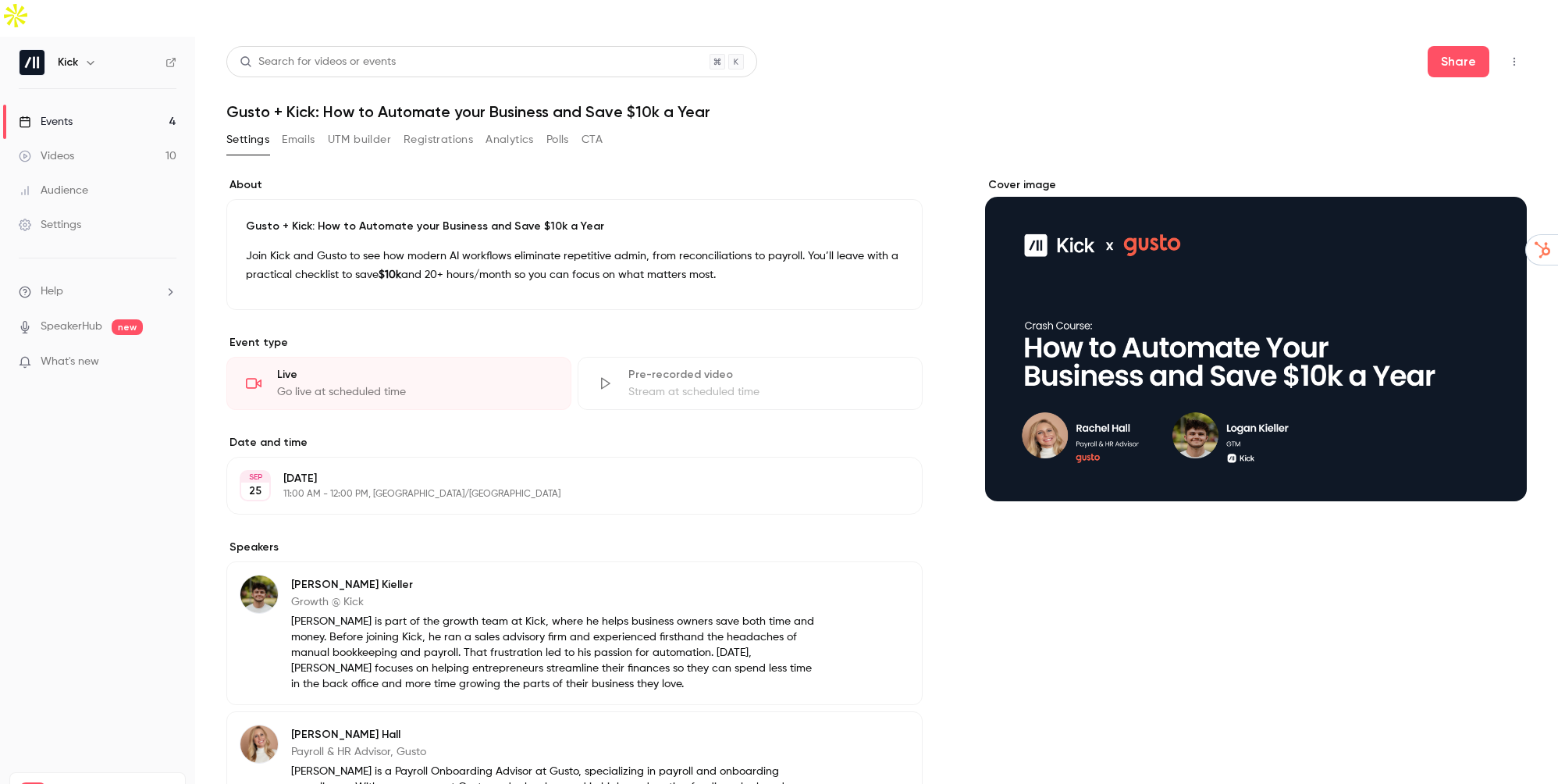
click at [86, 105] on link "Events 4" at bounding box center [98, 122] width 195 height 35
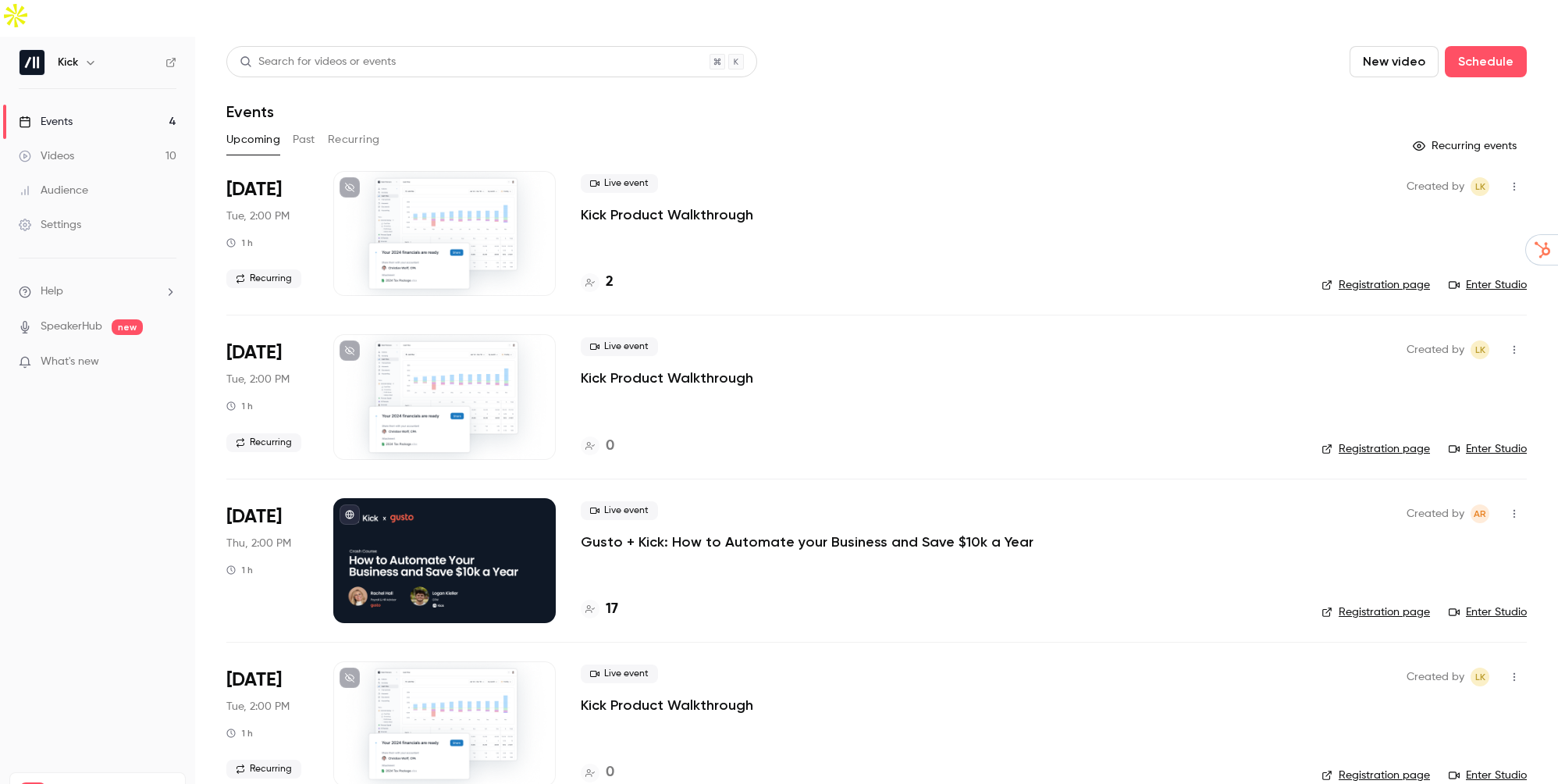
drag, startPoint x: 629, startPoint y: 497, endPoint x: 621, endPoint y: 578, distance: 81.4
click at [621, 599] on div "17" at bounding box center [938, 609] width 716 height 21
drag, startPoint x: 621, startPoint y: 578, endPoint x: 613, endPoint y: 570, distance: 11.3
click at [613, 599] on h4 "17" at bounding box center [612, 609] width 13 height 21
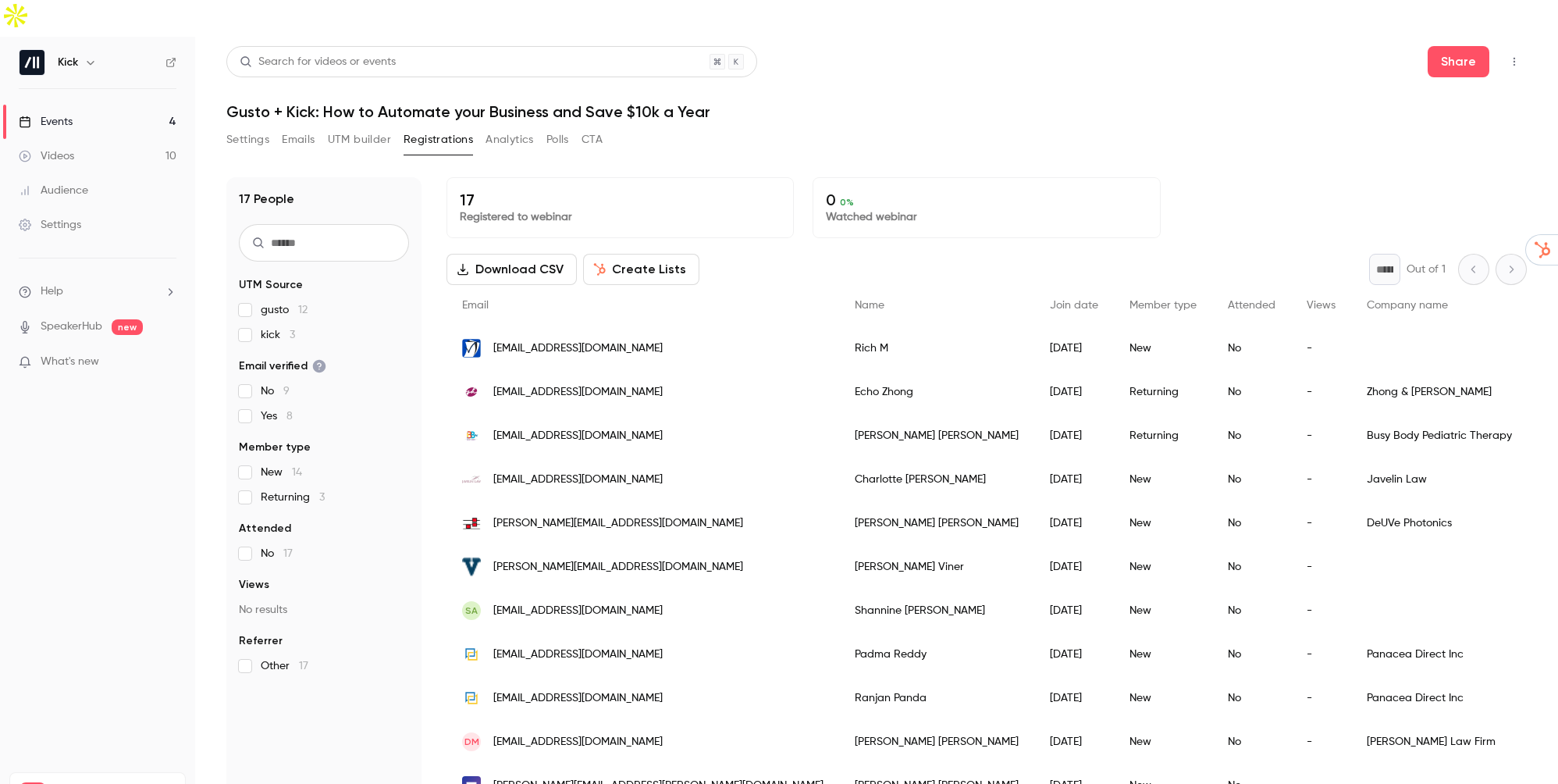
click at [88, 139] on link "Videos 10" at bounding box center [98, 156] width 195 height 35
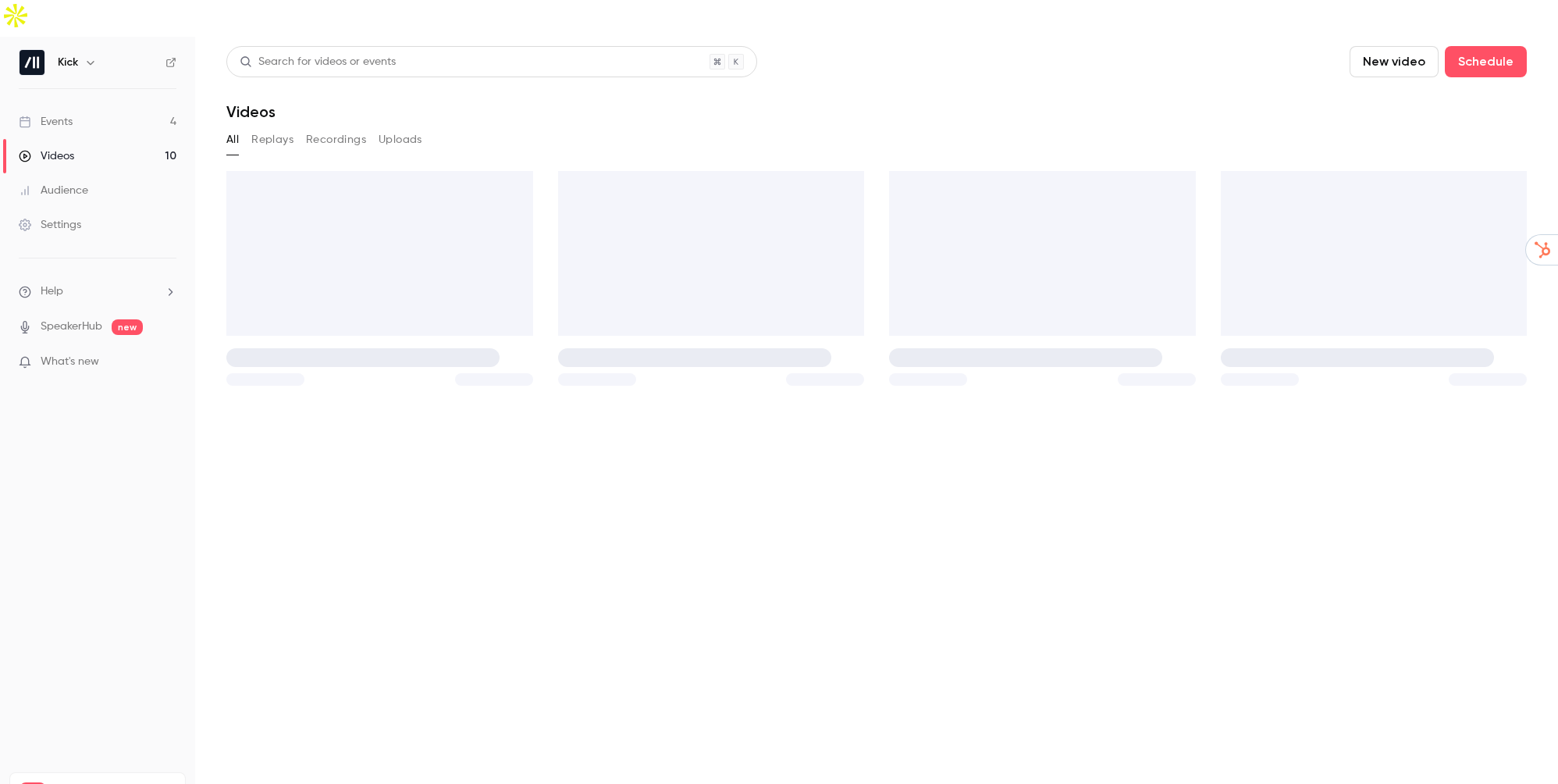
drag, startPoint x: 0, startPoint y: 0, endPoint x: 92, endPoint y: 78, distance: 120.6
click at [92, 105] on link "Events 4" at bounding box center [98, 122] width 195 height 35
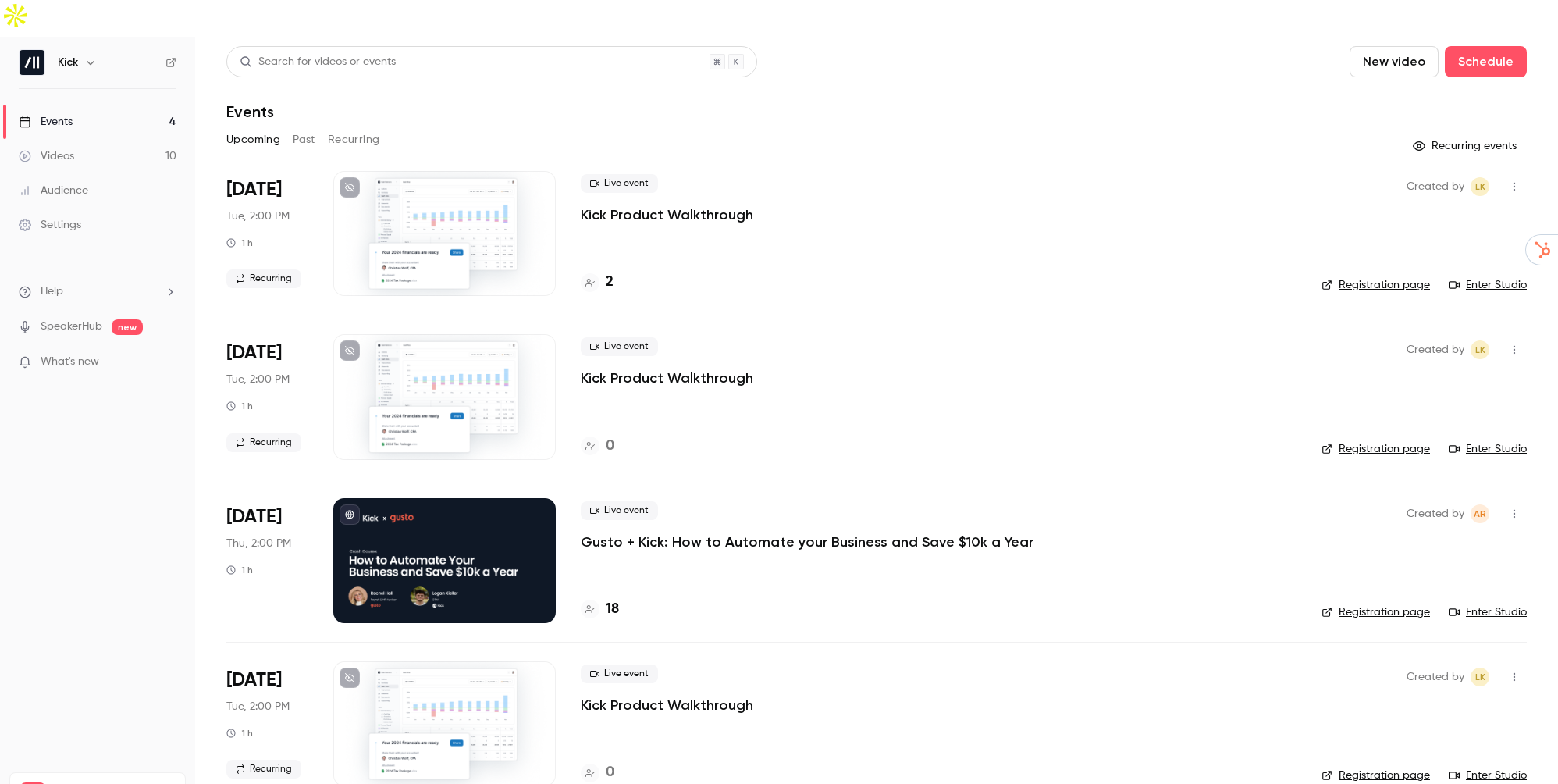
click at [606, 599] on h4 "18" at bounding box center [612, 609] width 14 height 21
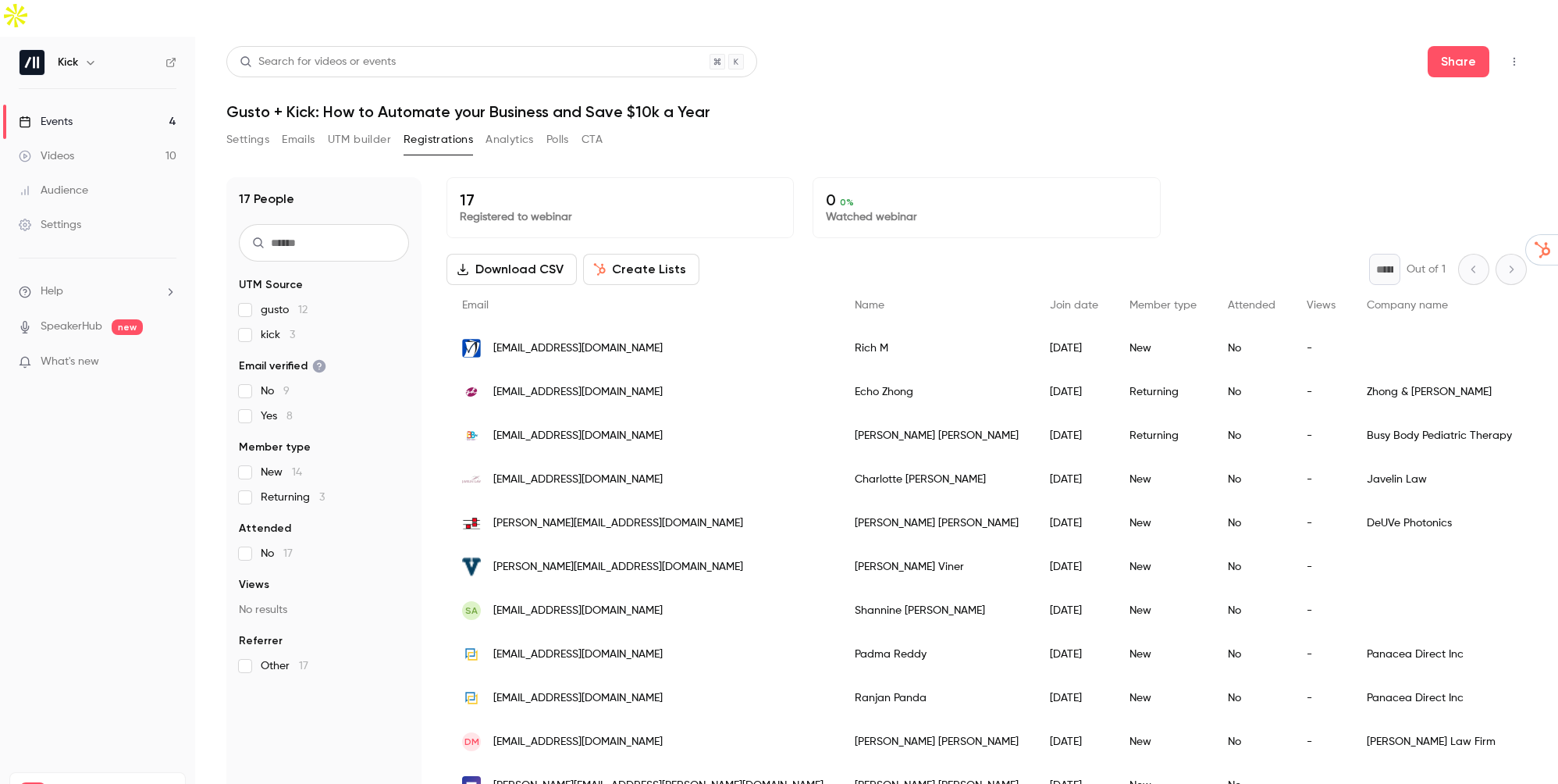
click at [81, 105] on link "Events 4" at bounding box center [98, 122] width 195 height 35
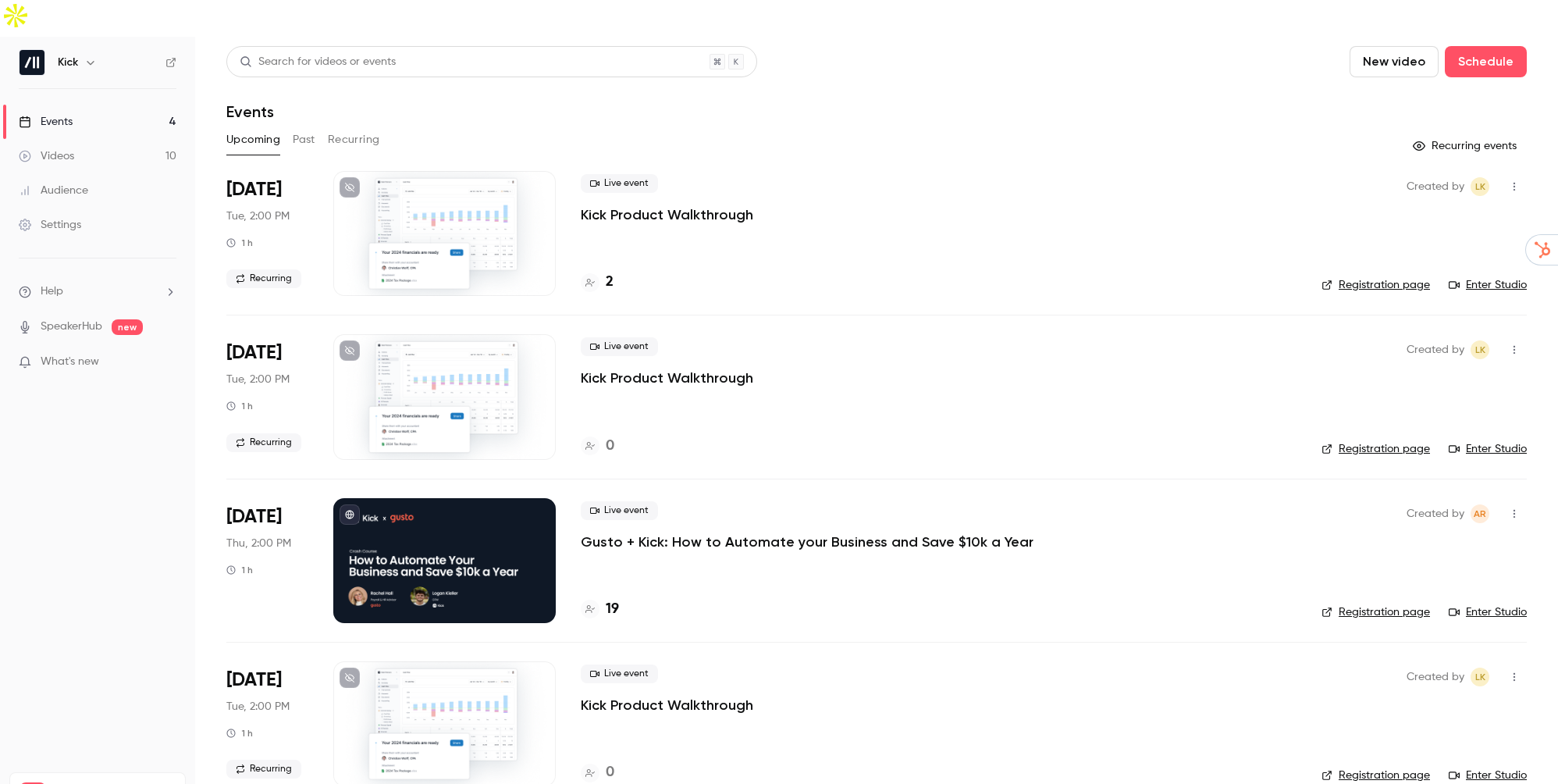
drag, startPoint x: 0, startPoint y: 0, endPoint x: 673, endPoint y: 504, distance: 840.8
click at [673, 532] on p "Gusto + Kick: How to Automate your Business and Save $10k a Year" at bounding box center [807, 541] width 453 height 19
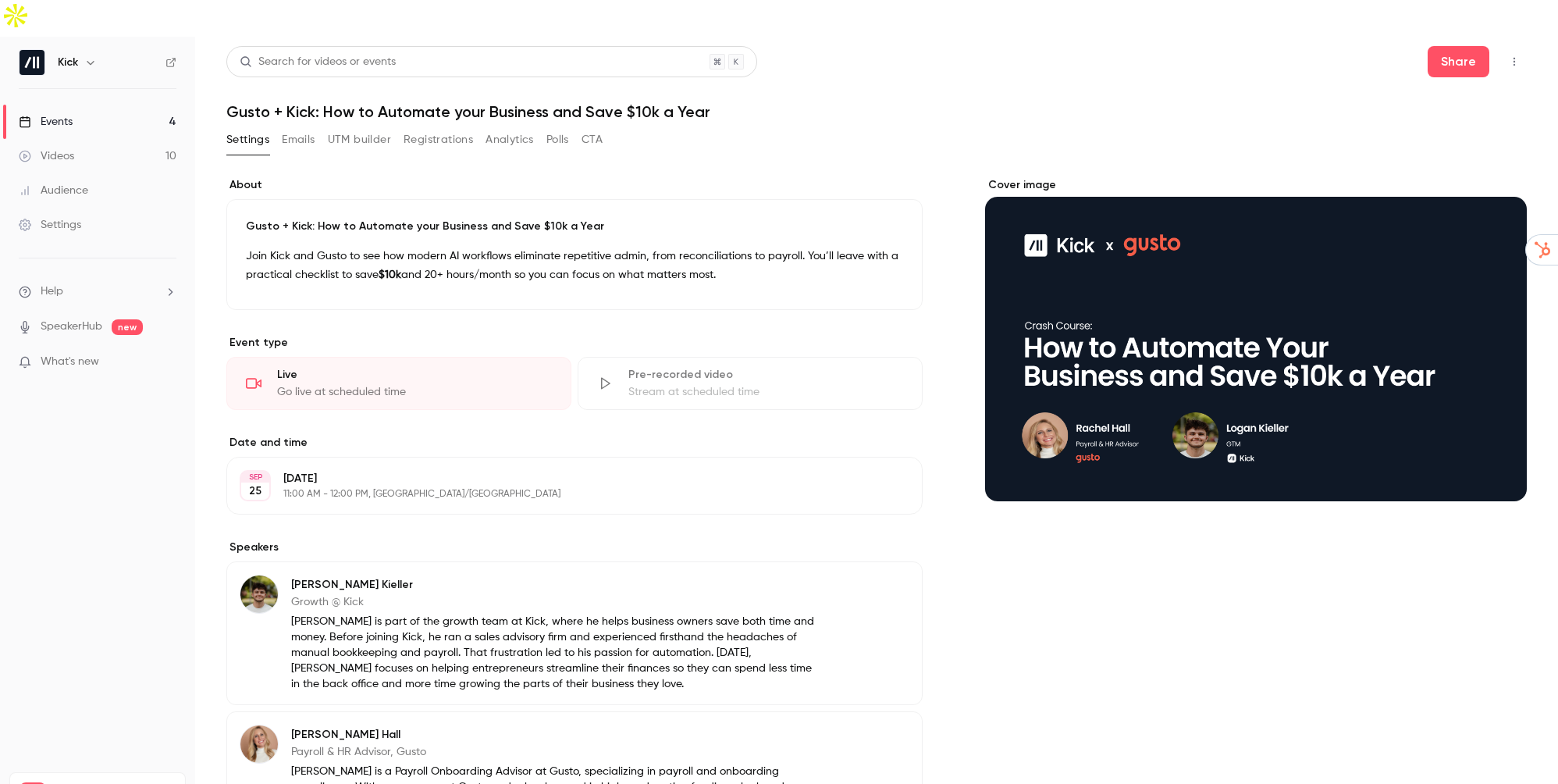
click at [96, 105] on link "Events 4" at bounding box center [98, 122] width 195 height 35
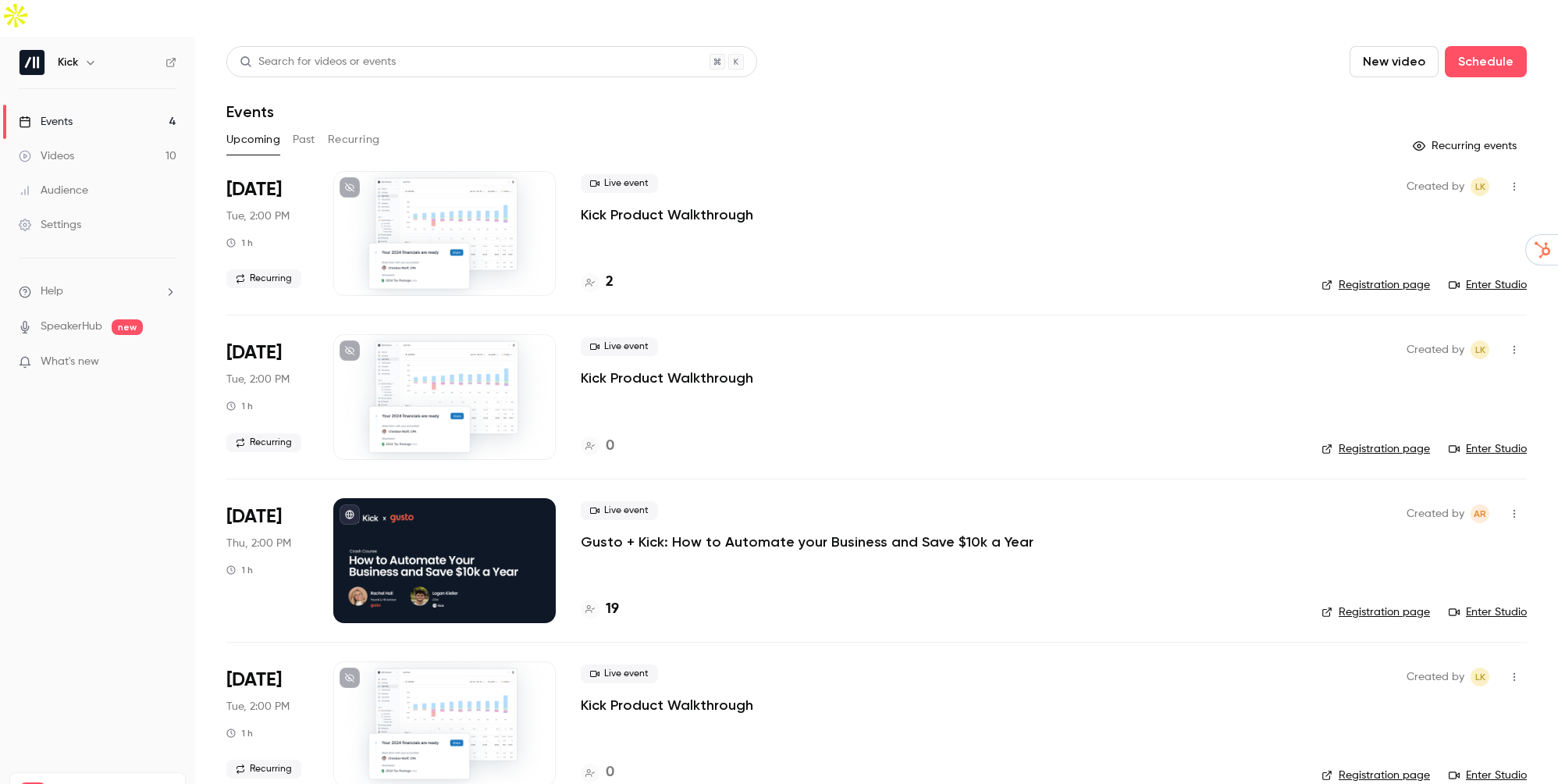
click at [93, 105] on link "Events 4" at bounding box center [98, 122] width 195 height 35
click at [729, 532] on p "Gusto + Kick: How to Automate your Business and Save $10k a Year" at bounding box center [807, 541] width 453 height 19
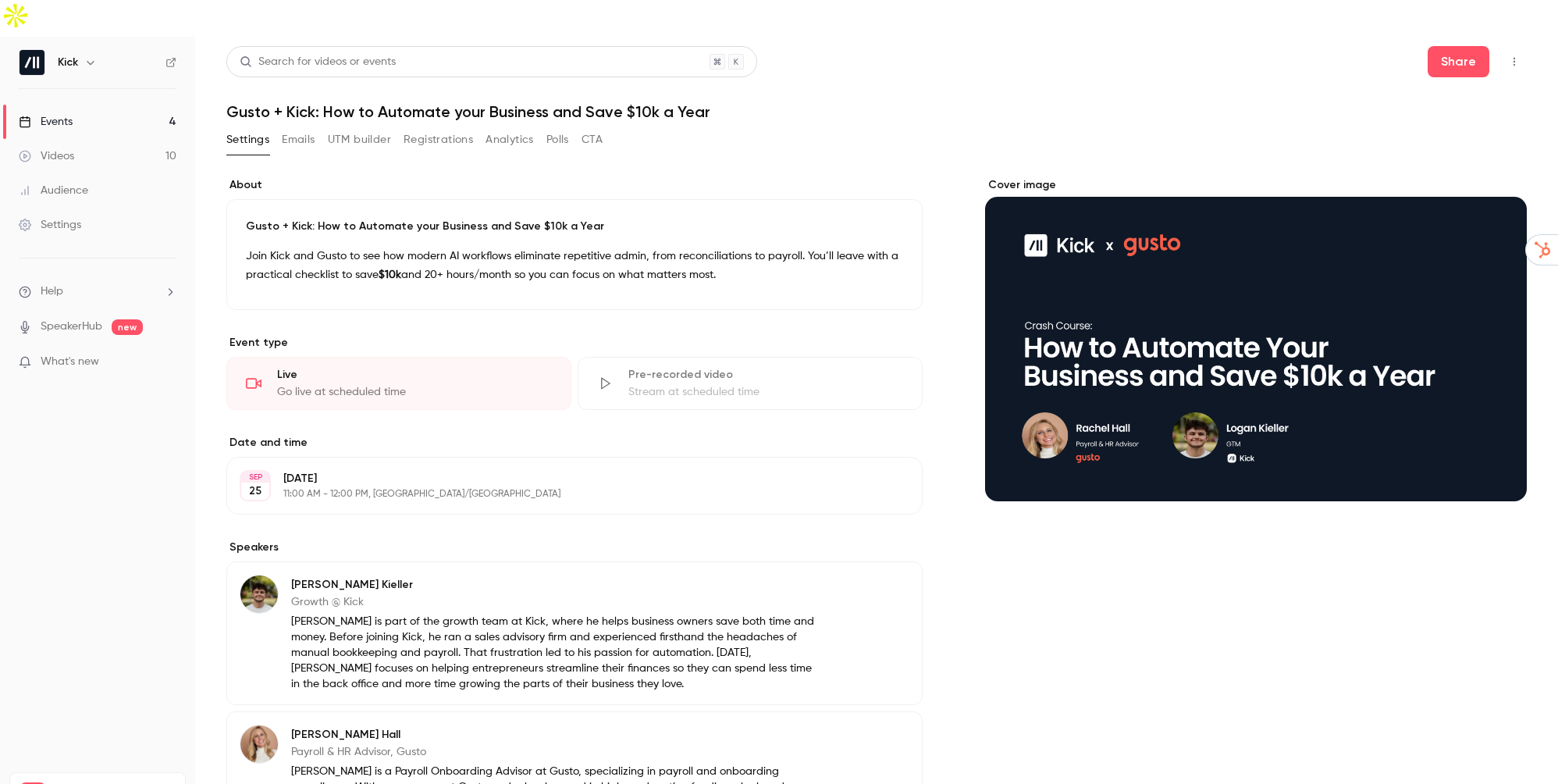
drag, startPoint x: 0, startPoint y: 0, endPoint x: 62, endPoint y: 94, distance: 112.6
click at [62, 105] on link "Events 4" at bounding box center [98, 122] width 195 height 35
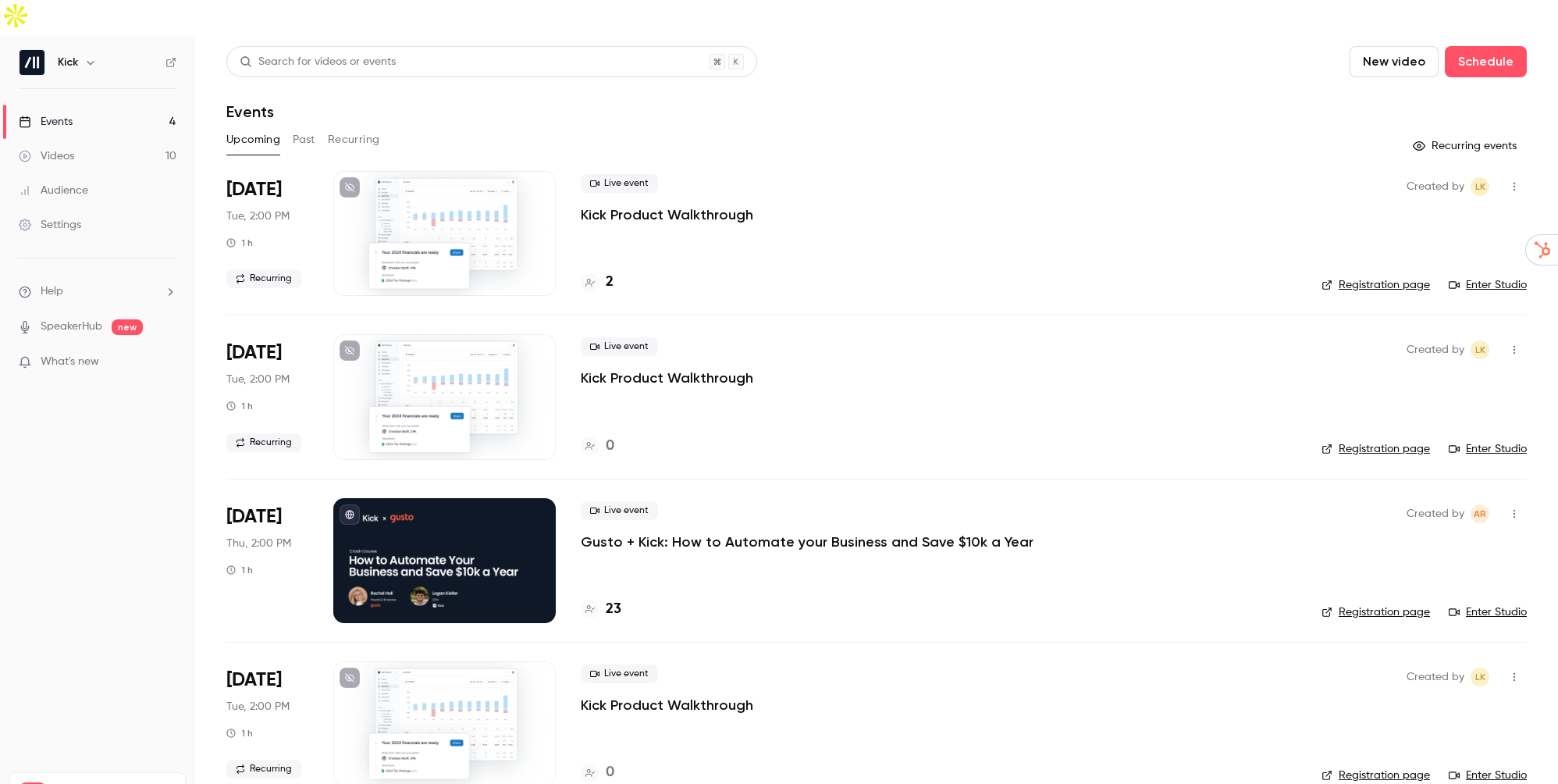
click at [62, 114] on div "Events" at bounding box center [46, 121] width 54 height 16
click at [769, 532] on p "Gusto + Kick: How to Automate your Business and Save $10k a Year" at bounding box center [807, 541] width 453 height 19
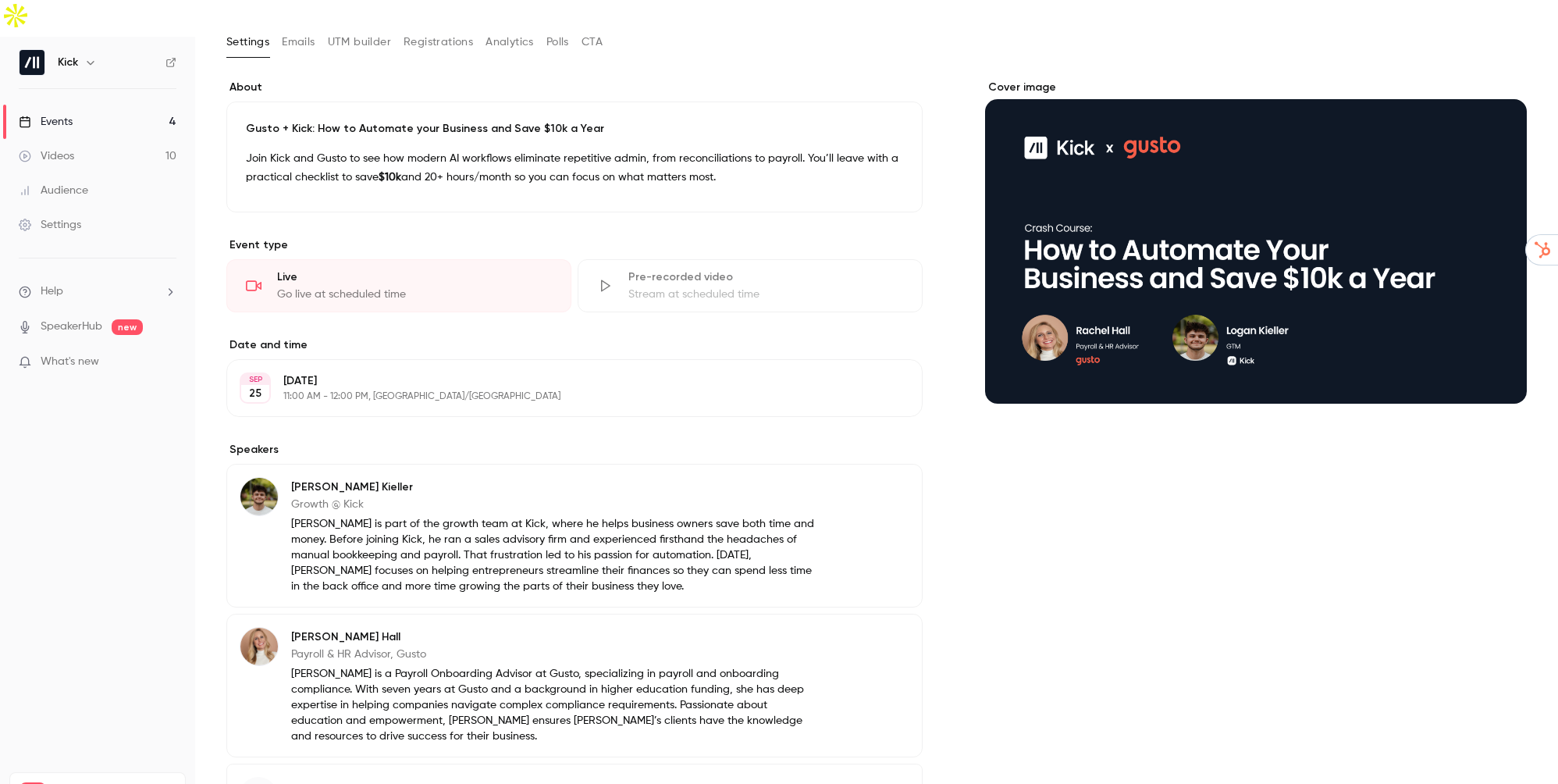
scroll to position [103, 0]
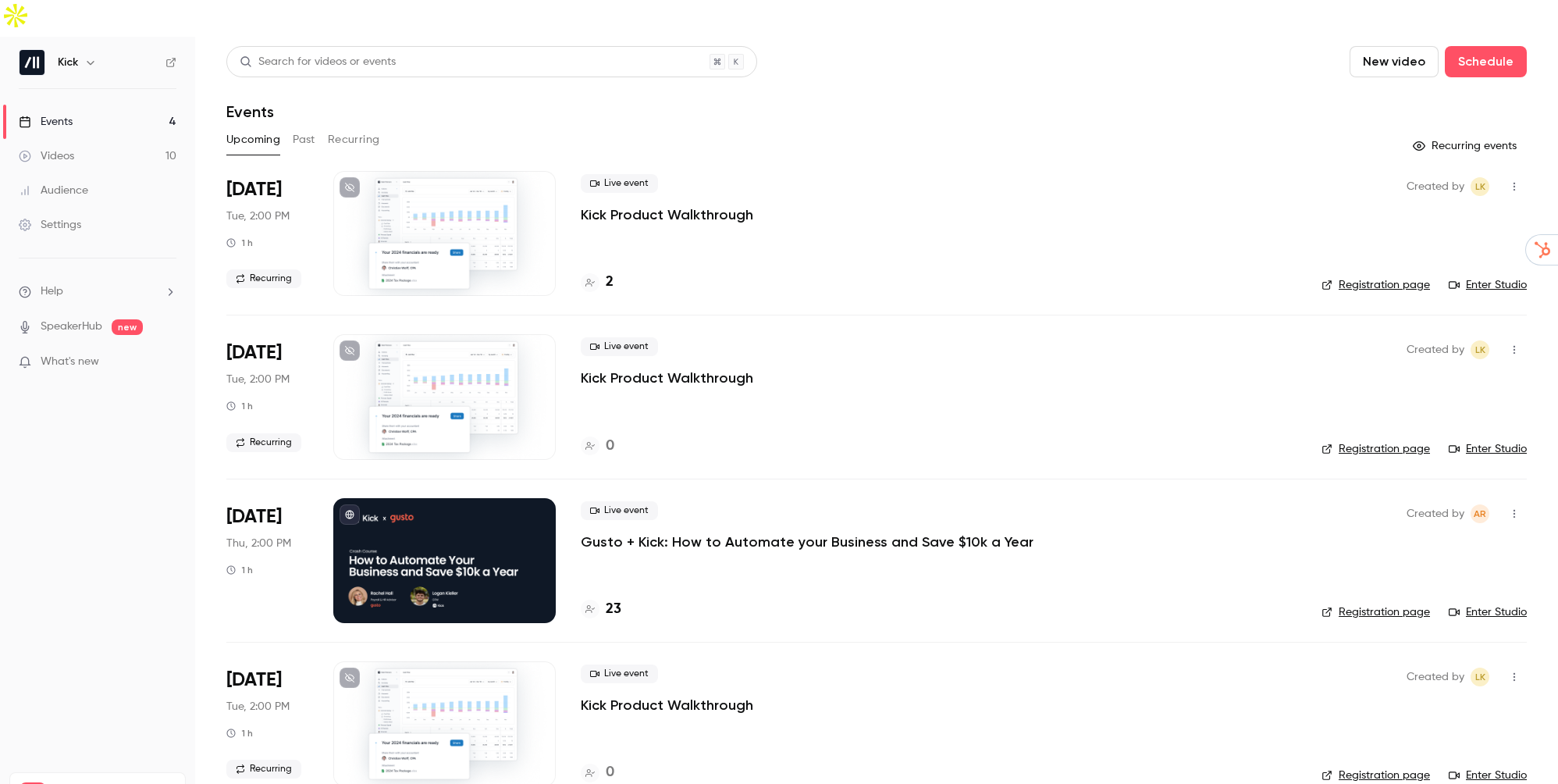
click at [663, 532] on p "Gusto + Kick: How to Automate your Business and Save $10k a Year" at bounding box center [807, 541] width 453 height 19
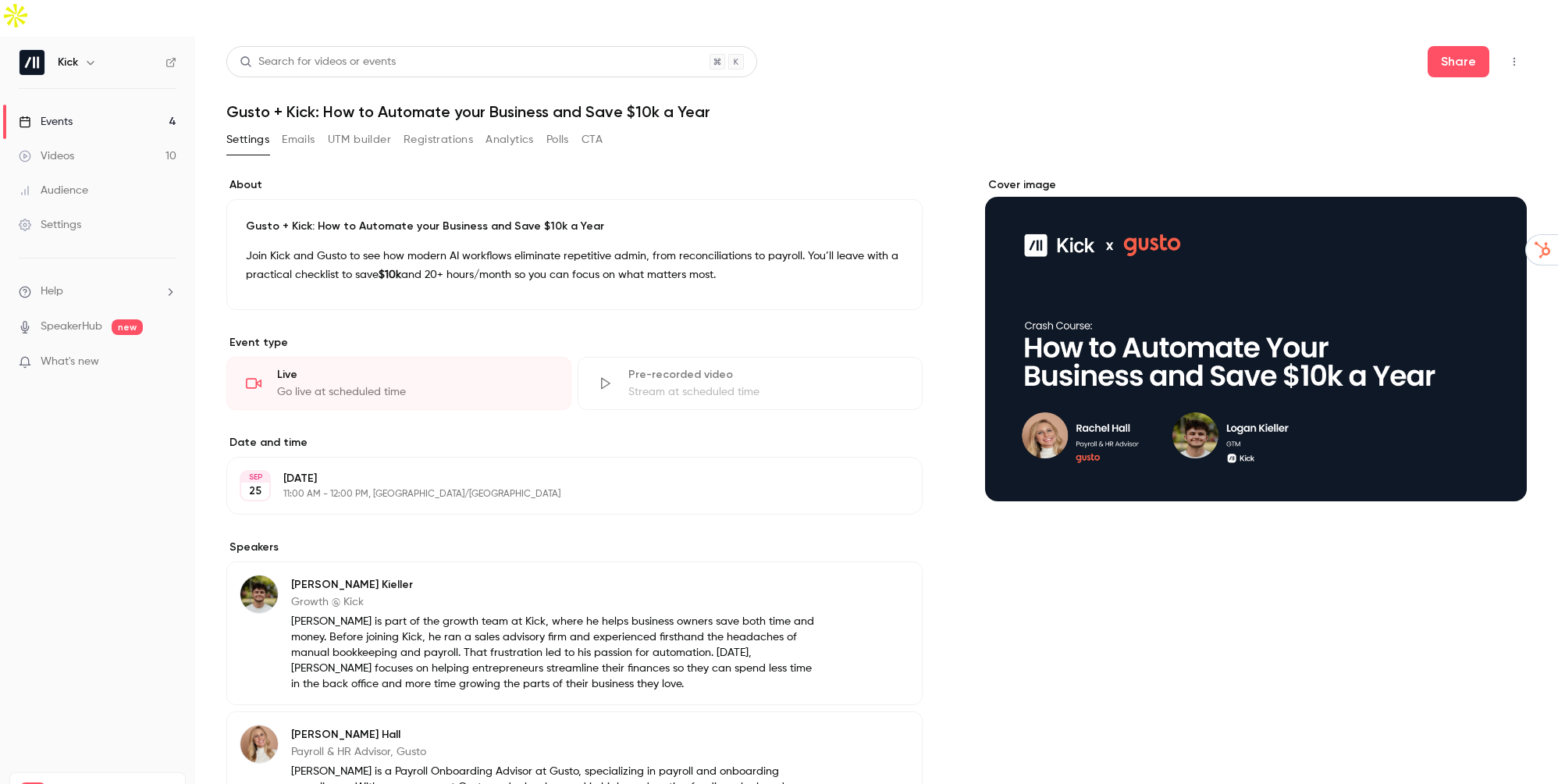
click at [68, 114] on div "Events" at bounding box center [46, 121] width 54 height 16
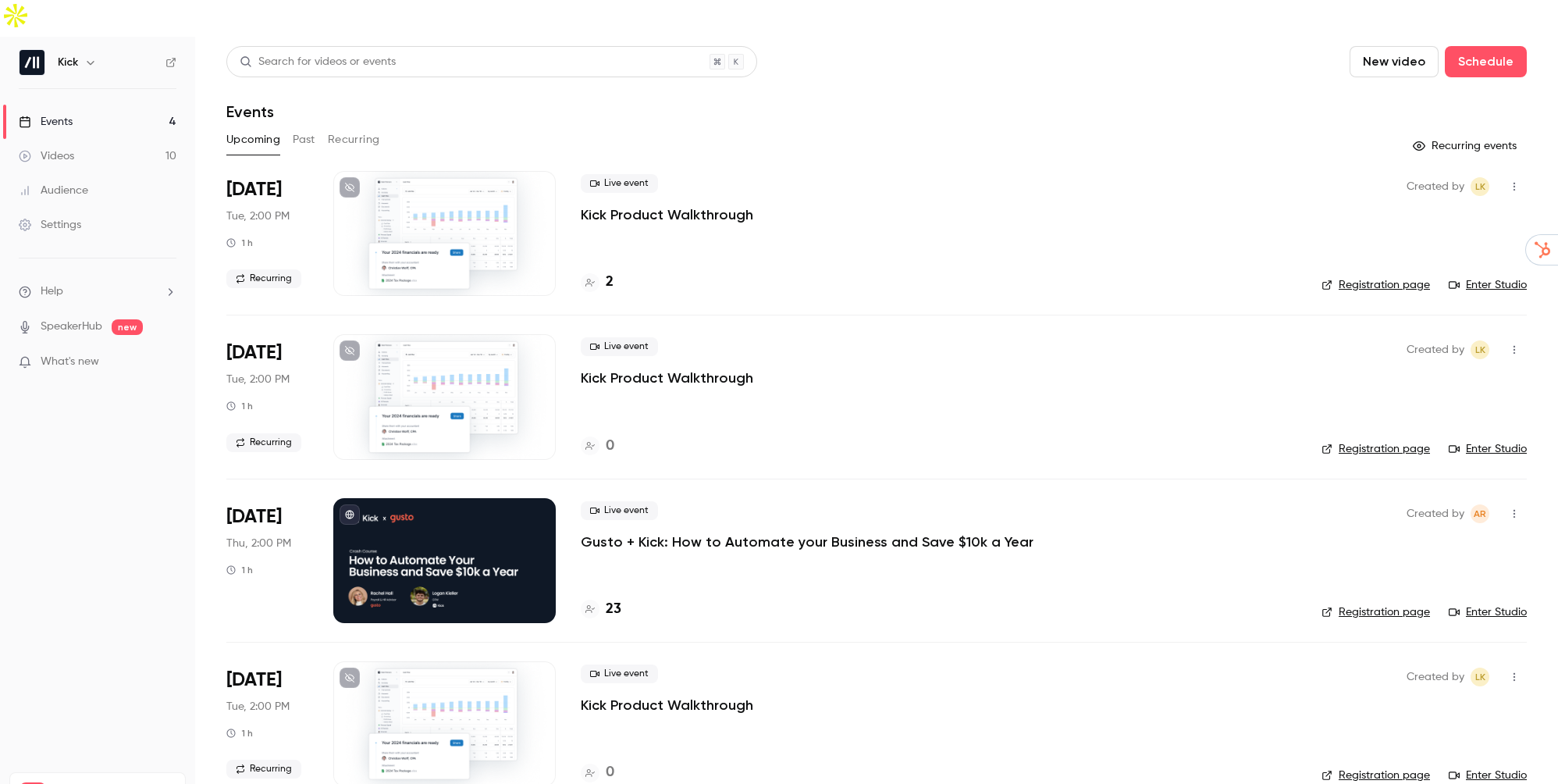
drag, startPoint x: 0, startPoint y: 0, endPoint x: 605, endPoint y: 571, distance: 831.9
click at [605, 599] on div "23" at bounding box center [601, 609] width 40 height 21
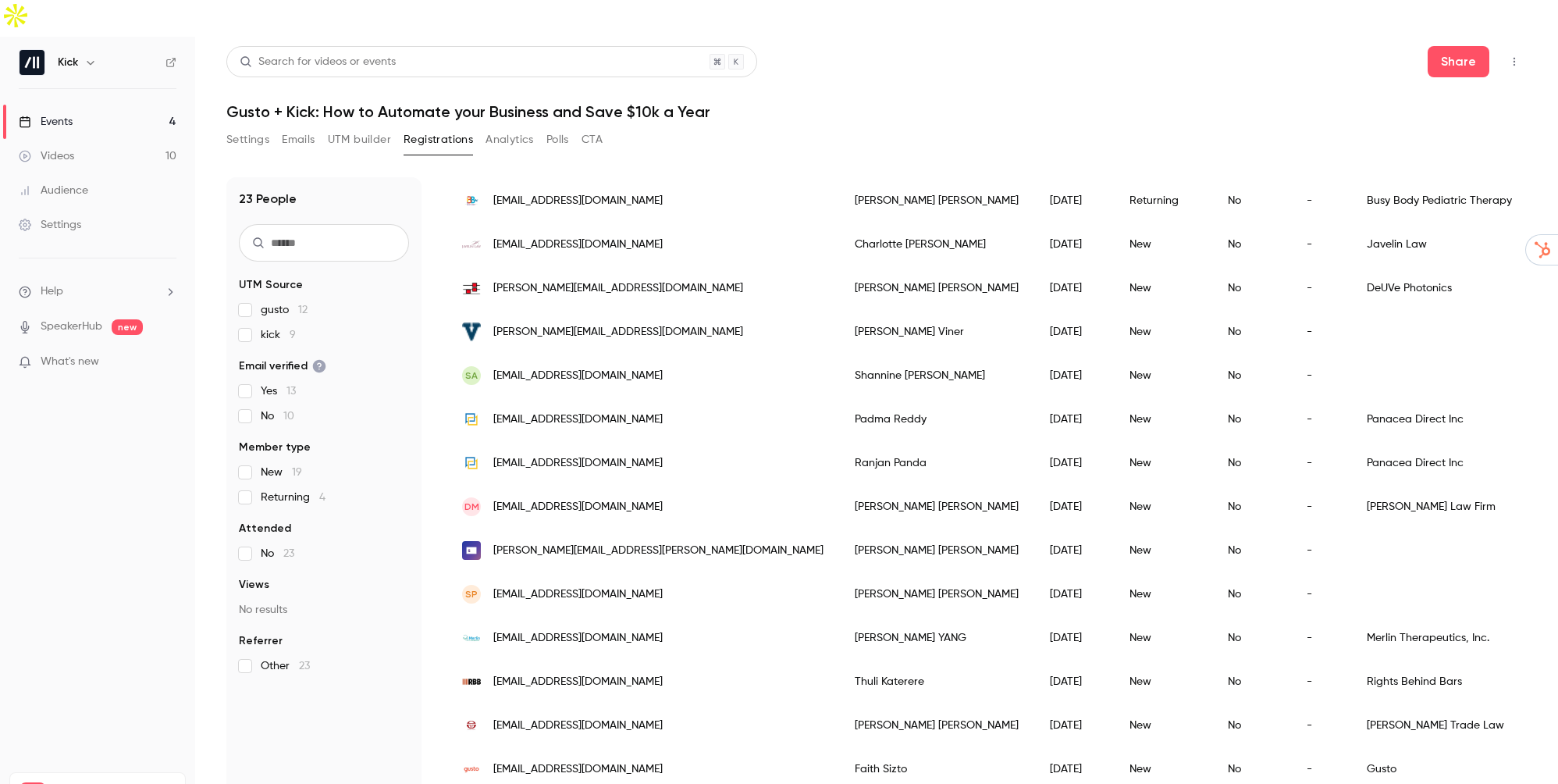
scroll to position [541, 0]
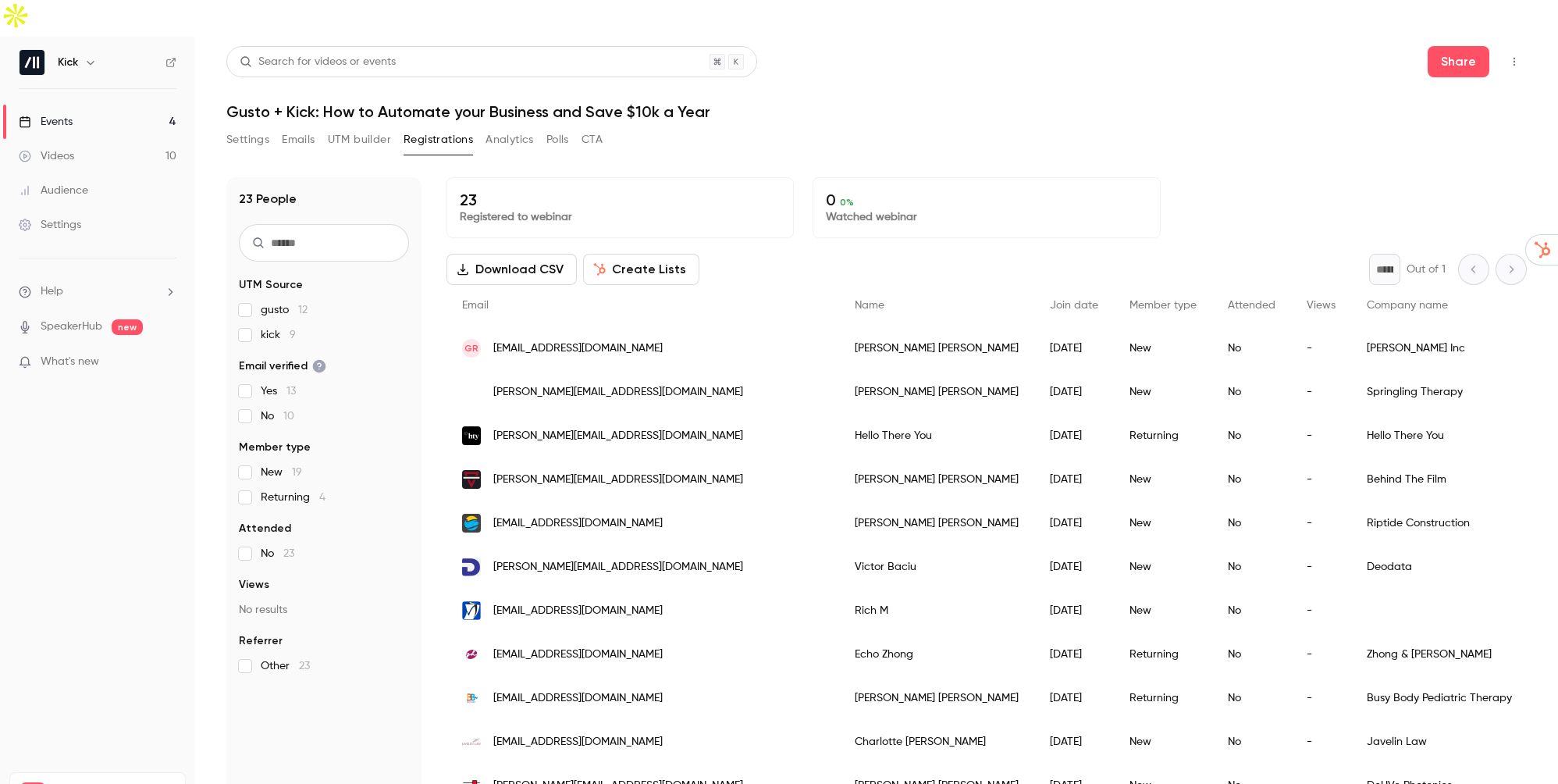
click at [86, 105] on link "Events 4" at bounding box center [98, 122] width 195 height 35
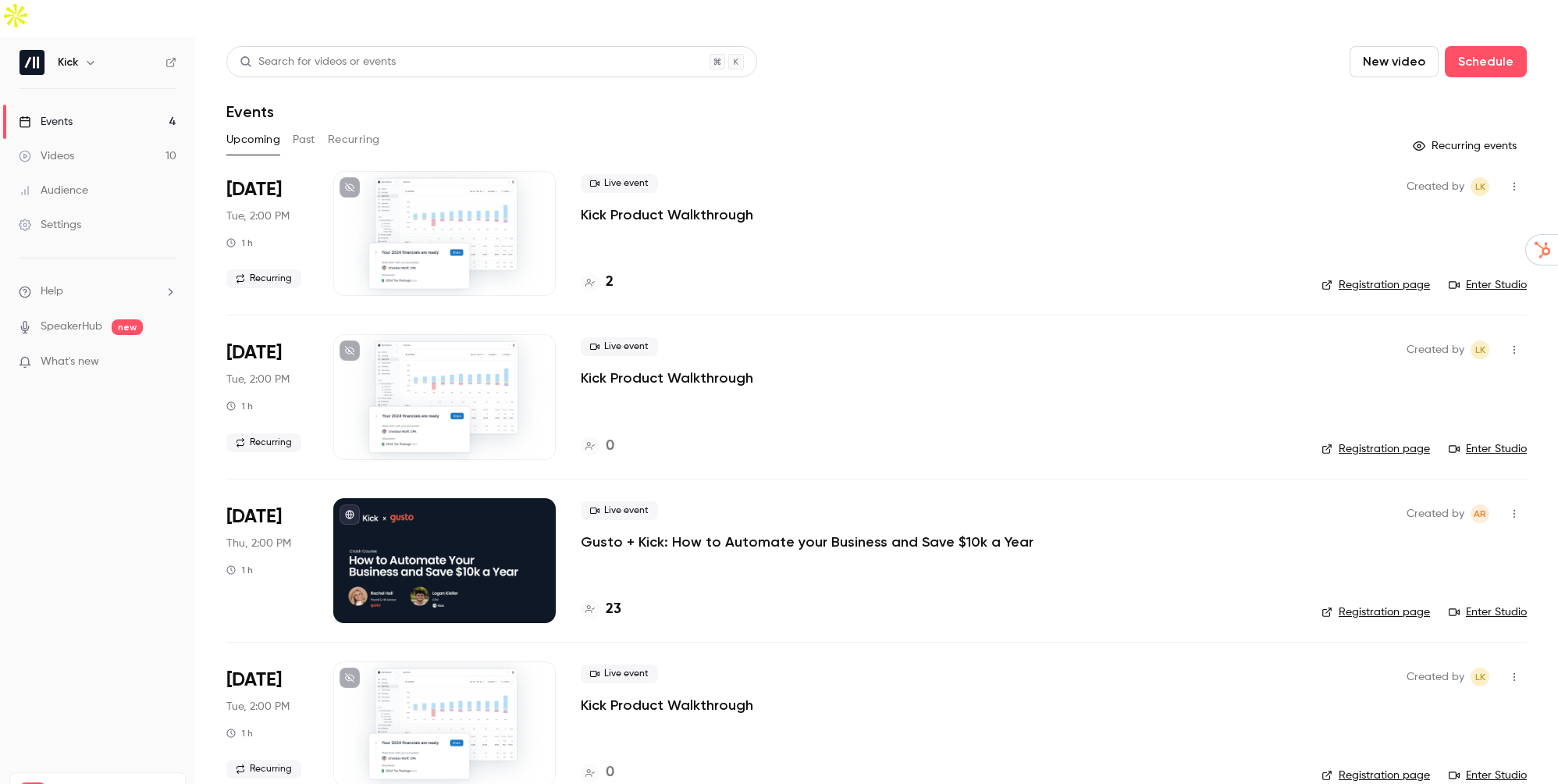
click at [107, 105] on link "Events 4" at bounding box center [98, 122] width 195 height 35
click at [710, 434] on li "Sep 23 Tue, 2:00 PM 1 h Recurring Live event Kick Product Walkthrough 0 Created…" at bounding box center [876, 396] width 1301 height 163
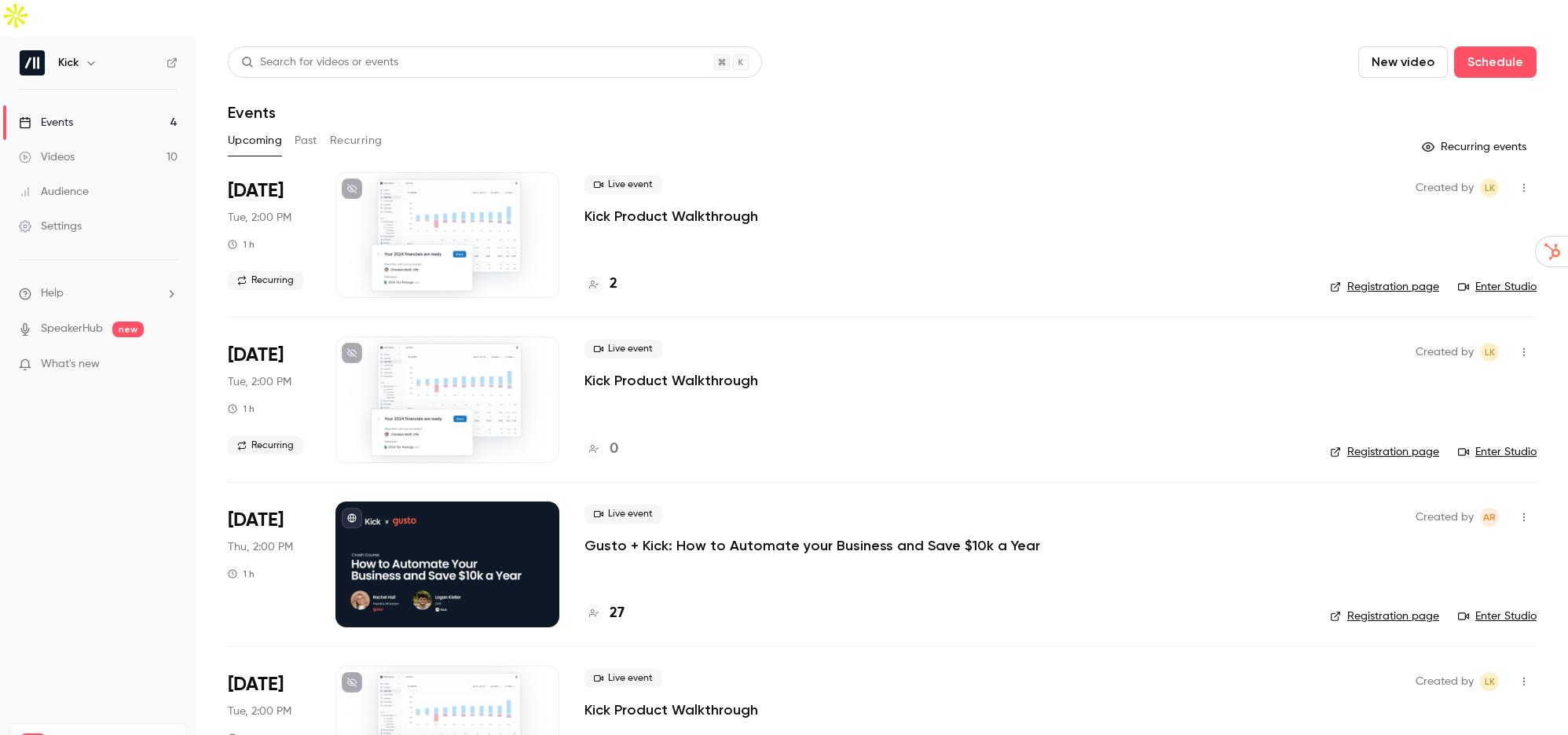
scroll to position [47, 0]
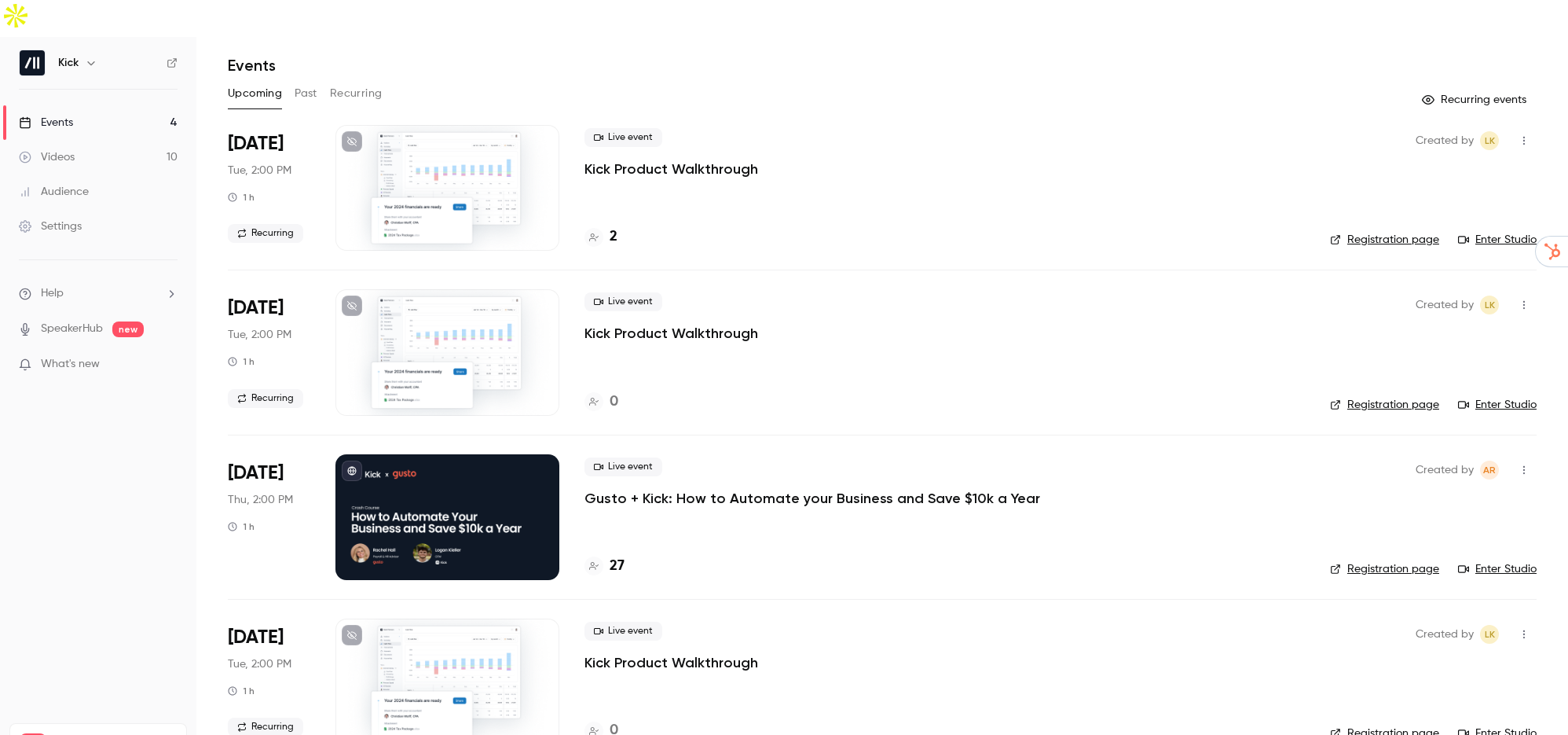
click at [628, 489] on p "Gusto + Kick: How to Automate your Business and Save $10k a Year" at bounding box center [812, 498] width 456 height 19
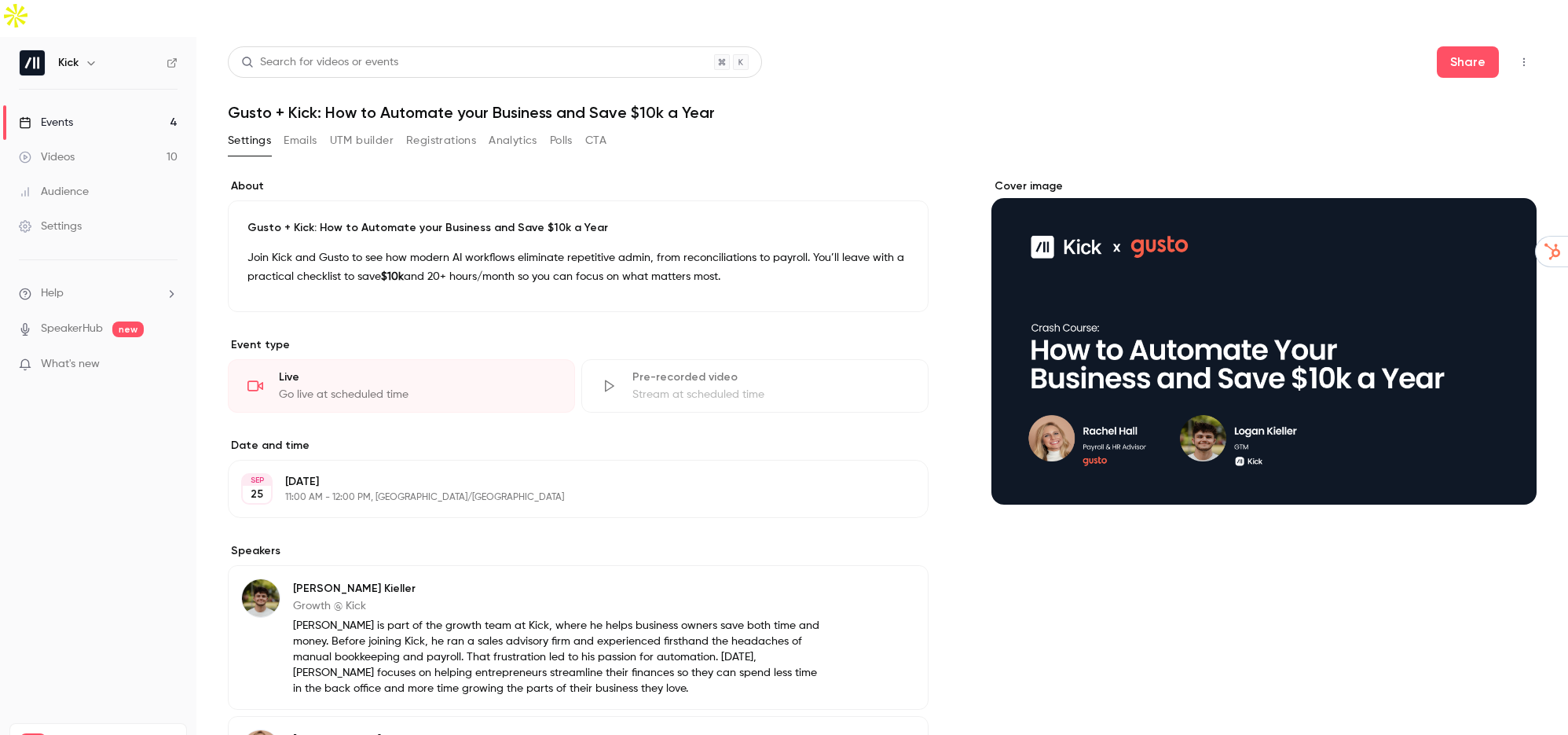
drag, startPoint x: 628, startPoint y: 469, endPoint x: 34, endPoint y: 99, distance: 699.8
click at [34, 106] on link "Events 4" at bounding box center [98, 123] width 197 height 35
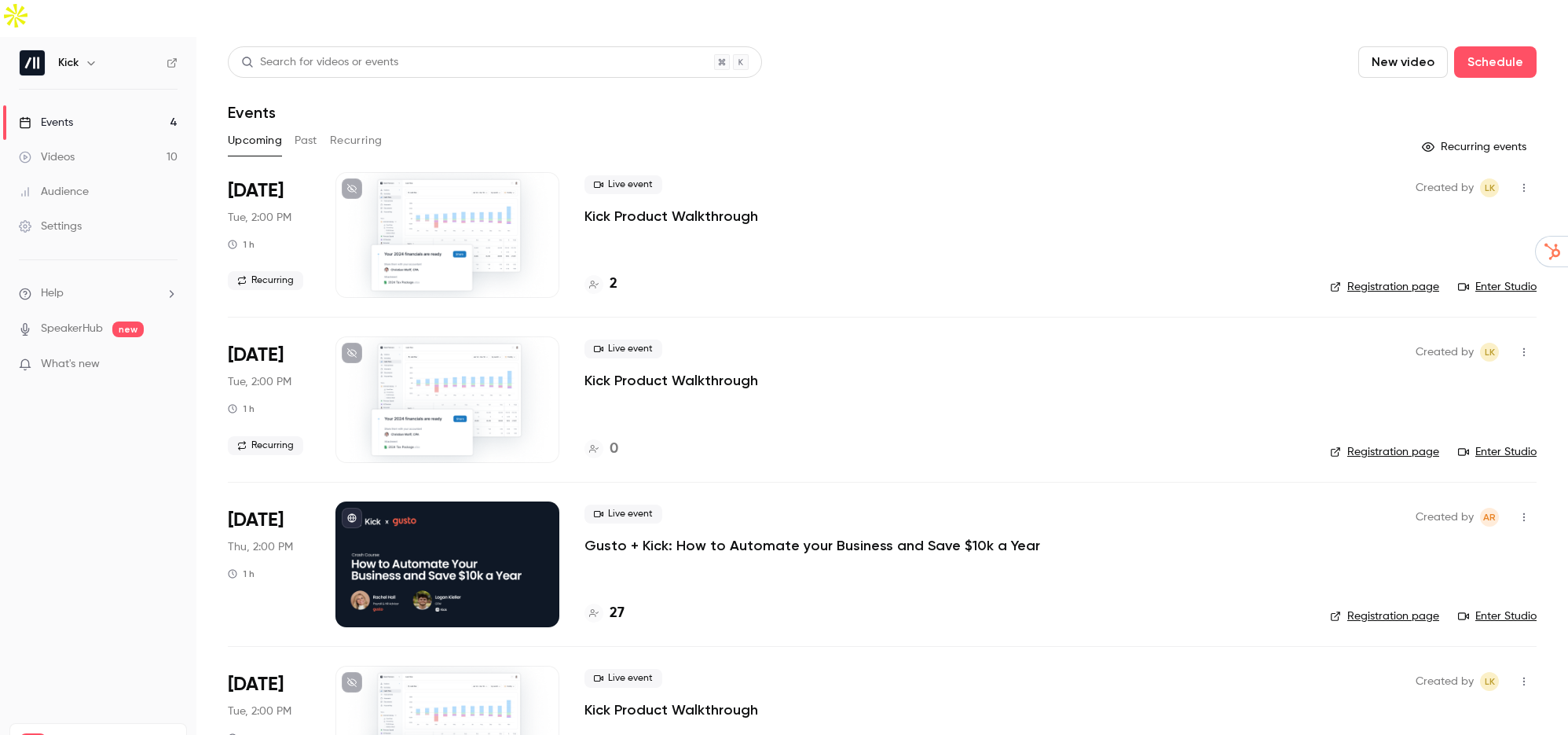
click at [53, 115] on div "Events" at bounding box center [46, 122] width 54 height 16
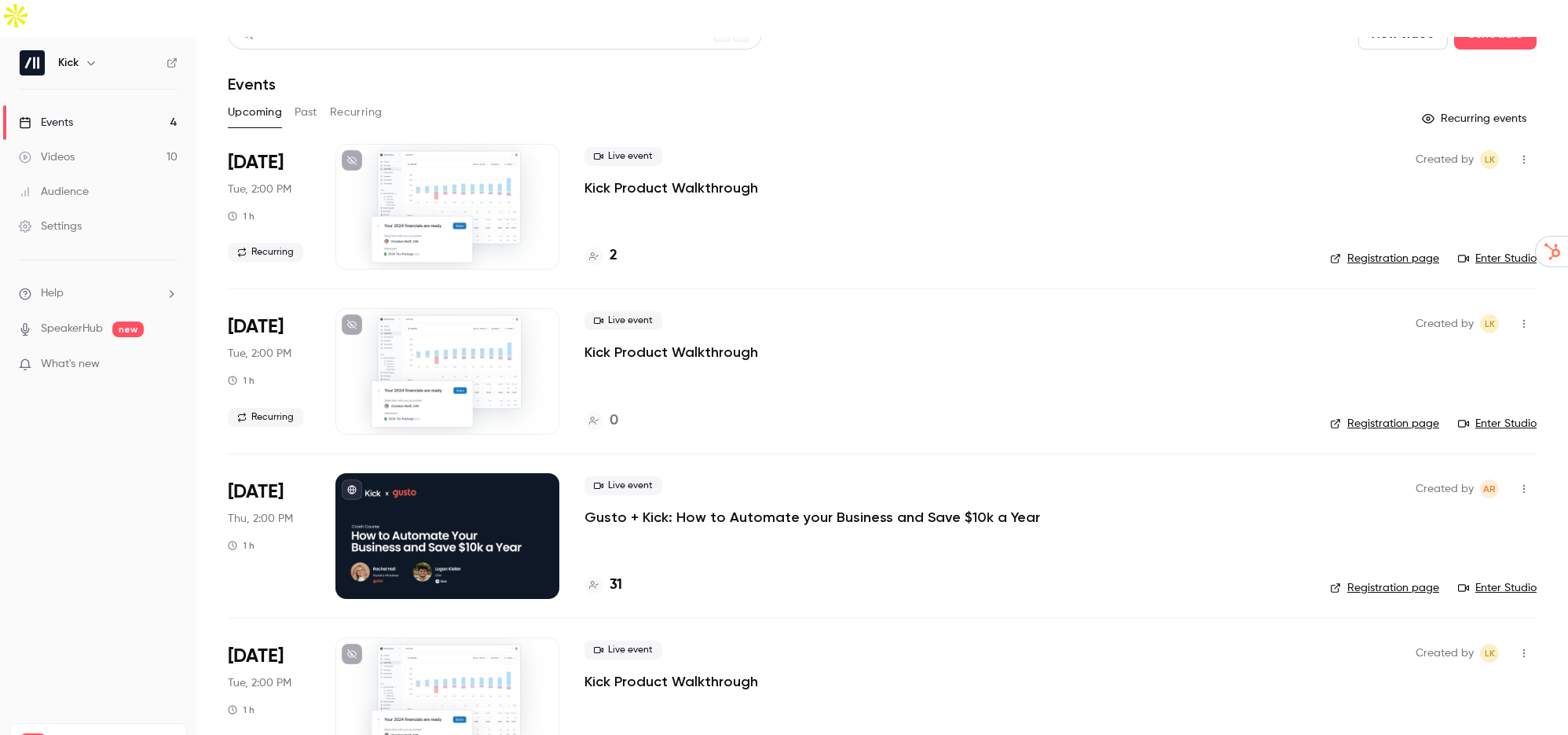
click at [611, 574] on h4 "31" at bounding box center [616, 584] width 13 height 21
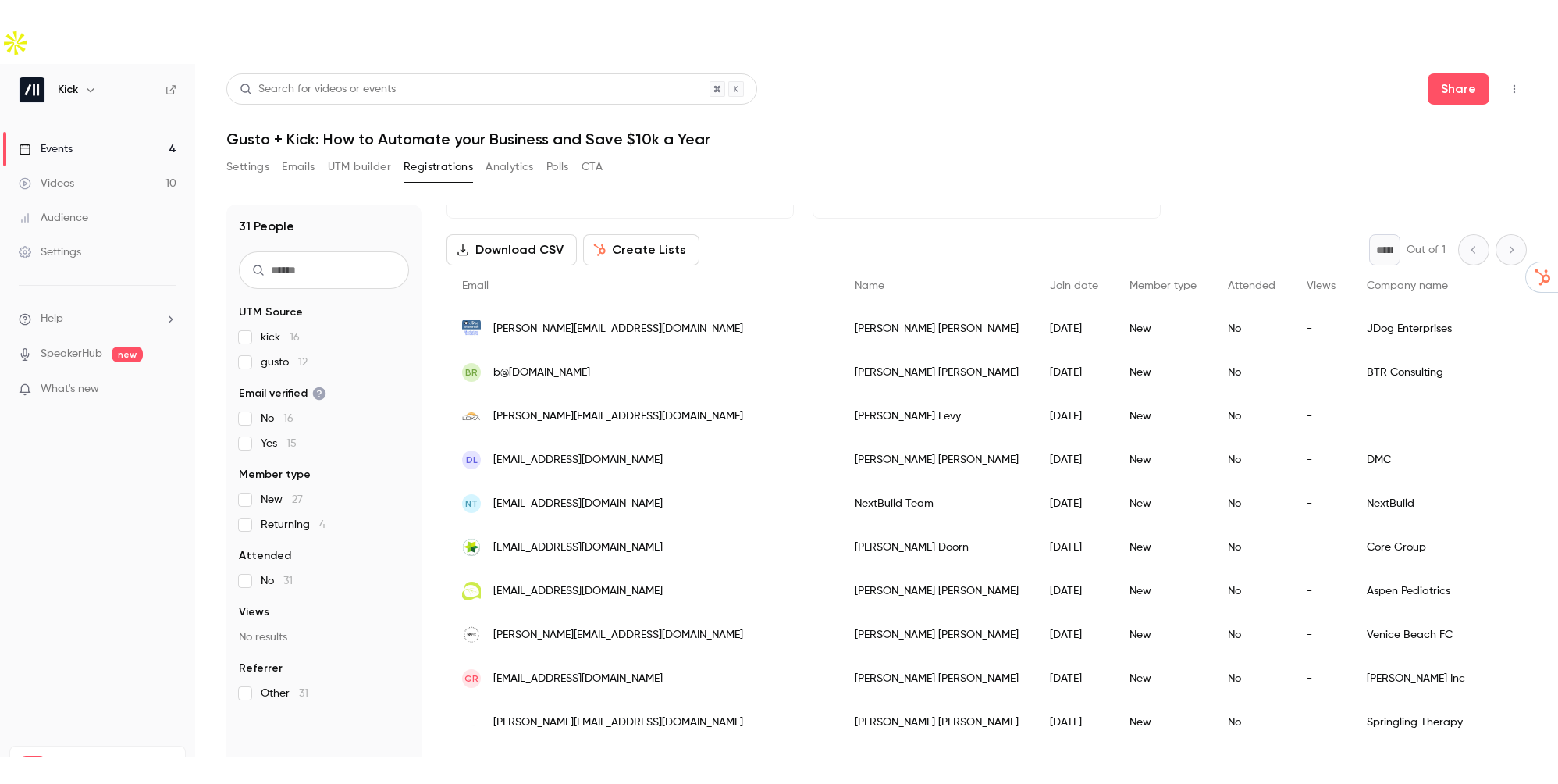
scroll to position [47, 0]
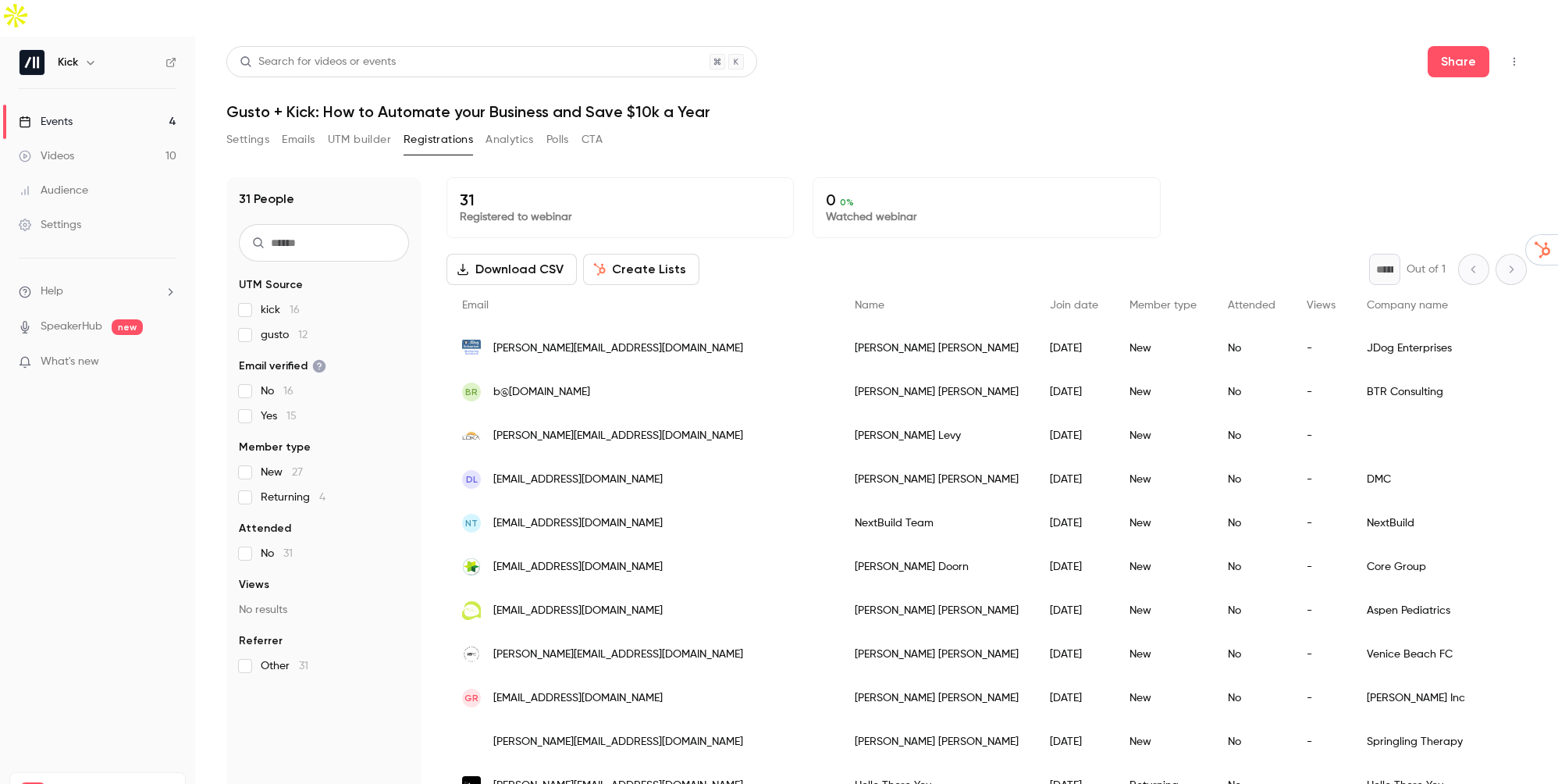
drag, startPoint x: 0, startPoint y: 0, endPoint x: 73, endPoint y: 78, distance: 106.8
click at [73, 105] on link "Events 4" at bounding box center [98, 122] width 195 height 35
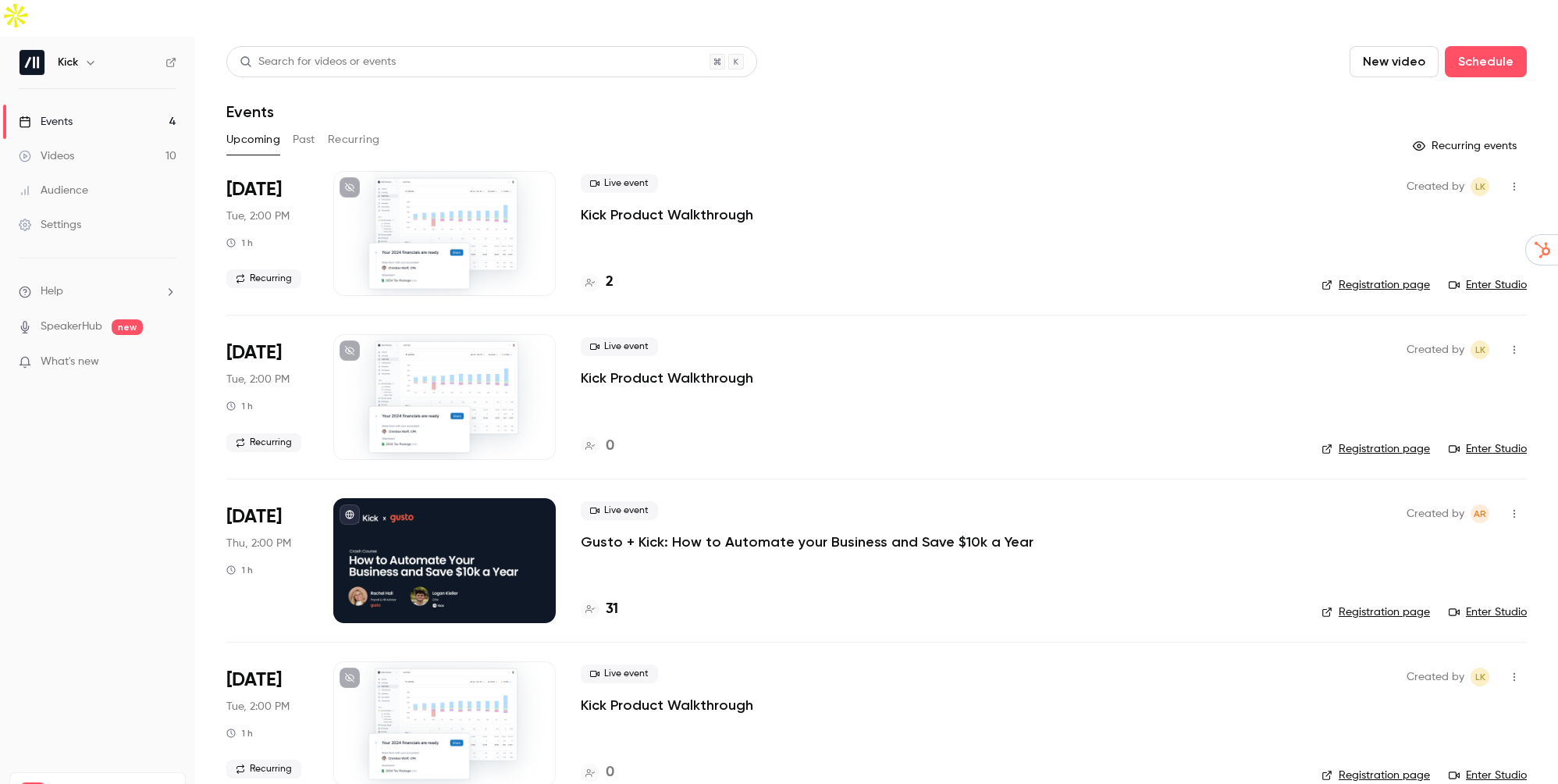
drag, startPoint x: 0, startPoint y: 0, endPoint x: 714, endPoint y: 542, distance: 896.4
click at [714, 542] on div "Live event Gusto + Kick: How to Automate your Business and Save $10k a Year 31" at bounding box center [938, 560] width 716 height 125
drag, startPoint x: 0, startPoint y: 0, endPoint x: 699, endPoint y: 515, distance: 868.2
click at [699, 515] on div "Live event Gusto + Kick: How to Automate your Business and Save $10k a Year 33" at bounding box center [938, 560] width 716 height 125
click at [706, 532] on p "Gusto + Kick: How to Automate your Business and Save $10k a Year" at bounding box center [807, 541] width 453 height 19
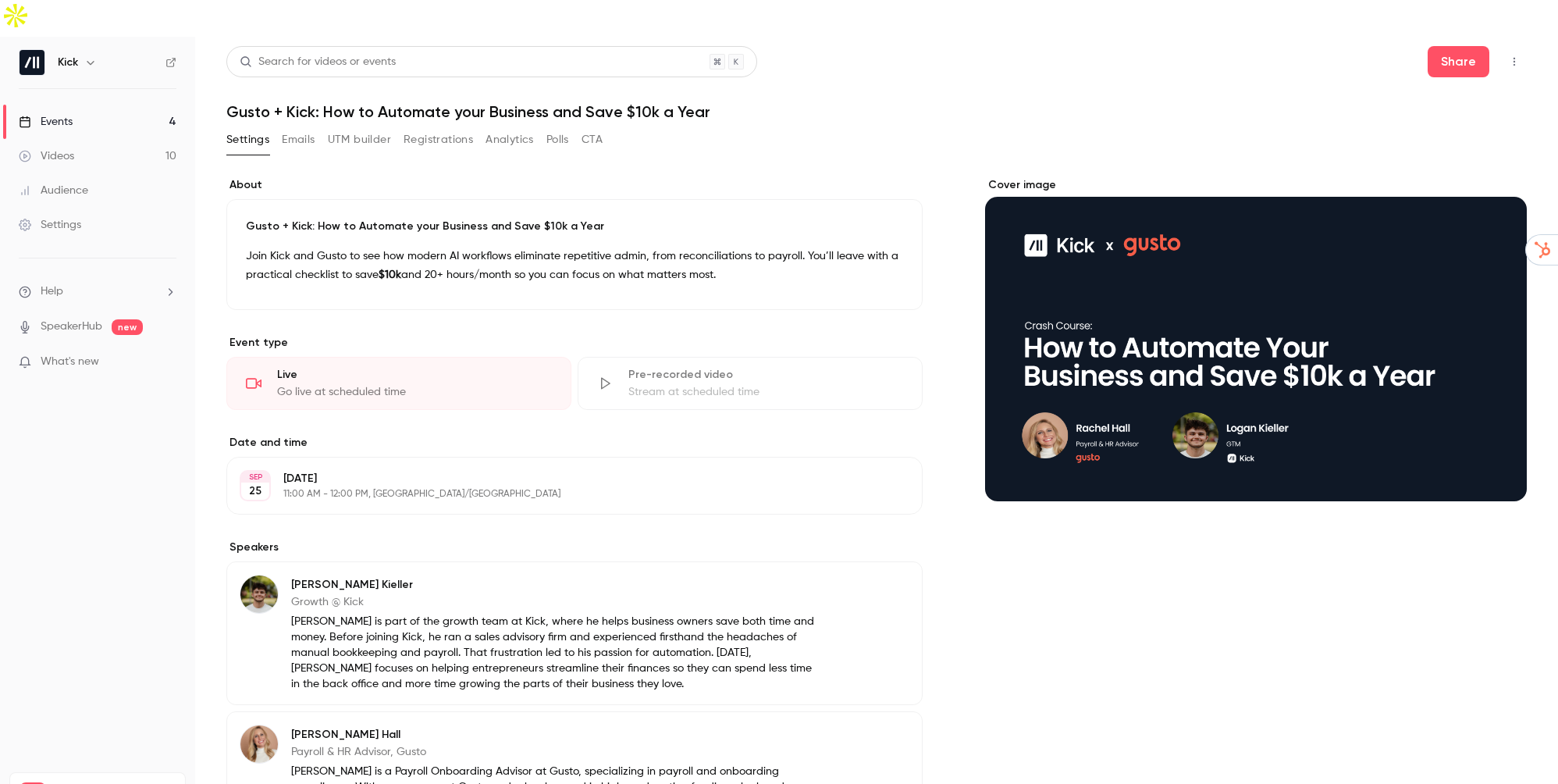
click at [71, 148] on div "Videos" at bounding box center [47, 155] width 56 height 16
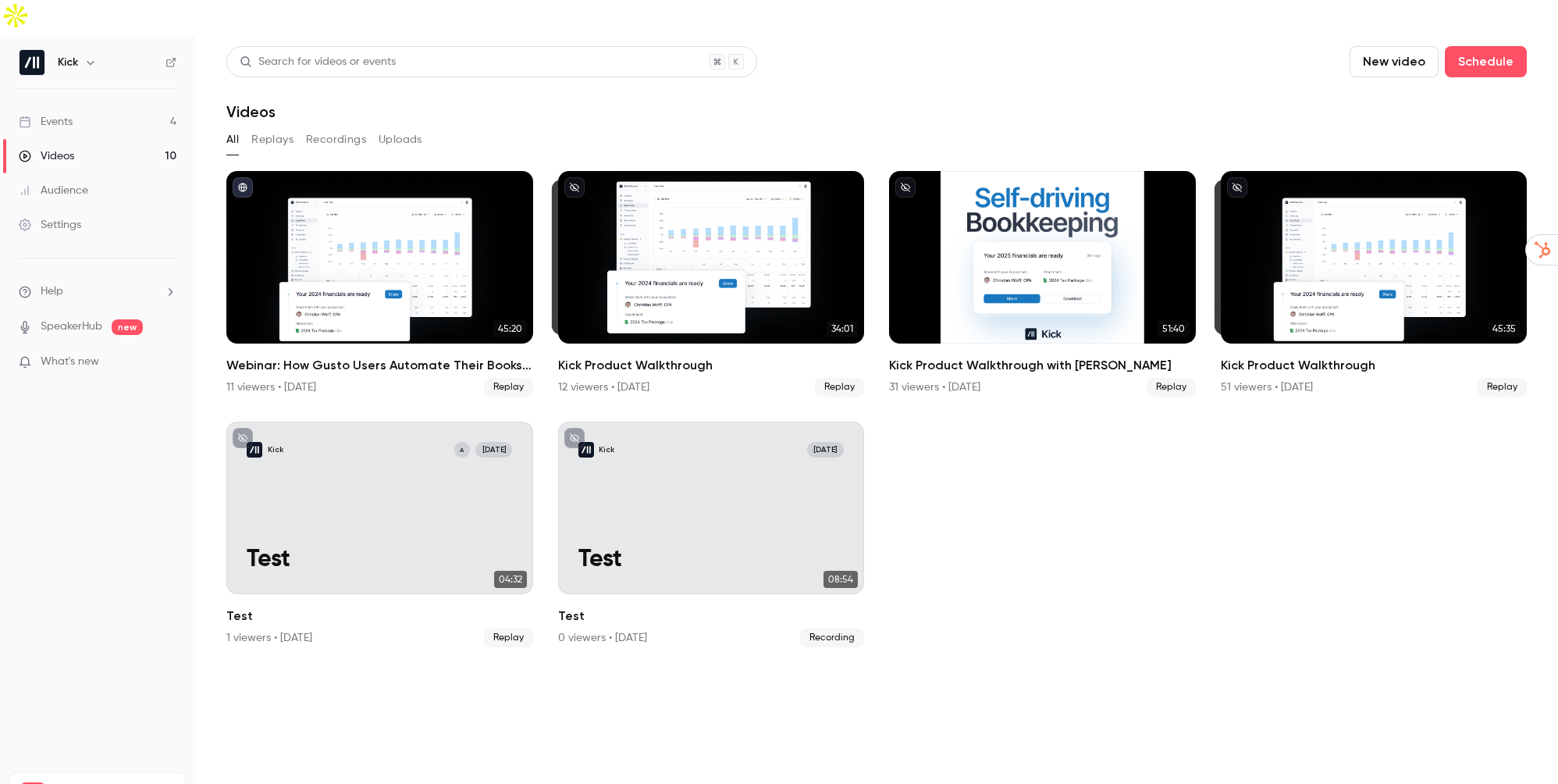
click at [56, 114] on div "Events" at bounding box center [46, 121] width 54 height 16
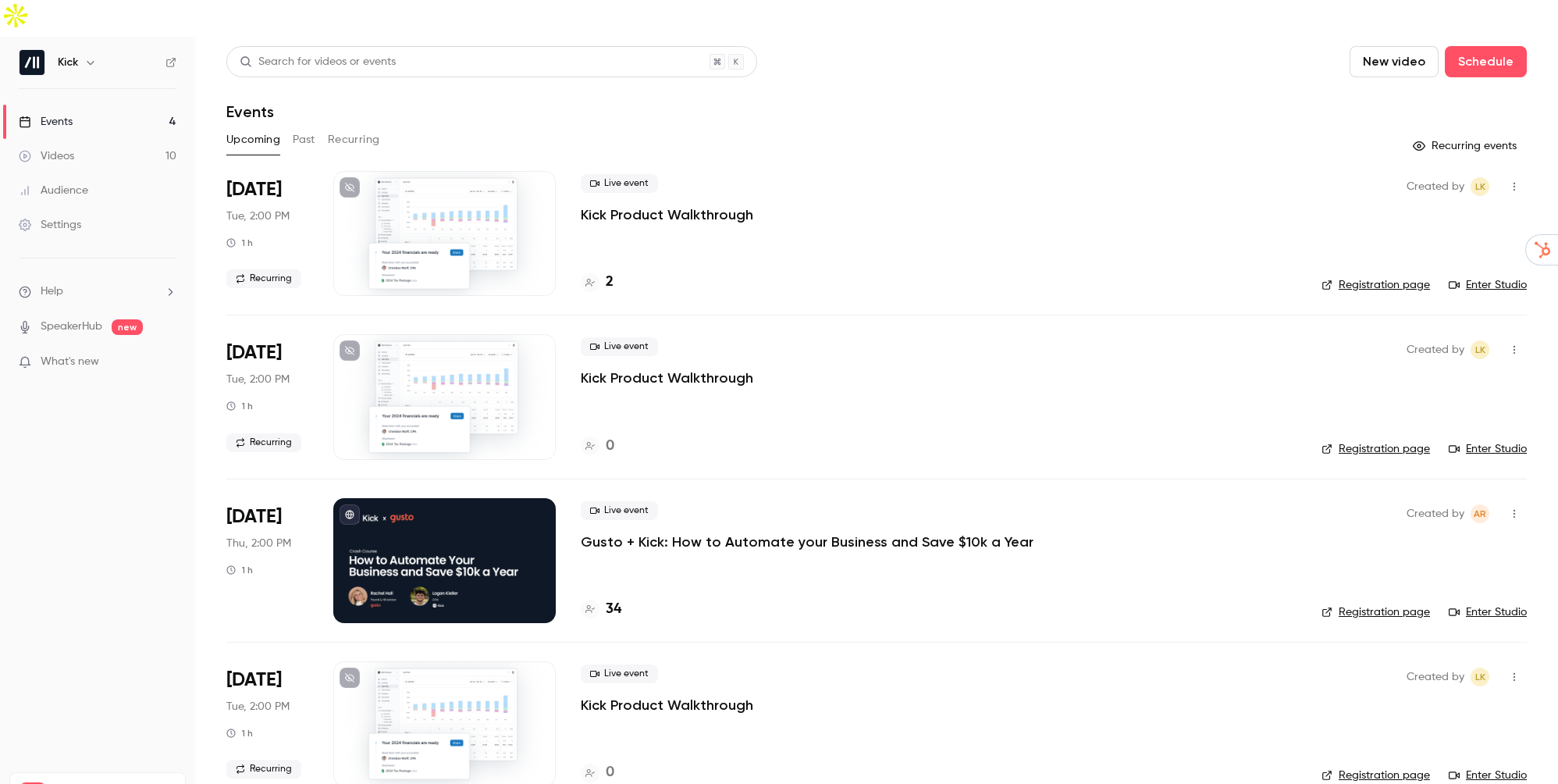
click at [610, 599] on h4 "34" at bounding box center [613, 609] width 16 height 21
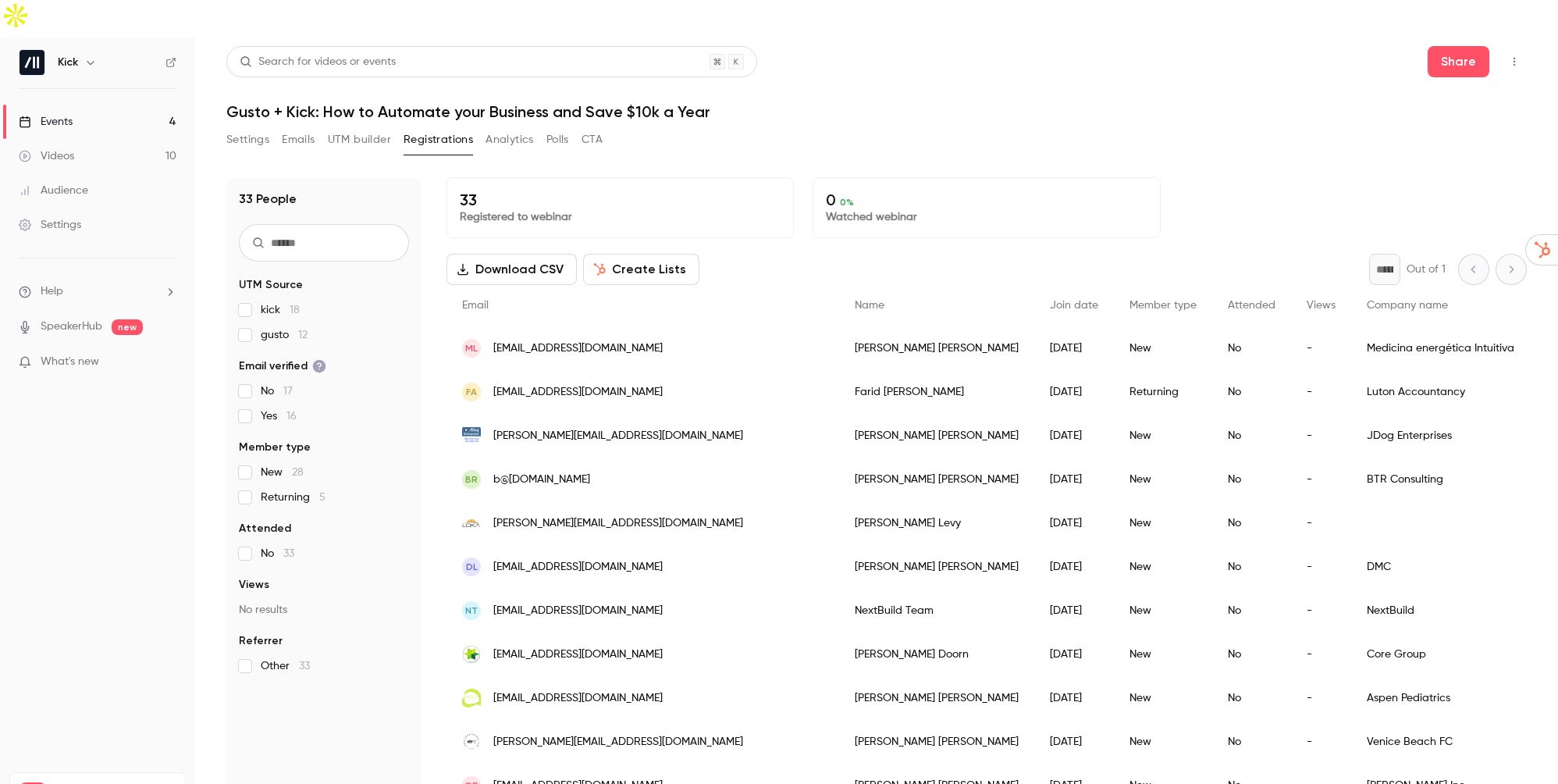
click at [113, 139] on link "Videos 10" at bounding box center [98, 156] width 195 height 35
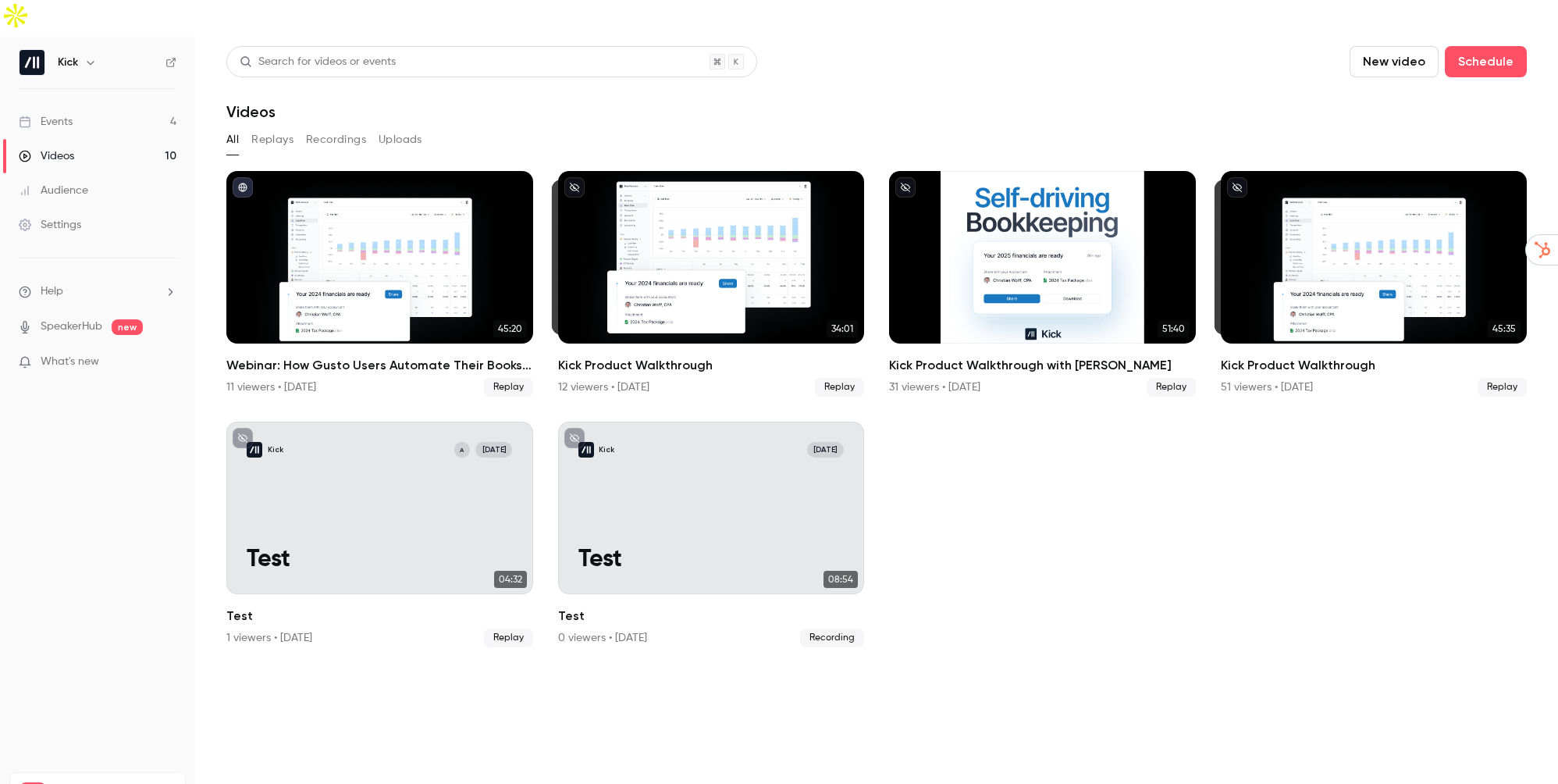
click at [120, 105] on link "Events 4" at bounding box center [98, 122] width 195 height 35
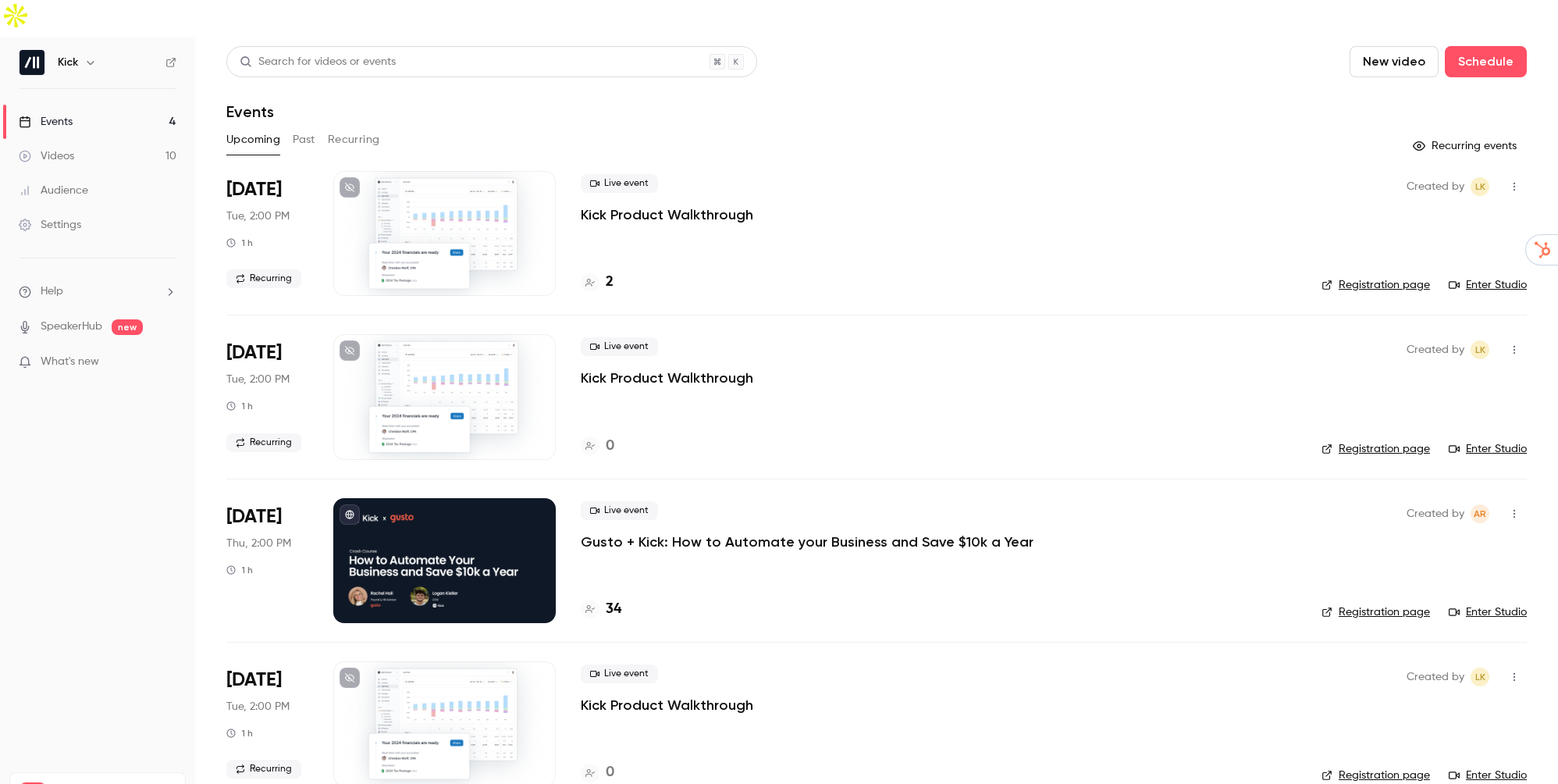
click at [613, 599] on h4 "34" at bounding box center [613, 609] width 16 height 21
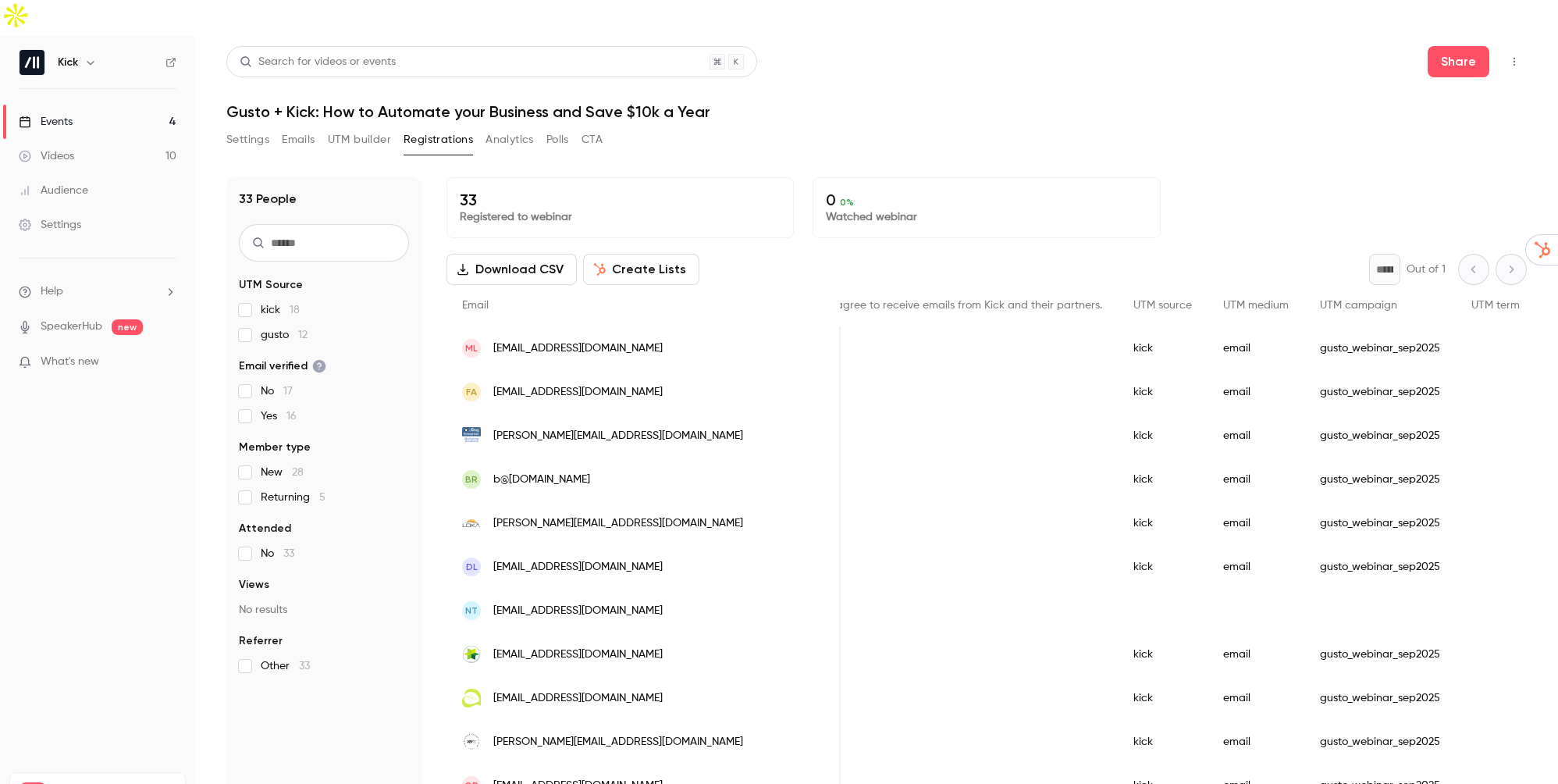
drag, startPoint x: 60, startPoint y: 132, endPoint x: 73, endPoint y: 90, distance: 44.0
click at [73, 105] on link "Events 4" at bounding box center [98, 122] width 195 height 35
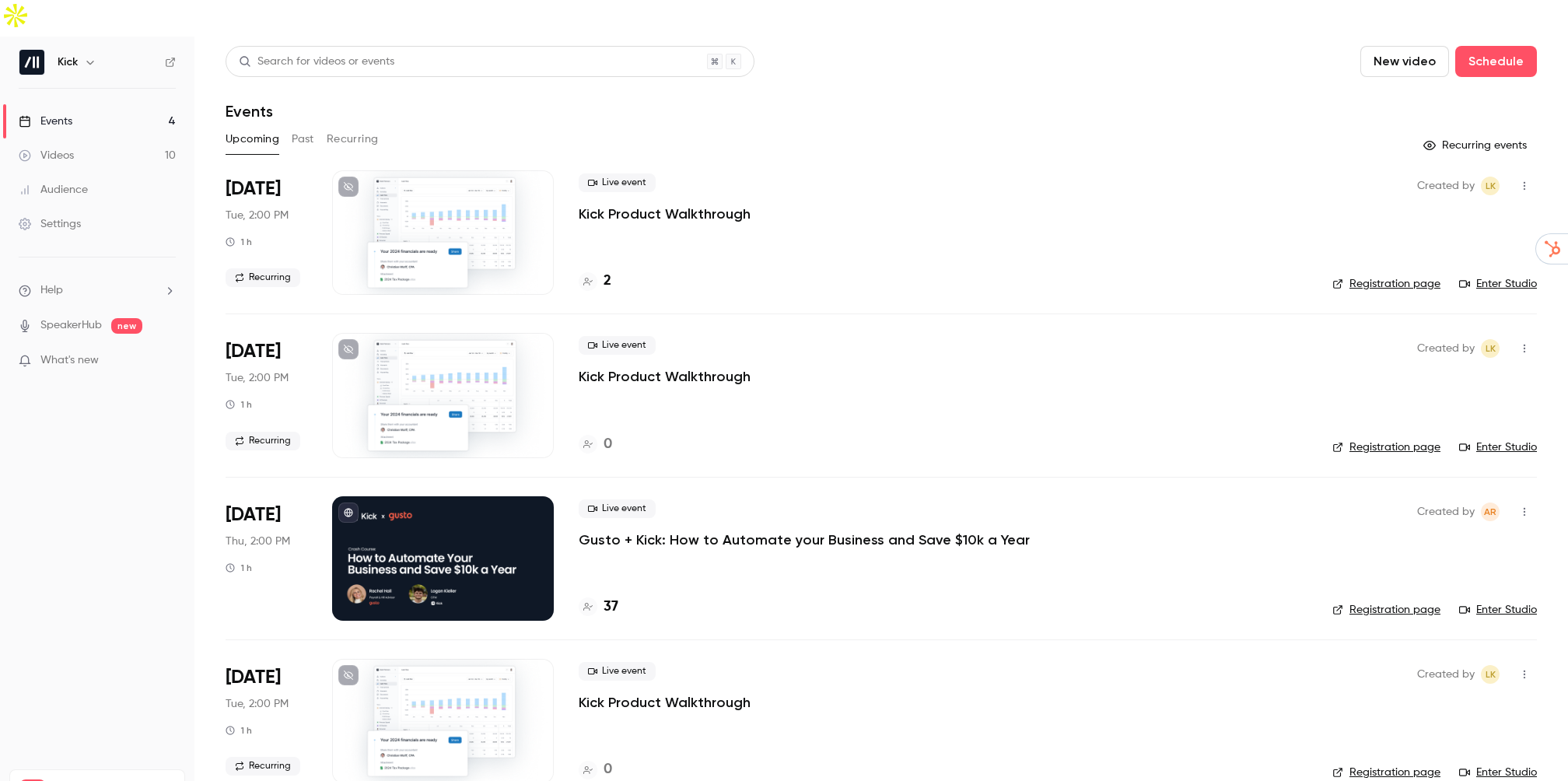
click at [630, 596] on div "37" at bounding box center [942, 606] width 729 height 21
click at [608, 596] on h4 "37" at bounding box center [611, 606] width 15 height 21
click at [607, 596] on h4 "38" at bounding box center [611, 606] width 15 height 21
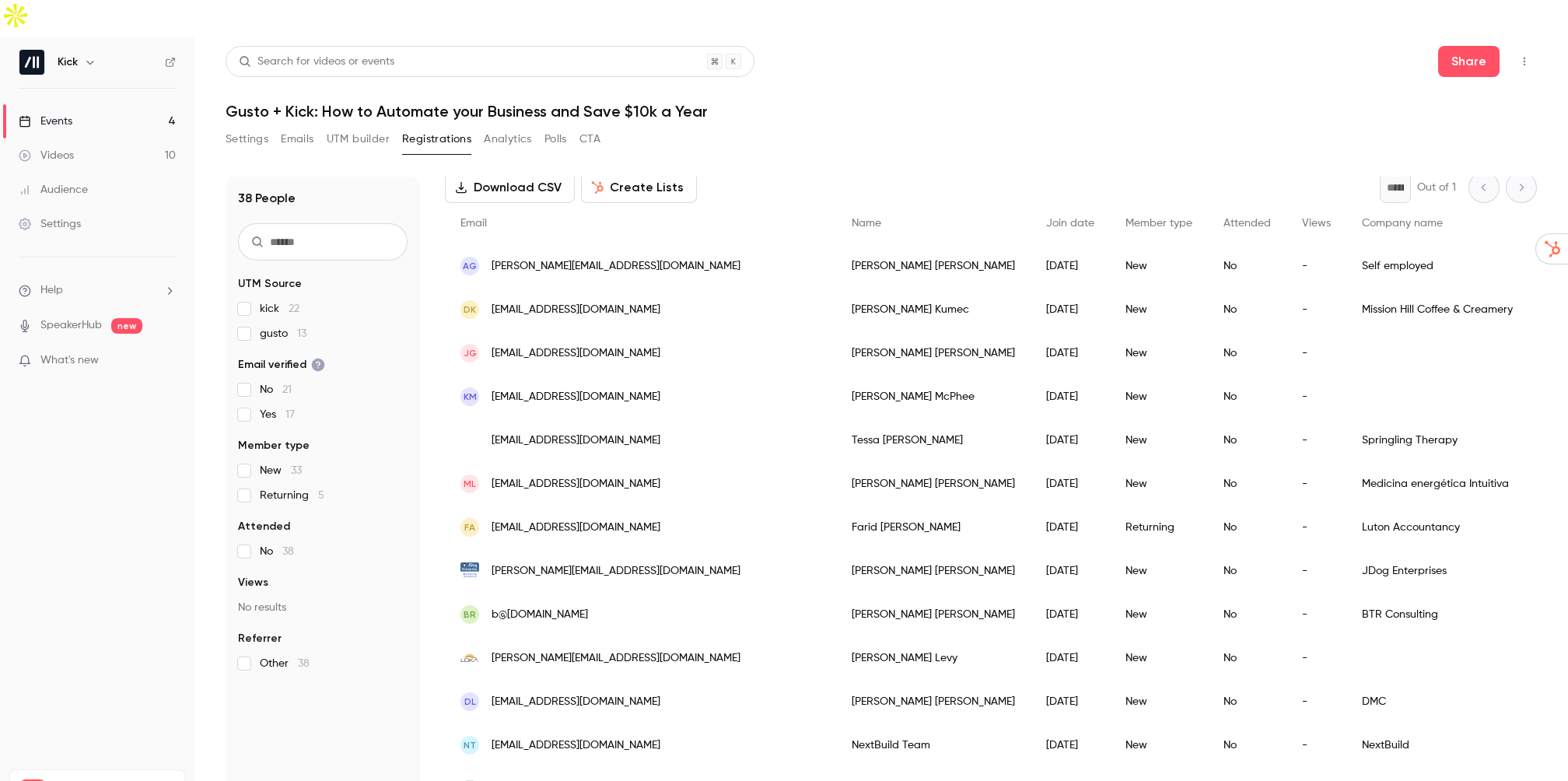
scroll to position [128, 0]
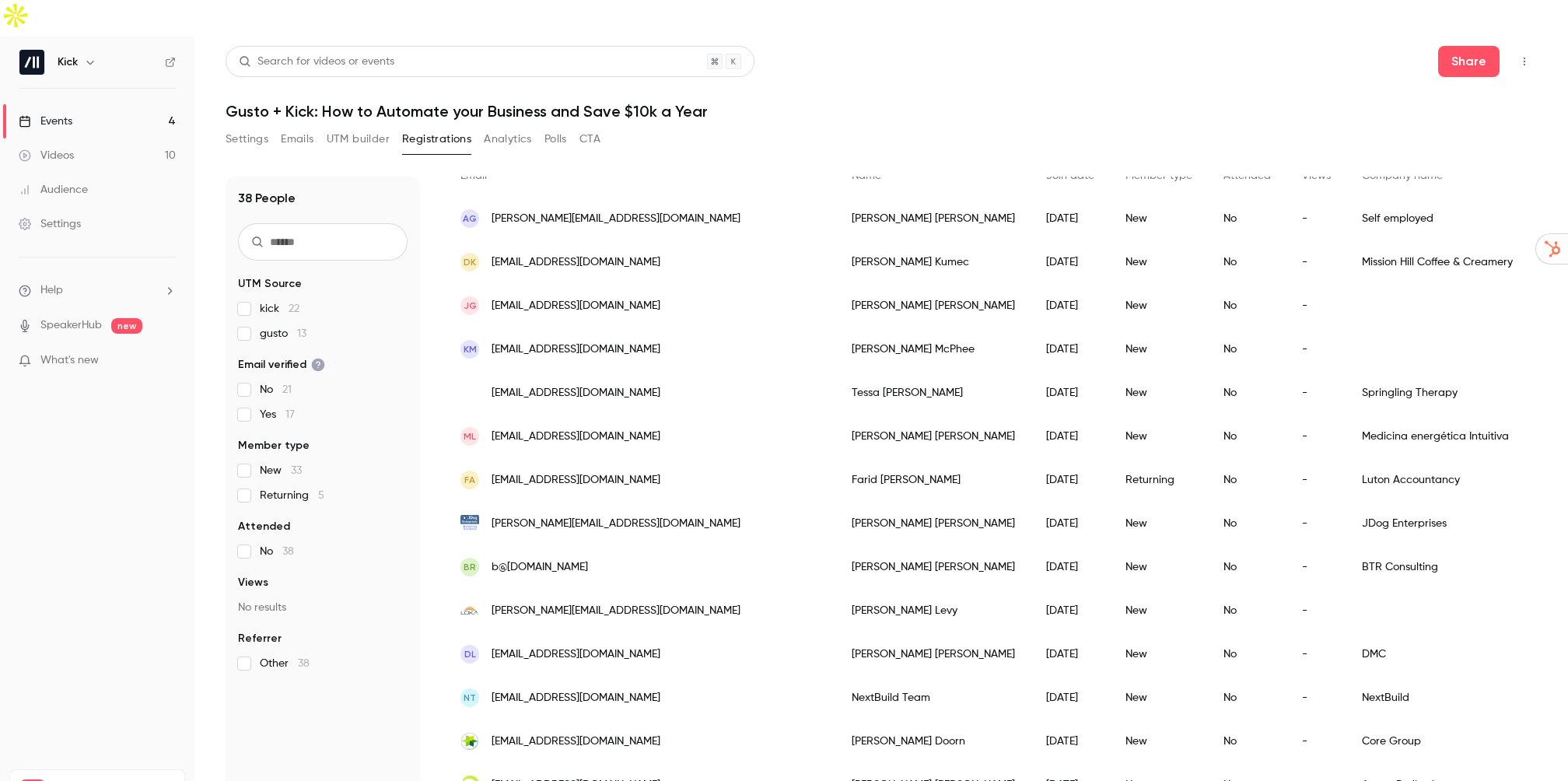
click at [82, 105] on link "Events 4" at bounding box center [97, 122] width 195 height 35
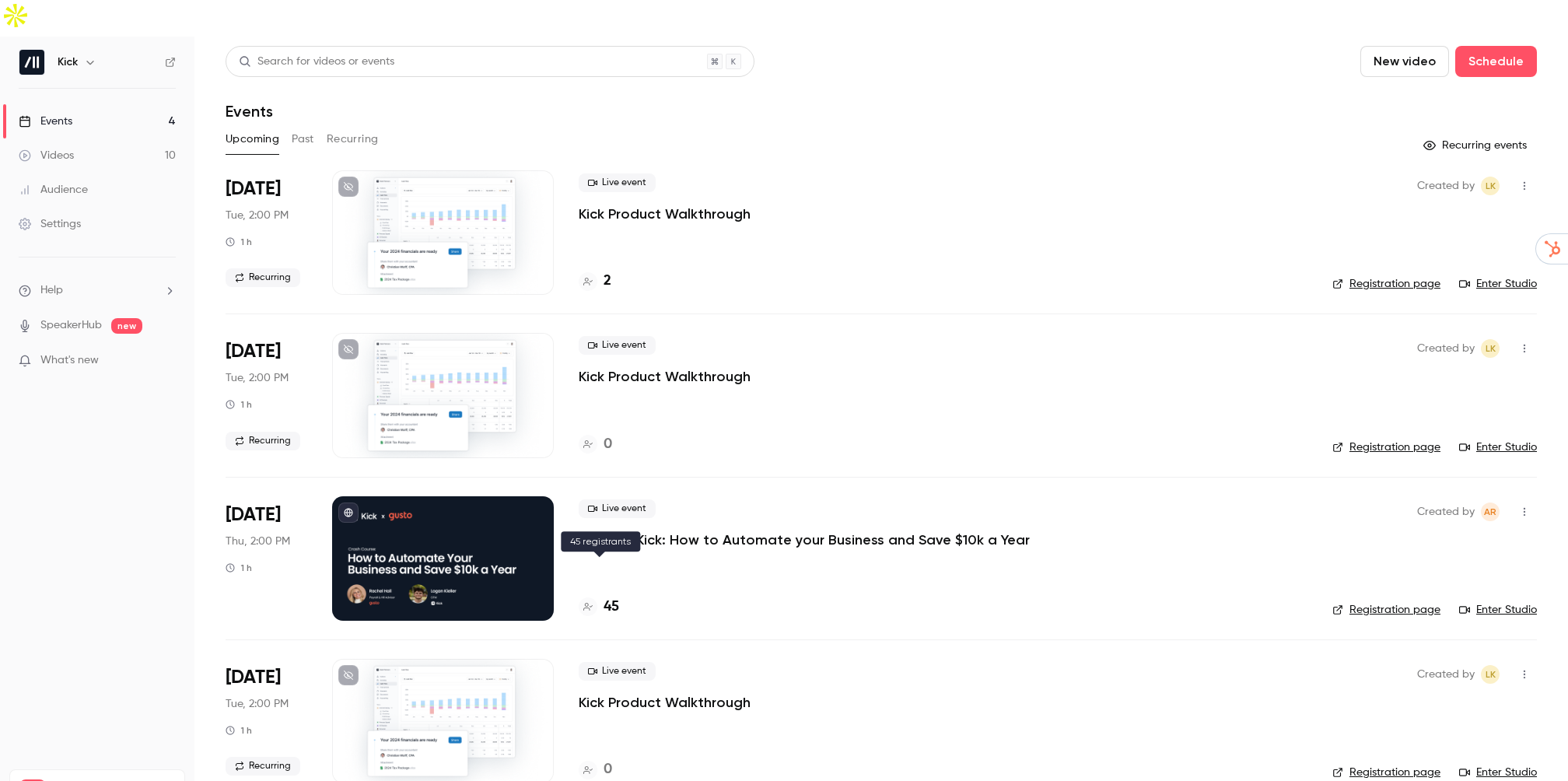
click at [608, 596] on h4 "45" at bounding box center [611, 606] width 15 height 21
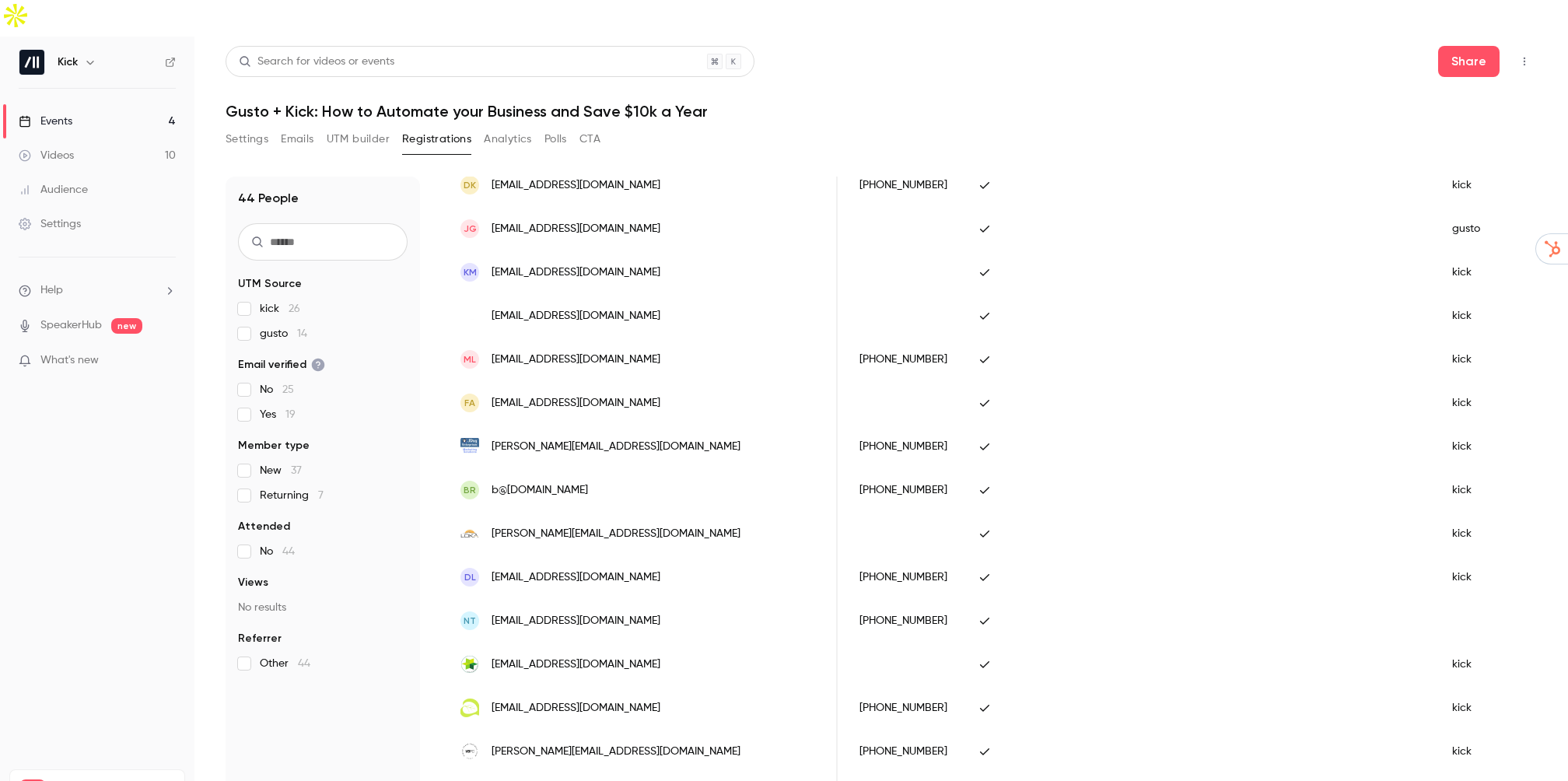
scroll to position [530, 0]
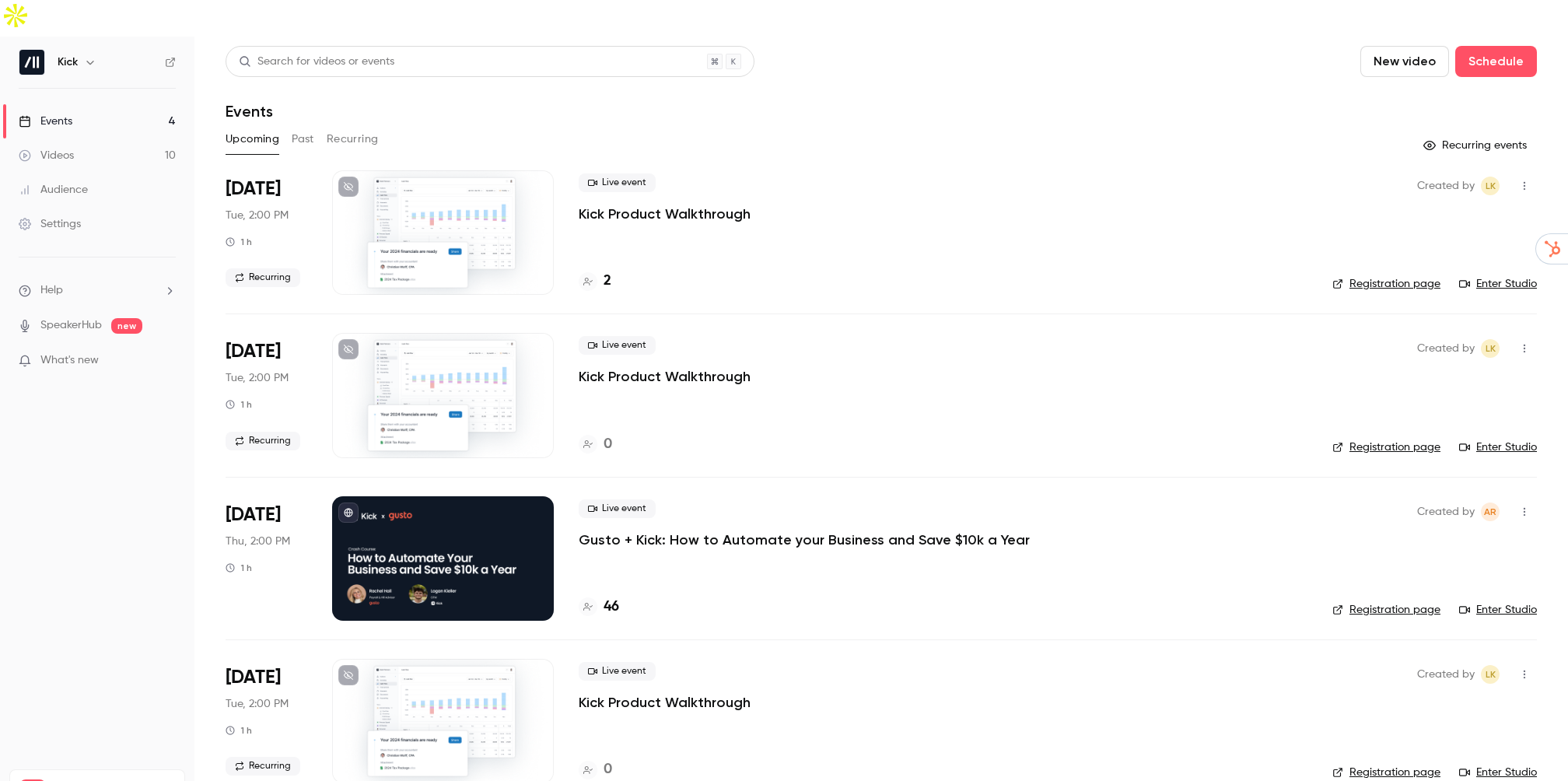
click at [610, 596] on h4 "46" at bounding box center [611, 606] width 15 height 21
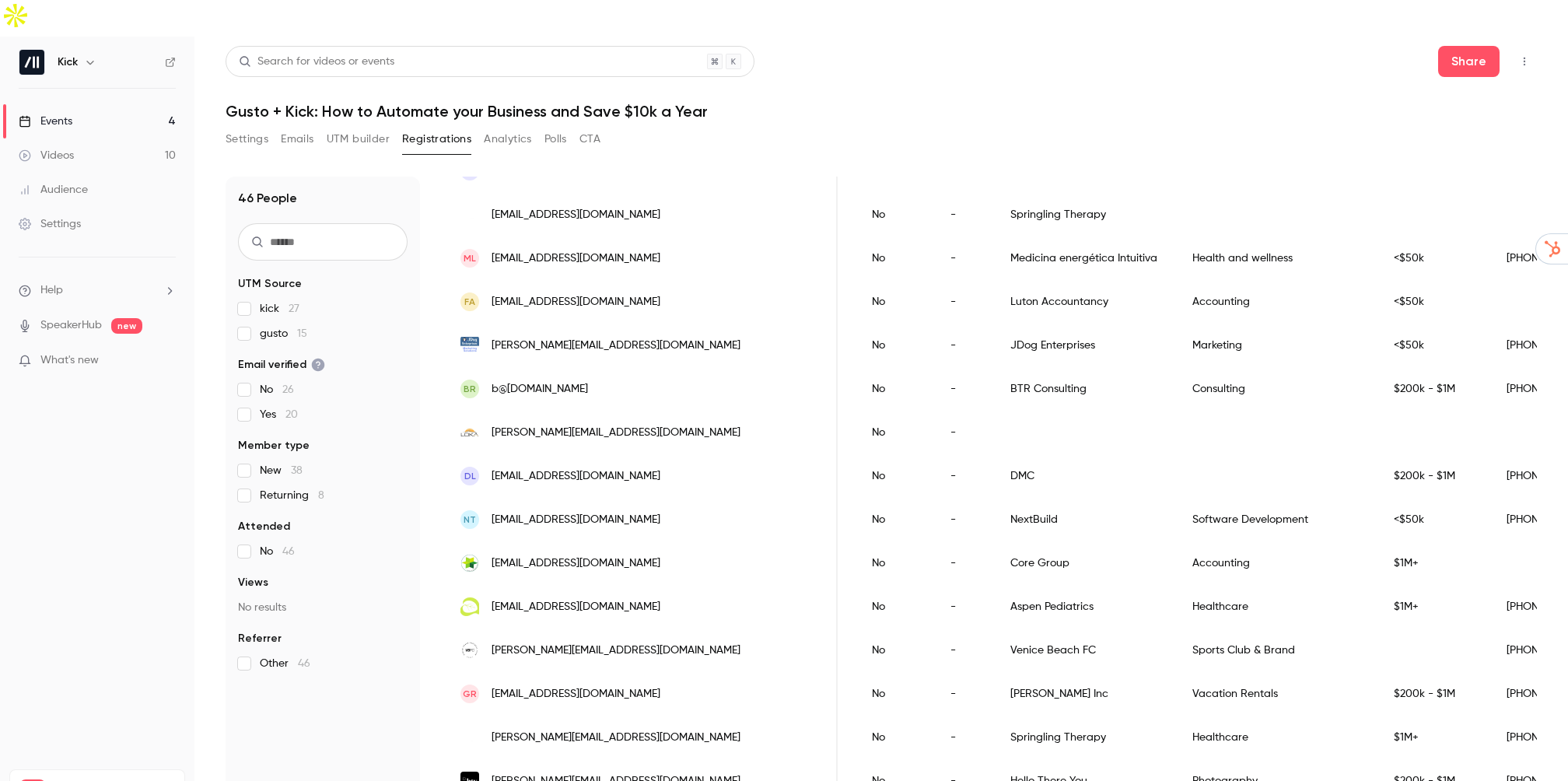
scroll to position [661, 0]
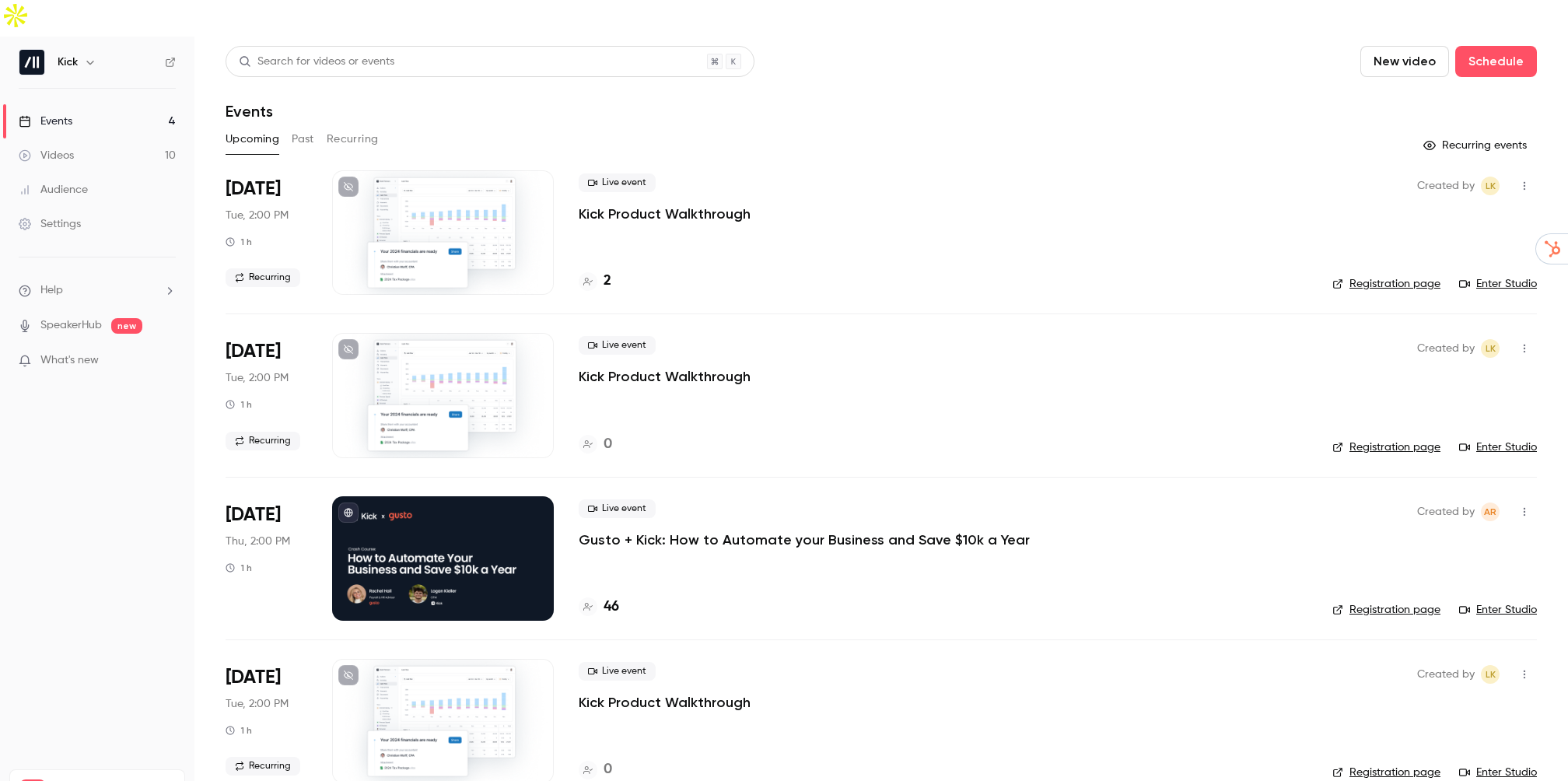
click at [611, 596] on h4 "46" at bounding box center [611, 606] width 15 height 21
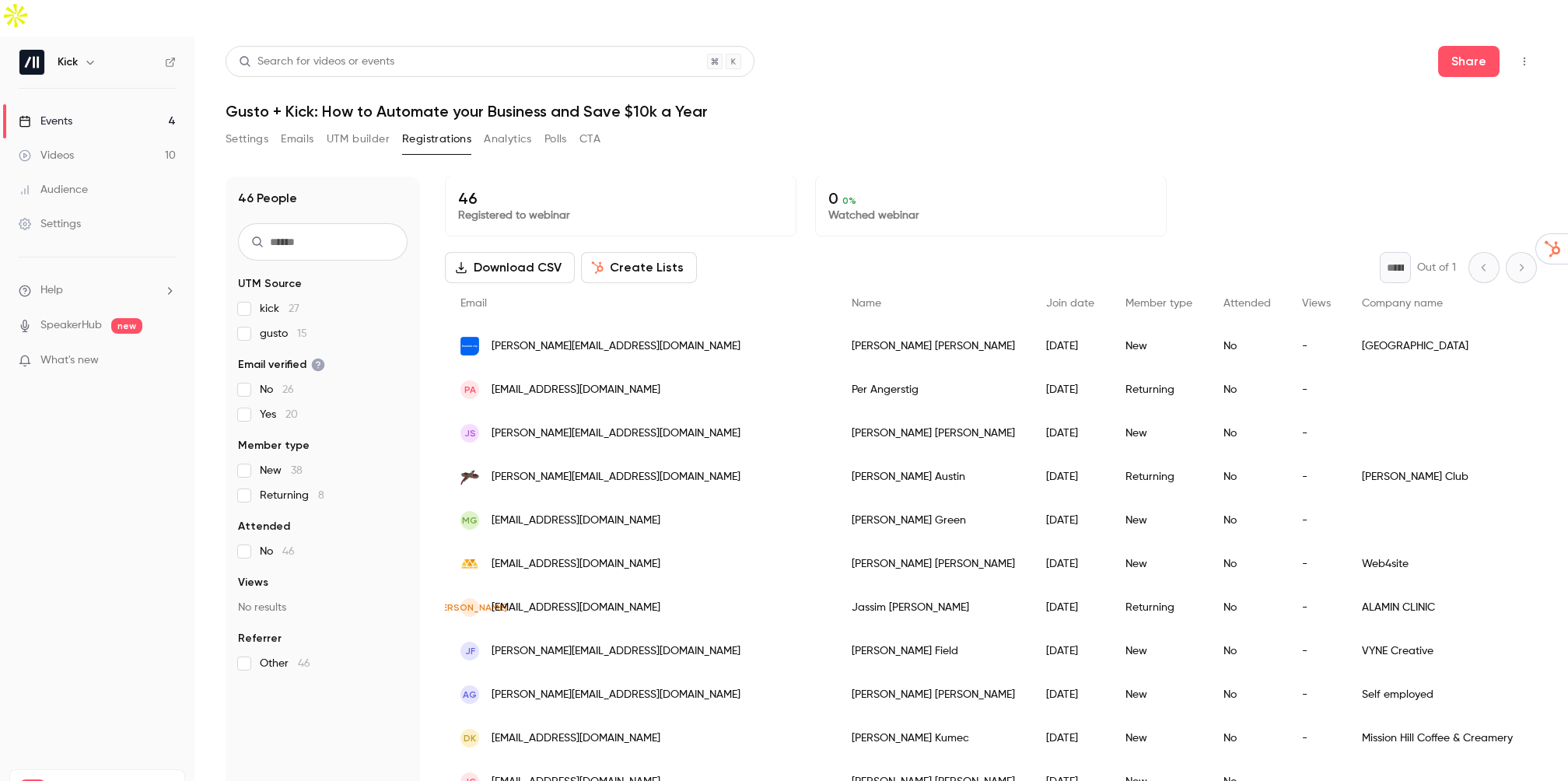
click at [96, 105] on link "Events 4" at bounding box center [97, 122] width 195 height 35
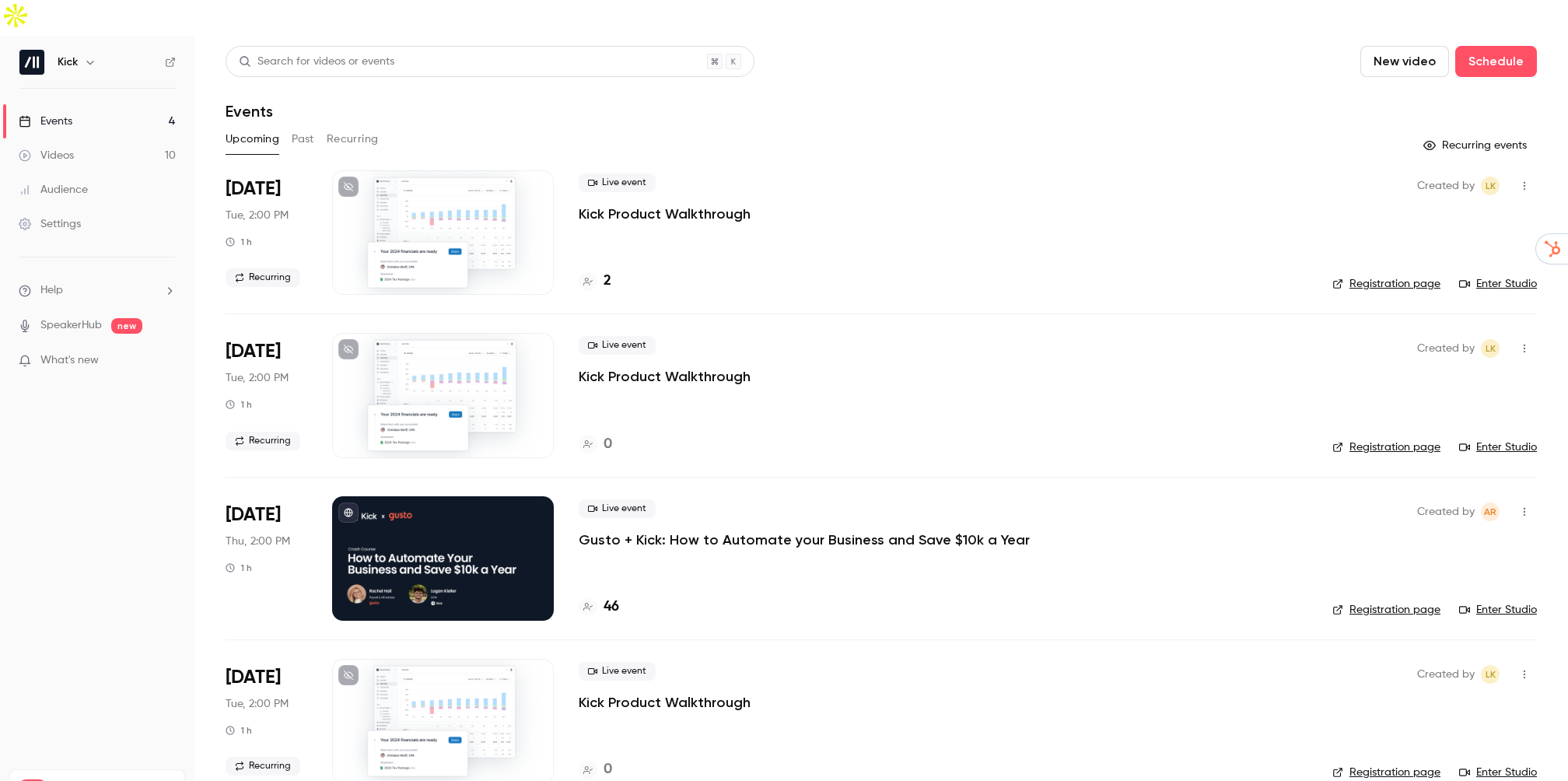
click at [701, 534] on div "Live event Gusto + Kick: How to Automate your Business and Save $10k a Year 46" at bounding box center [942, 558] width 729 height 125
click at [487, 519] on div at bounding box center [443, 558] width 222 height 125
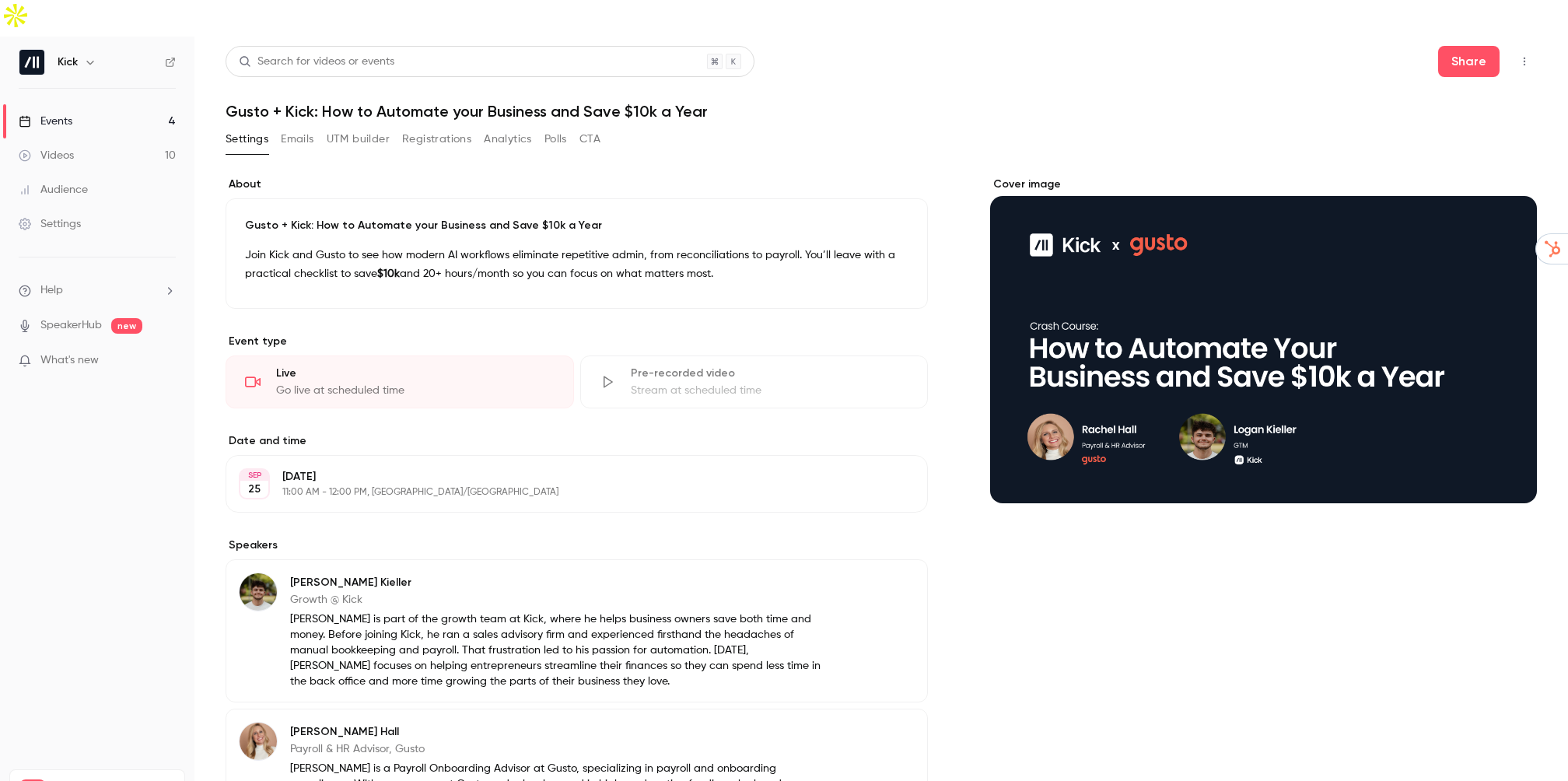
click at [1383, 228] on div "Cover image" at bounding box center [1263, 339] width 547 height 326
click at [0, 0] on input "Cover image" at bounding box center [0, 0] width 0 height 0
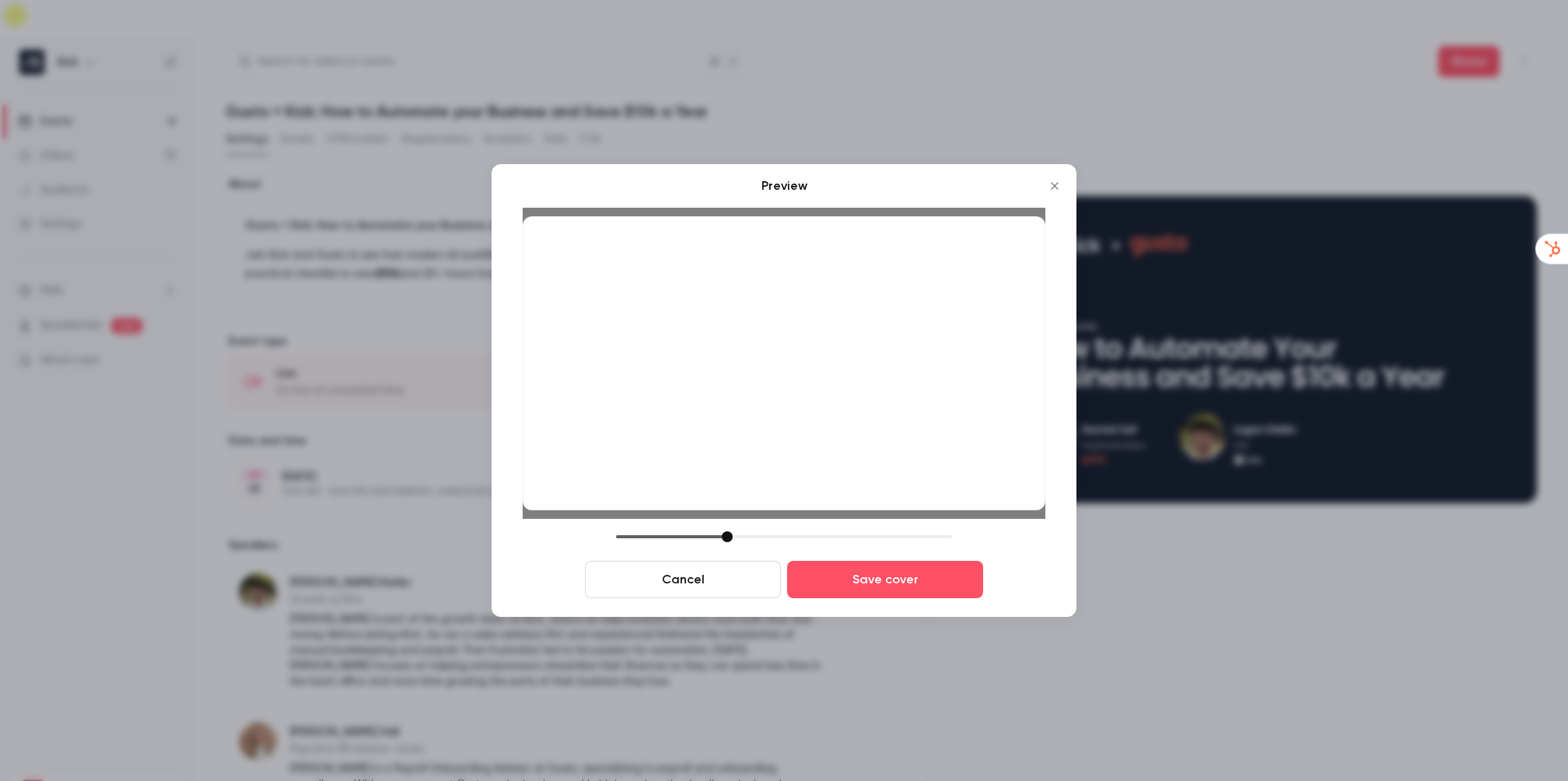
click at [846, 598] on div "Preview Cancel Save cover" at bounding box center [783, 390] width 585 height 453
click at [848, 577] on button "Save cover" at bounding box center [884, 579] width 196 height 37
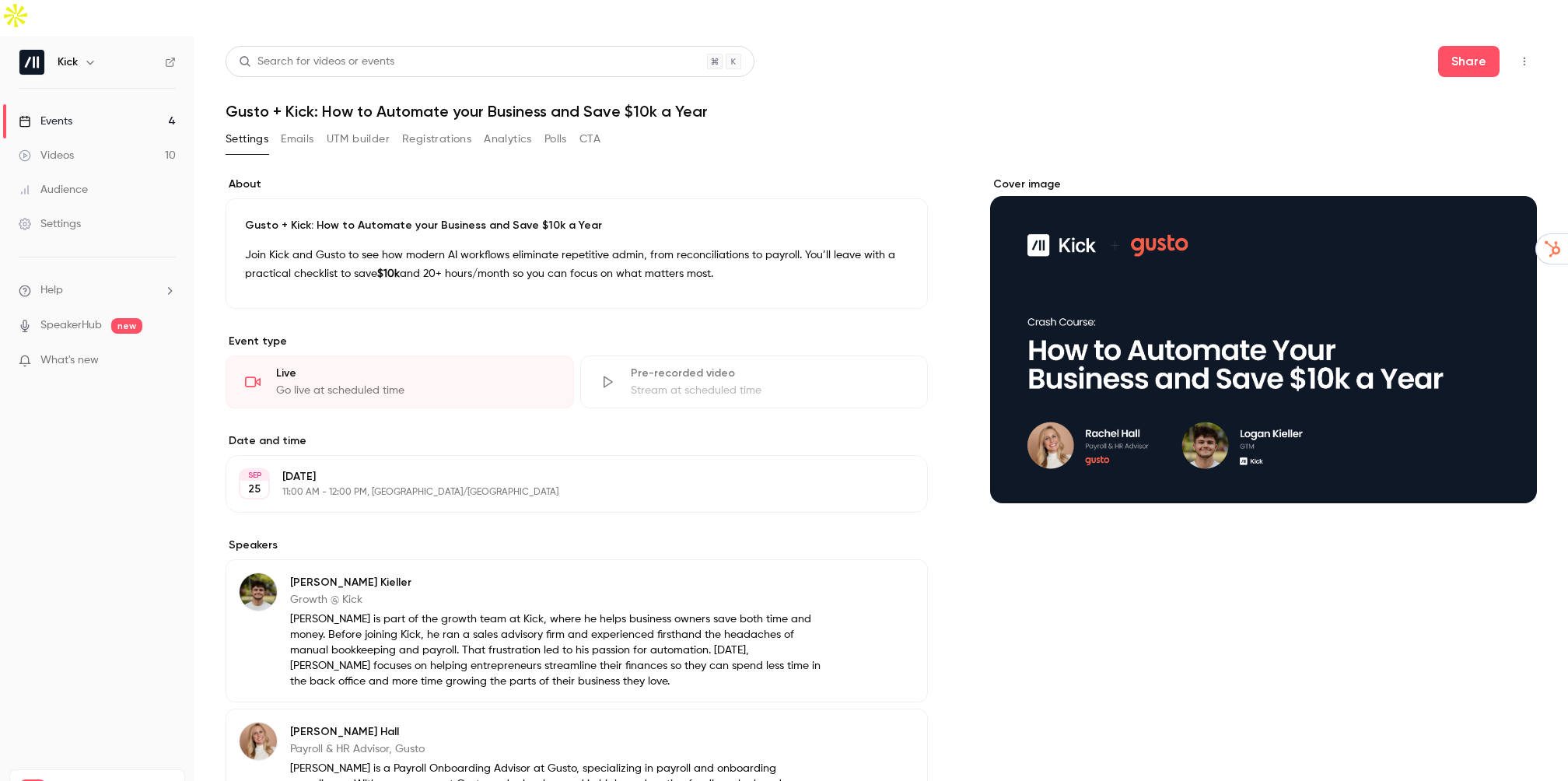
click at [1073, 632] on div "Cover image" at bounding box center [1263, 574] width 547 height 795
click at [58, 105] on link "Events 4" at bounding box center [97, 122] width 195 height 35
